Goal: Information Seeking & Learning: Learn about a topic

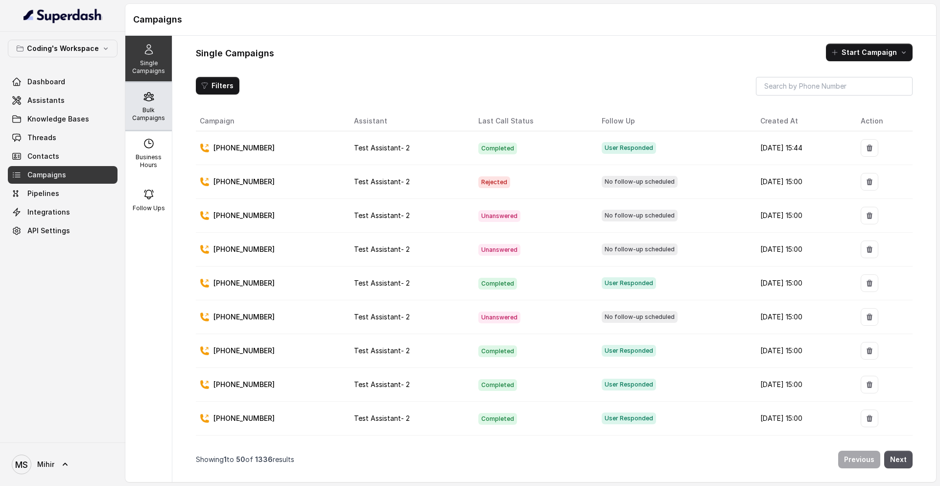
click at [160, 94] on div "Bulk Campaigns" at bounding box center [148, 106] width 47 height 47
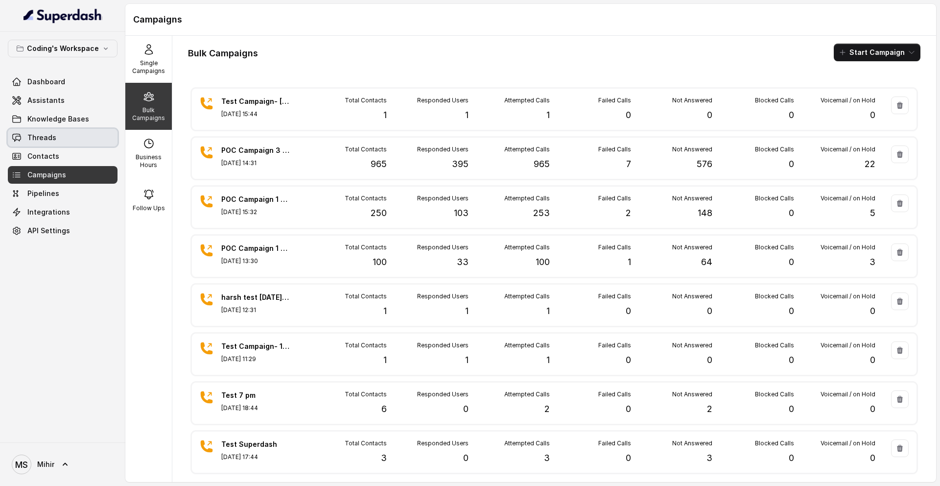
click at [69, 145] on link "Threads" at bounding box center [63, 138] width 110 height 18
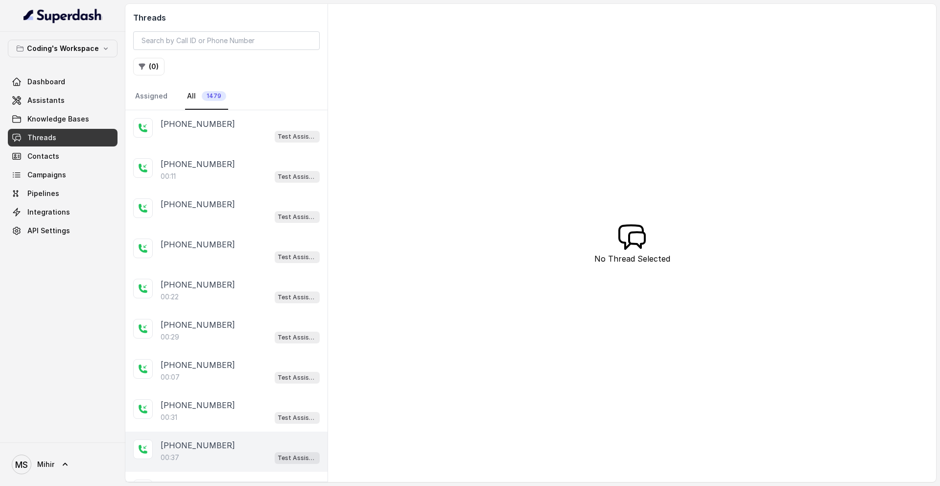
click at [219, 457] on div "00:37 Test Assistant- 2" at bounding box center [240, 457] width 159 height 13
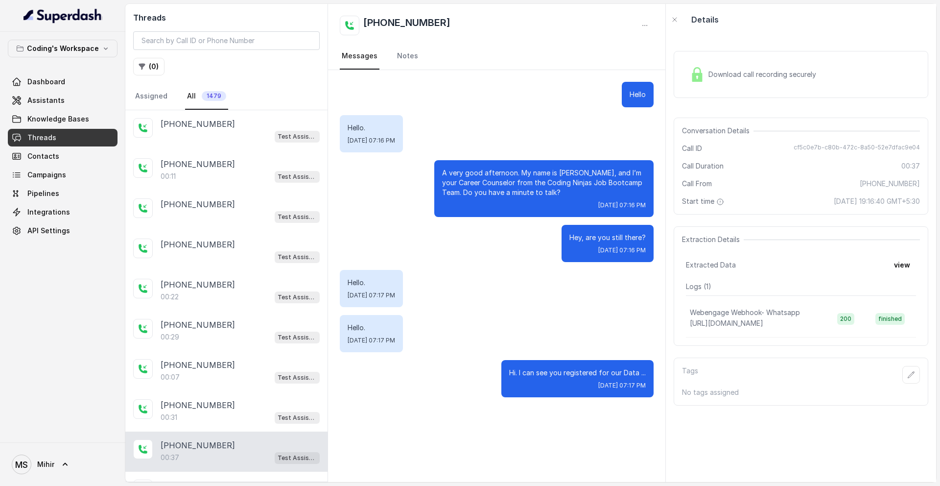
click at [748, 75] on span "Download call recording securely" at bounding box center [764, 75] width 112 height 10
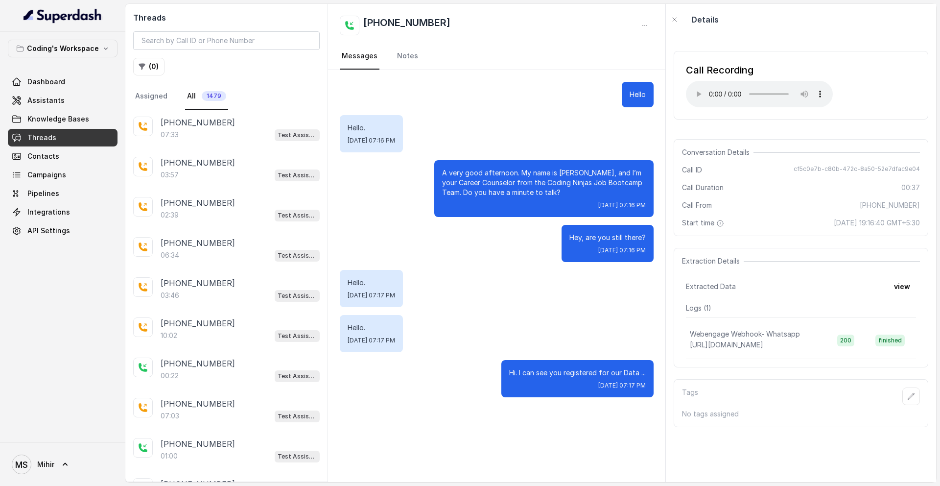
scroll to position [1663, 0]
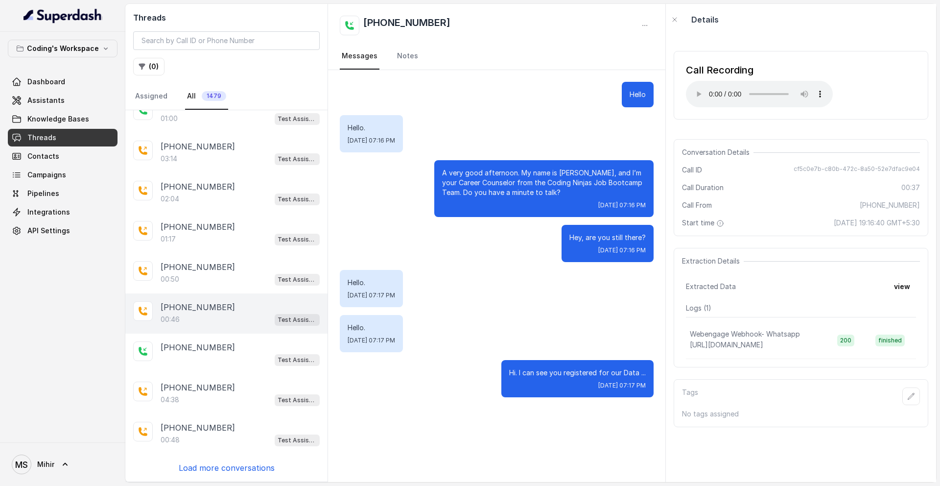
click at [187, 305] on p "[PHONE_NUMBER]" at bounding box center [198, 307] width 74 height 12
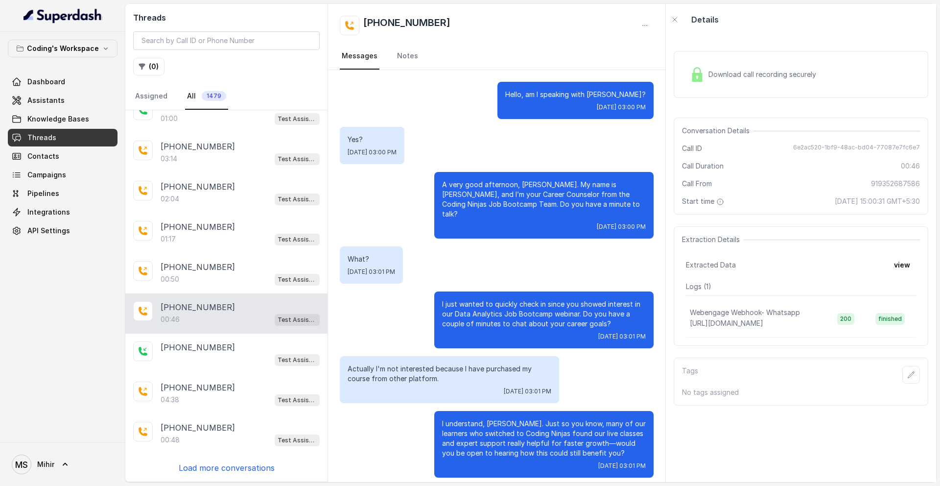
click at [748, 81] on div "Download call recording securely" at bounding box center [753, 74] width 134 height 23
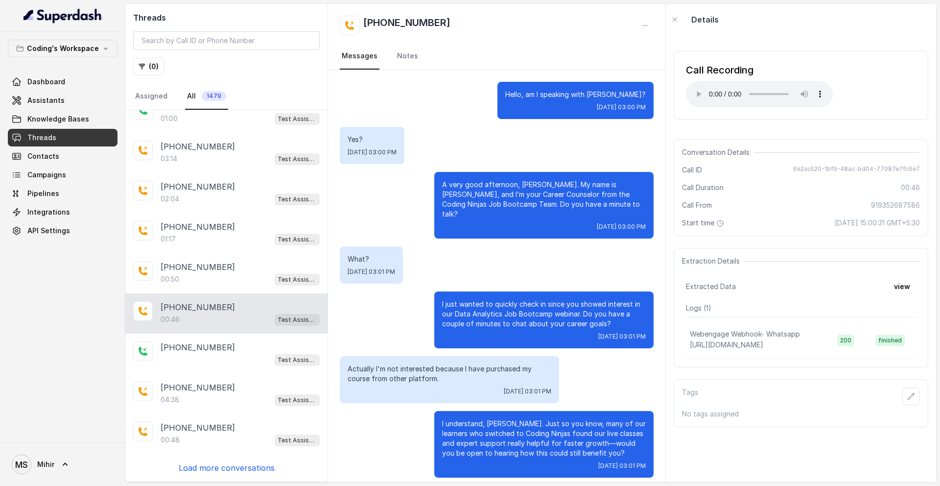
click at [531, 187] on p "A very good afternoon, [PERSON_NAME]. My name is [PERSON_NAME], and I’m your Ca…" at bounding box center [544, 199] width 204 height 39
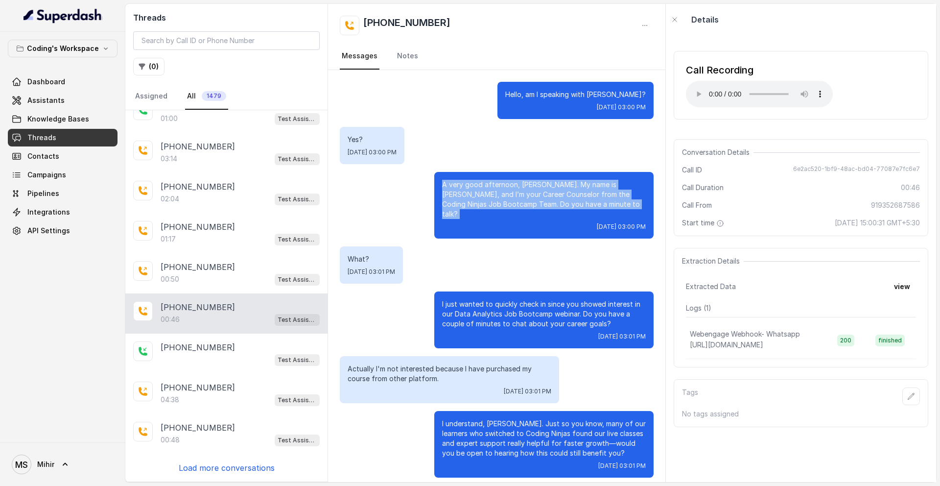
click at [531, 187] on p "A very good afternoon, [PERSON_NAME]. My name is [PERSON_NAME], and I’m your Ca…" at bounding box center [544, 199] width 204 height 39
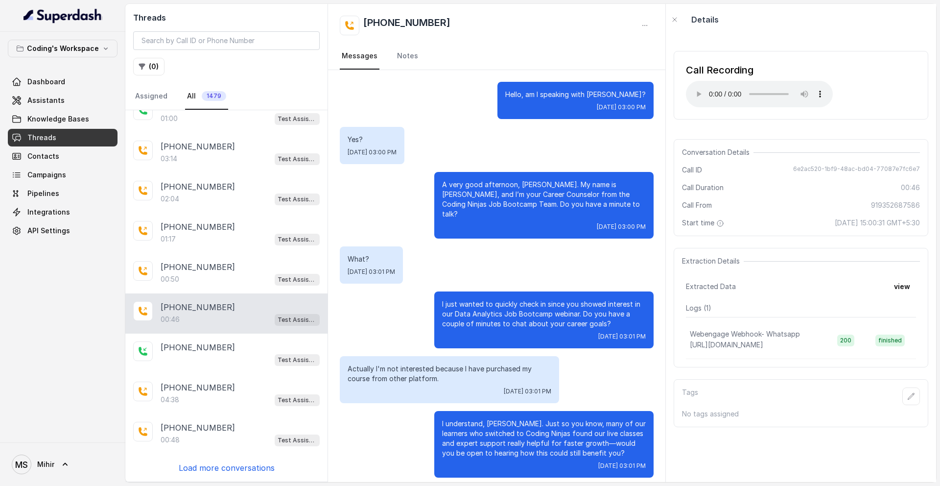
click at [471, 299] on p "I just wanted to quickly check in since you showed interest in our Data Analyti…" at bounding box center [544, 313] width 204 height 29
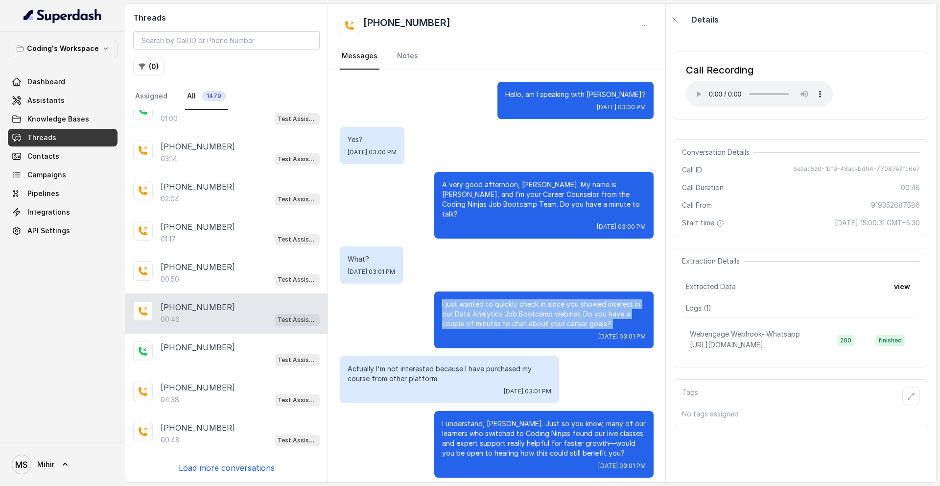
click at [471, 299] on p "I just wanted to quickly check in since you showed interest in our Data Analyti…" at bounding box center [544, 313] width 204 height 29
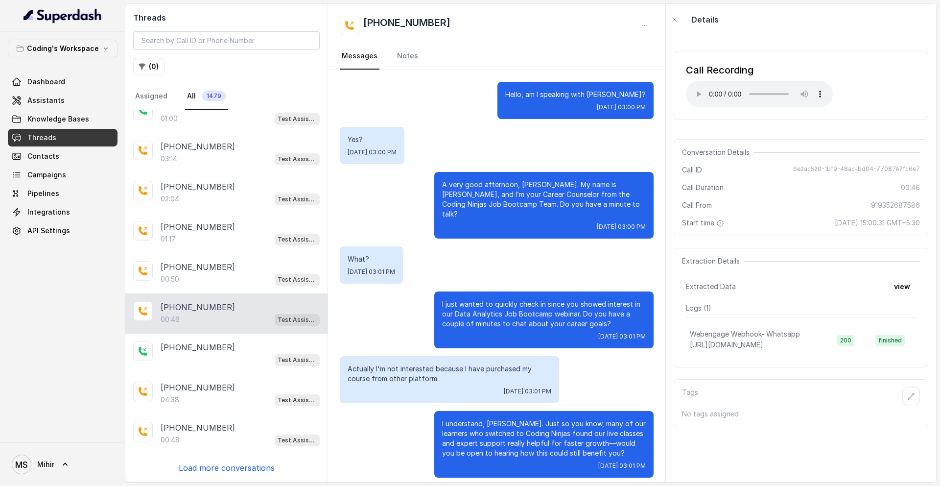
click at [509, 426] on p "I understand, [PERSON_NAME]. Just so you know, many of our learners who switche…" at bounding box center [544, 438] width 204 height 39
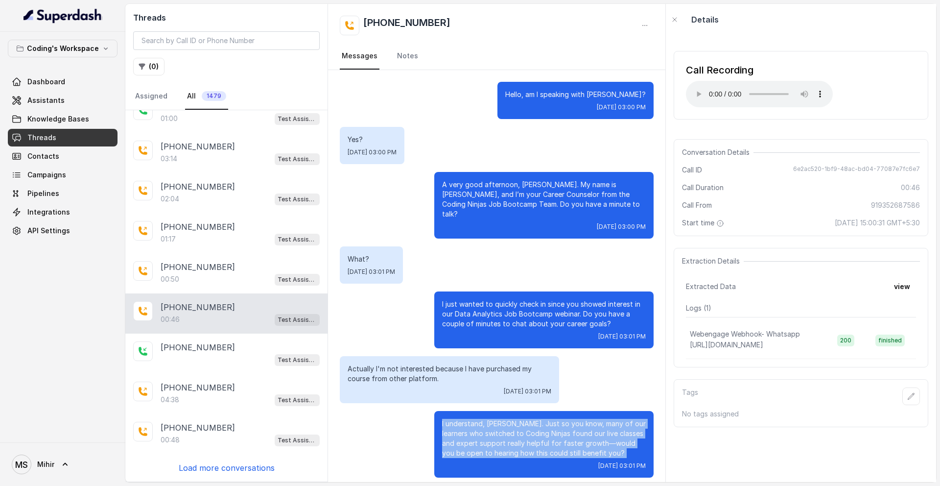
click at [509, 426] on p "I understand, [PERSON_NAME]. Just so you know, many of our learners who switche…" at bounding box center [544, 438] width 204 height 39
click at [308, 314] on span "Test Assistant- 2" at bounding box center [297, 320] width 45 height 12
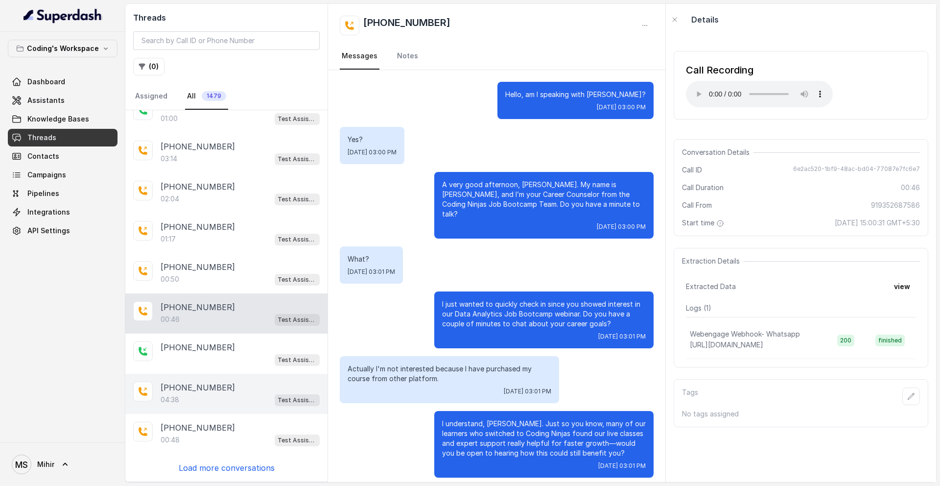
click at [221, 398] on div "04:38 Test Assistant- 2" at bounding box center [240, 399] width 159 height 13
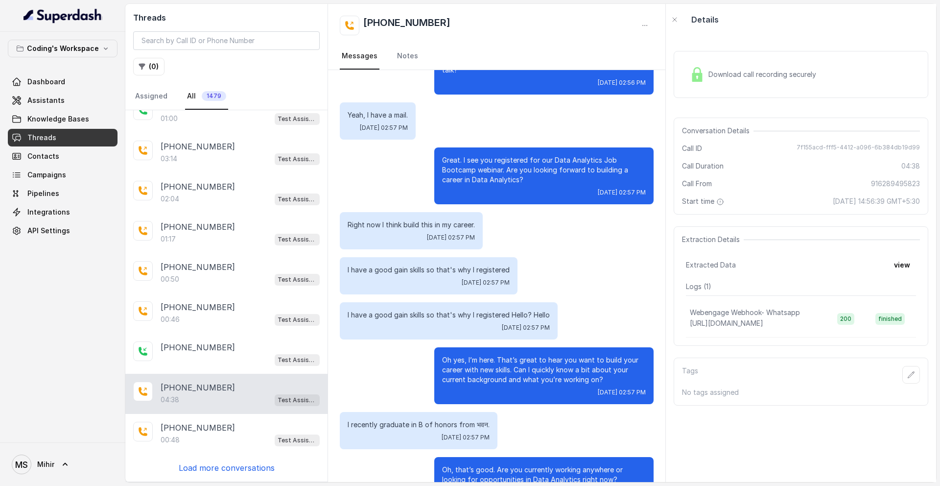
scroll to position [142, 0]
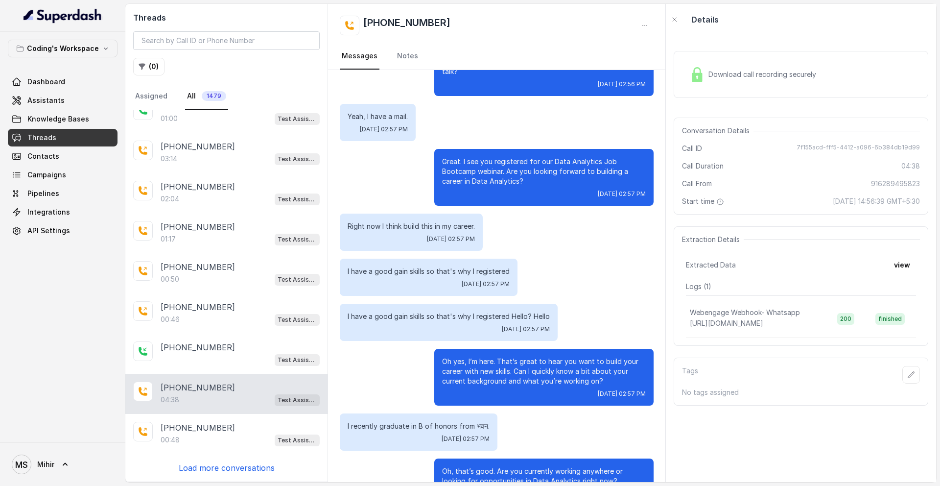
click at [711, 70] on span "Download call recording securely" at bounding box center [764, 75] width 112 height 10
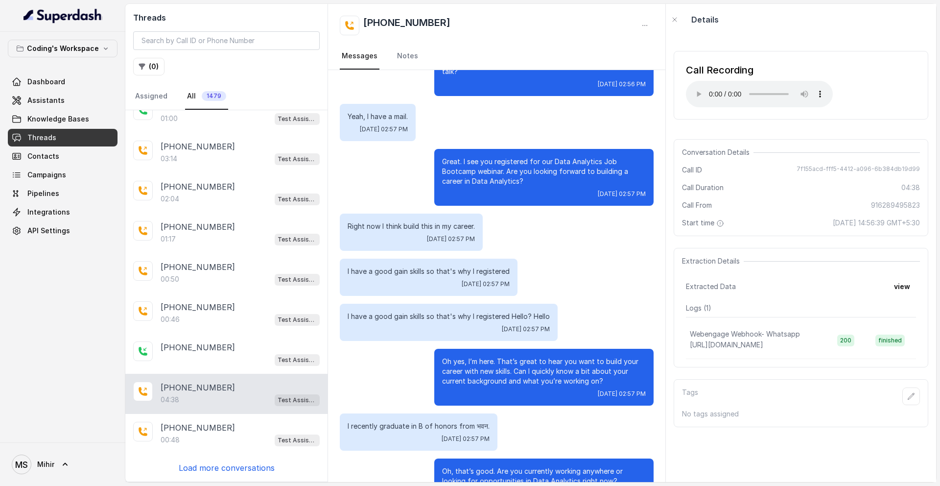
scroll to position [0, 0]
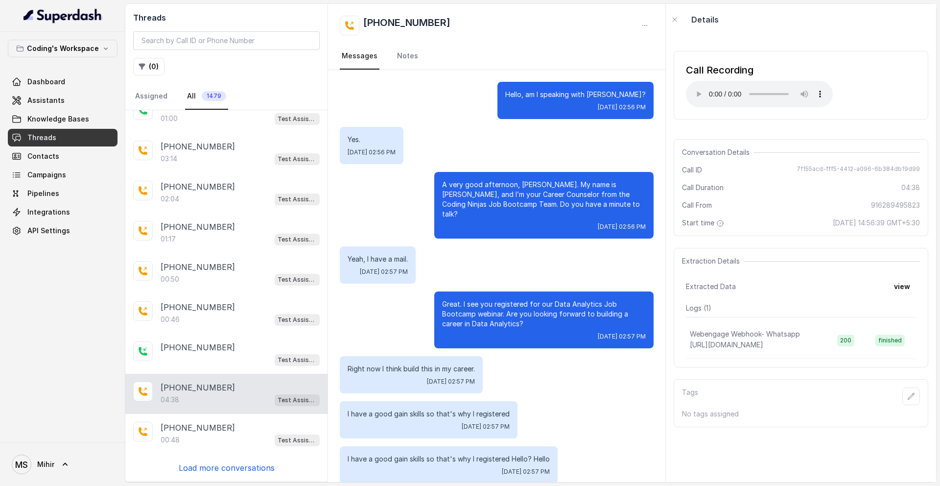
click at [471, 299] on p "Great. I see you registered for our Data Analytics Job Bootcamp webinar. Are yo…" at bounding box center [544, 313] width 204 height 29
click at [531, 310] on p "Great. I see you registered for our Data Analytics Job Bootcamp webinar. Are yo…" at bounding box center [544, 313] width 204 height 29
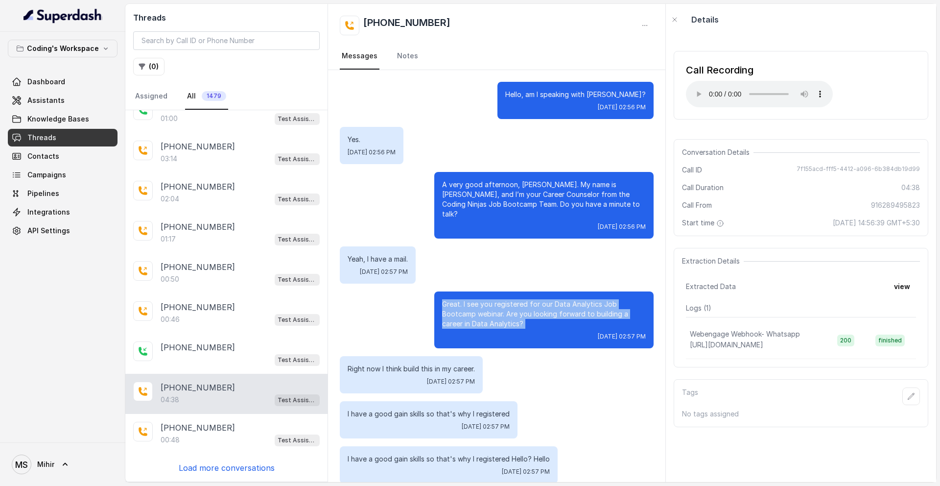
click at [531, 310] on p "Great. I see you registered for our Data Analytics Job Bootcamp webinar. Are yo…" at bounding box center [544, 313] width 204 height 29
click at [500, 307] on p "Great. I see you registered for our Data Analytics Job Bootcamp webinar. Are yo…" at bounding box center [544, 313] width 204 height 29
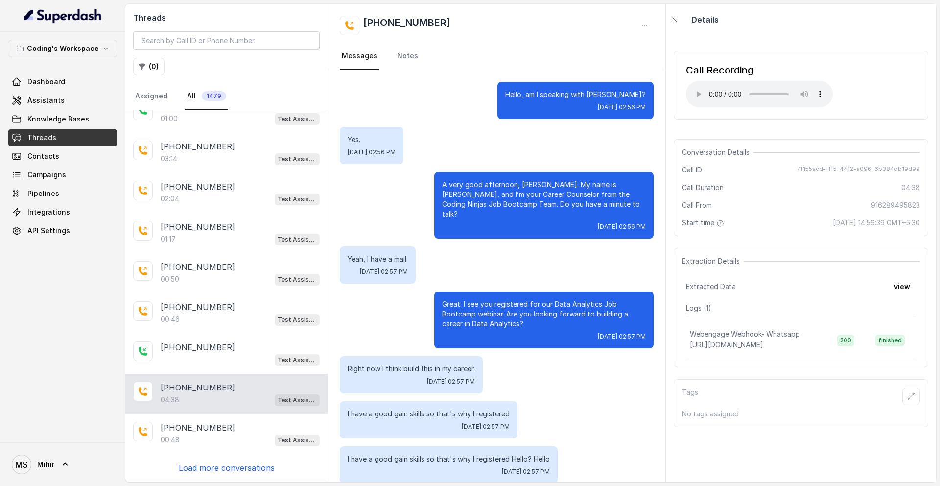
click at [500, 307] on p "Great. I see you registered for our Data Analytics Job Bootcamp webinar. Are yo…" at bounding box center [544, 313] width 204 height 29
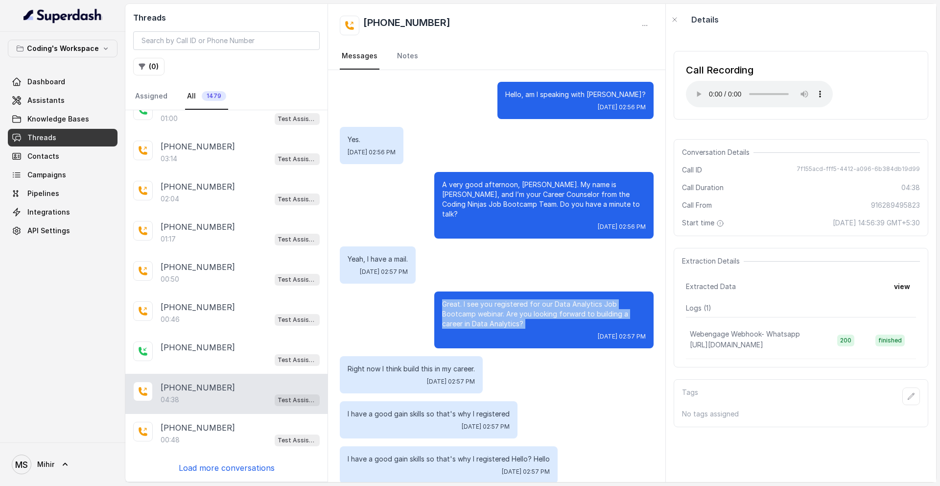
click at [500, 307] on p "Great. I see you registered for our Data Analytics Job Bootcamp webinar. Are yo…" at bounding box center [544, 313] width 204 height 29
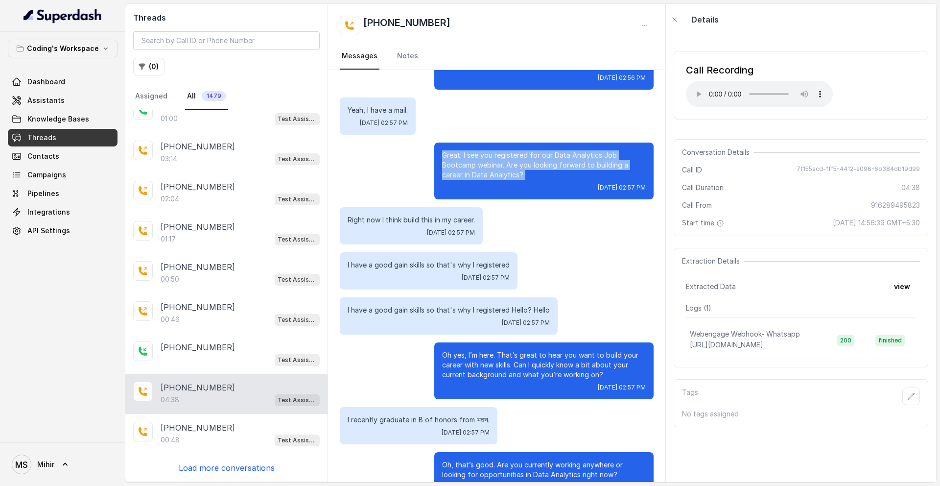
scroll to position [151, 0]
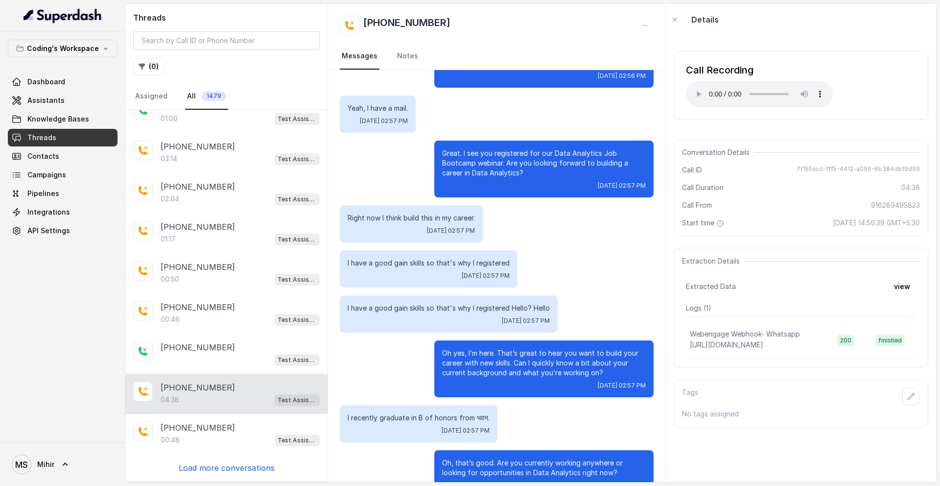
click at [458, 349] on p "Oh yes, I’m here. That’s great to hear you want to build your career with new s…" at bounding box center [544, 362] width 204 height 29
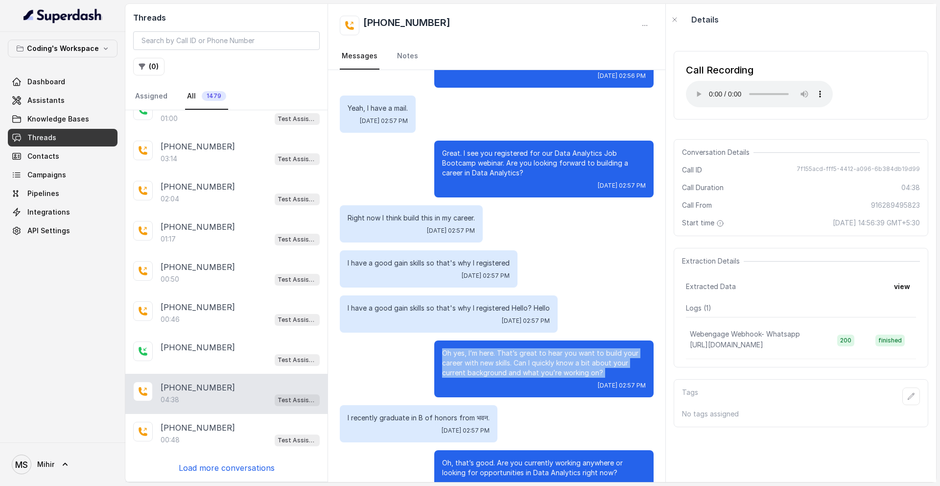
click at [458, 349] on p "Oh yes, I’m here. That’s great to hear you want to build your career with new s…" at bounding box center [544, 362] width 204 height 29
click at [578, 364] on p "Oh yes, I’m here. That’s great to hear you want to build your career with new s…" at bounding box center [544, 362] width 204 height 29
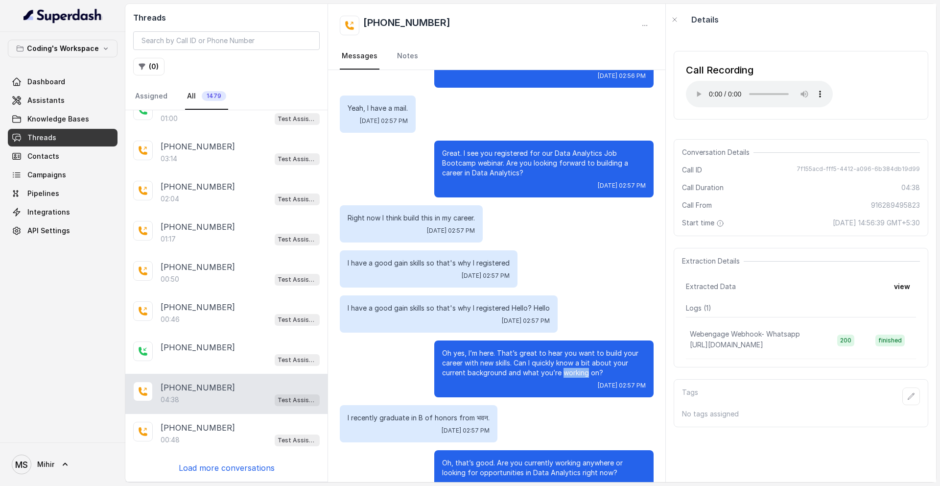
click at [578, 364] on p "Oh yes, I’m here. That’s great to hear you want to build your career with new s…" at bounding box center [544, 362] width 204 height 29
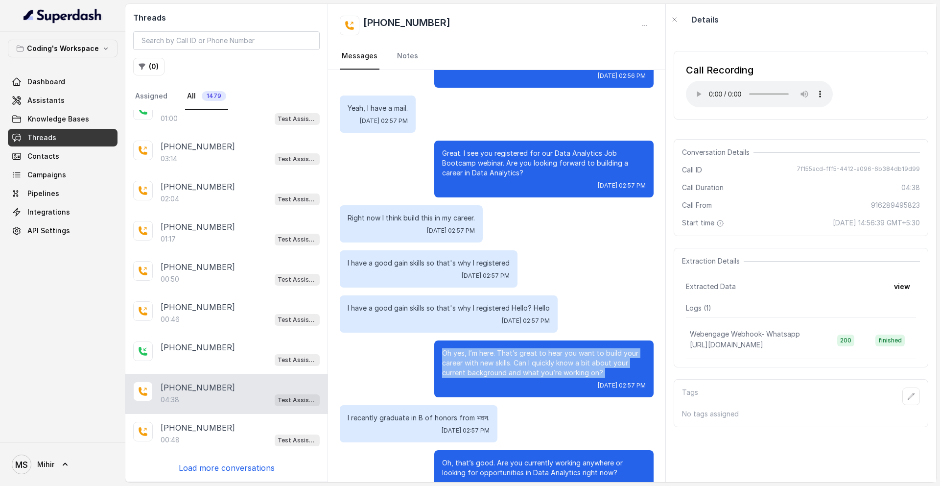
click at [578, 364] on p "Oh yes, I’m here. That’s great to hear you want to build your career with new s…" at bounding box center [544, 362] width 204 height 29
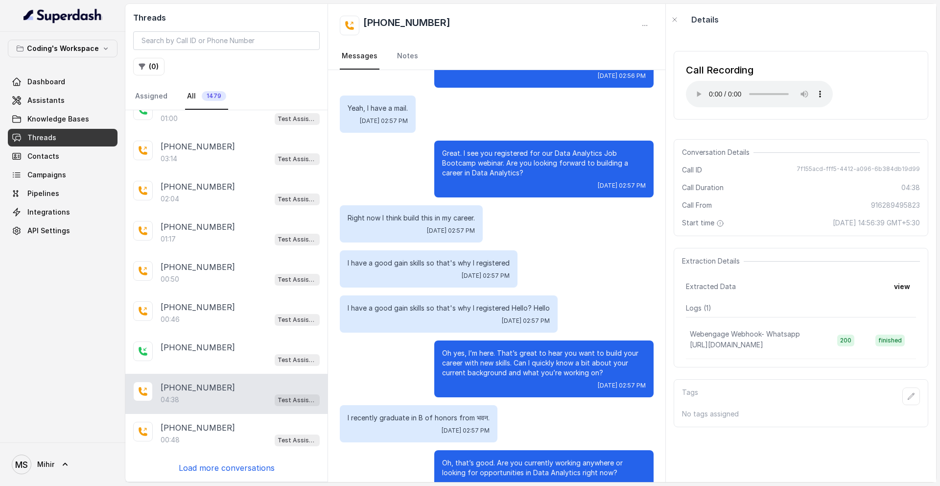
click at [466, 348] on p "Oh yes, I’m here. That’s great to hear you want to build your career with new s…" at bounding box center [544, 362] width 204 height 29
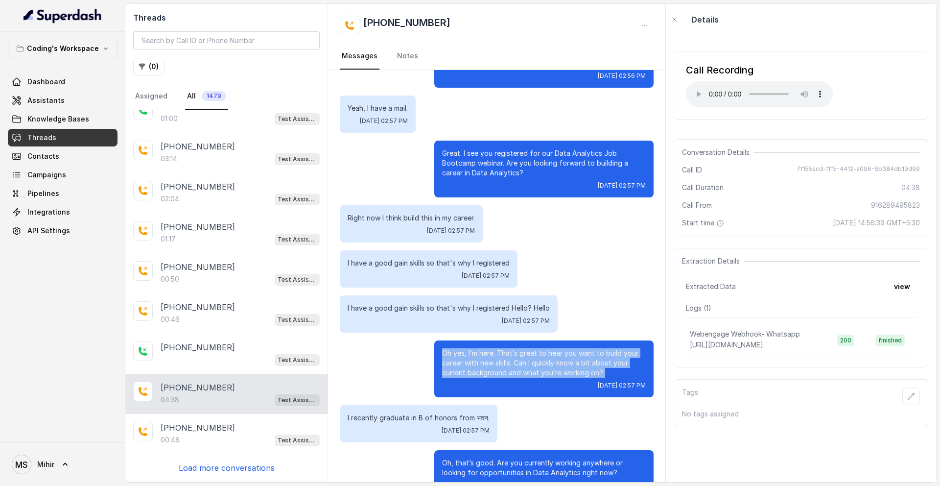
click at [466, 348] on p "Oh yes, I’m here. That’s great to hear you want to build your career with new s…" at bounding box center [544, 362] width 204 height 29
click at [487, 356] on p "Oh yes, I’m here. That’s great to hear you want to build your career with new s…" at bounding box center [544, 362] width 204 height 29
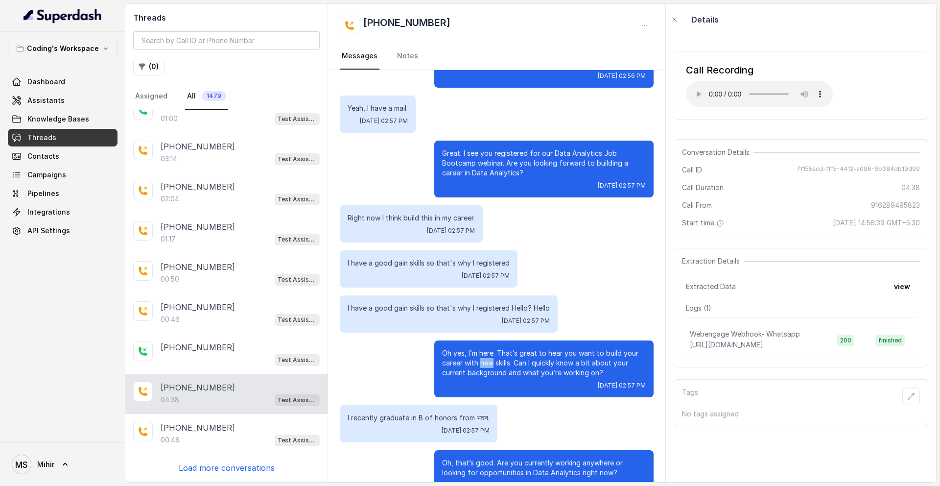
click at [487, 356] on p "Oh yes, I’m here. That’s great to hear you want to build your career with new s…" at bounding box center [544, 362] width 204 height 29
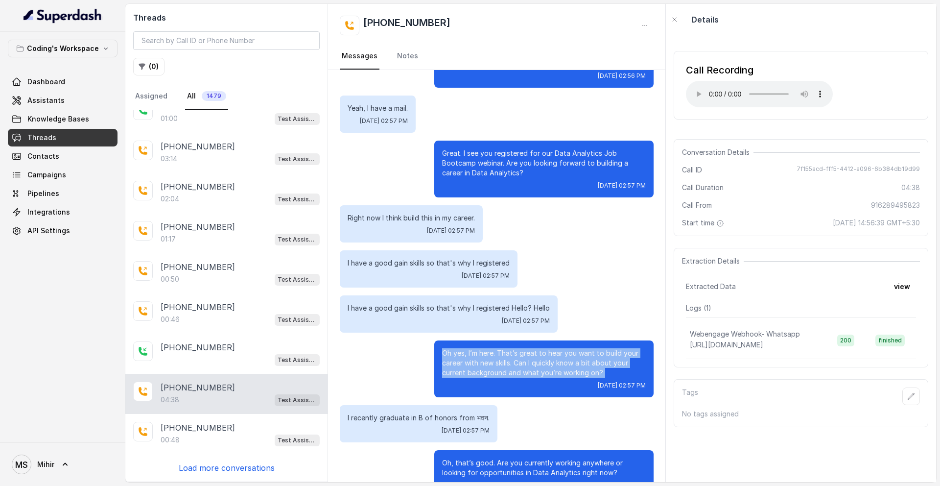
click at [487, 356] on p "Oh yes, I’m here. That’s great to hear you want to build your career with new s…" at bounding box center [544, 362] width 204 height 29
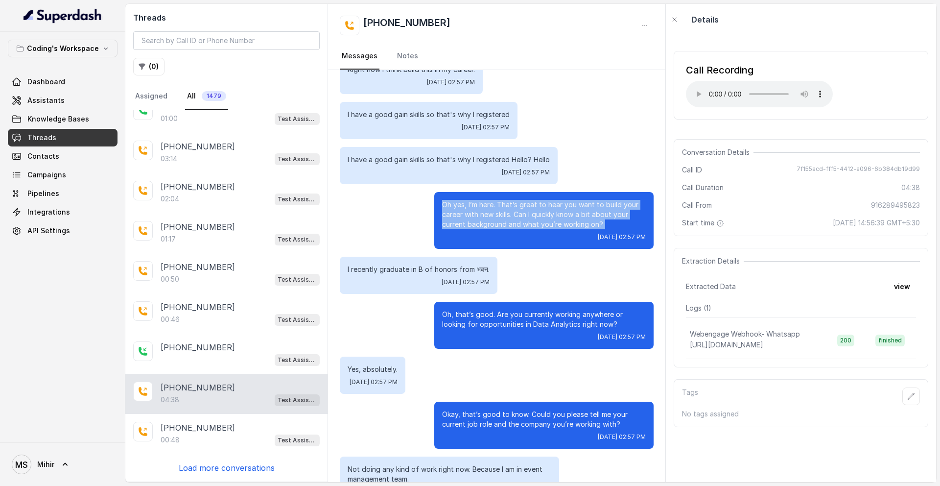
scroll to position [301, 0]
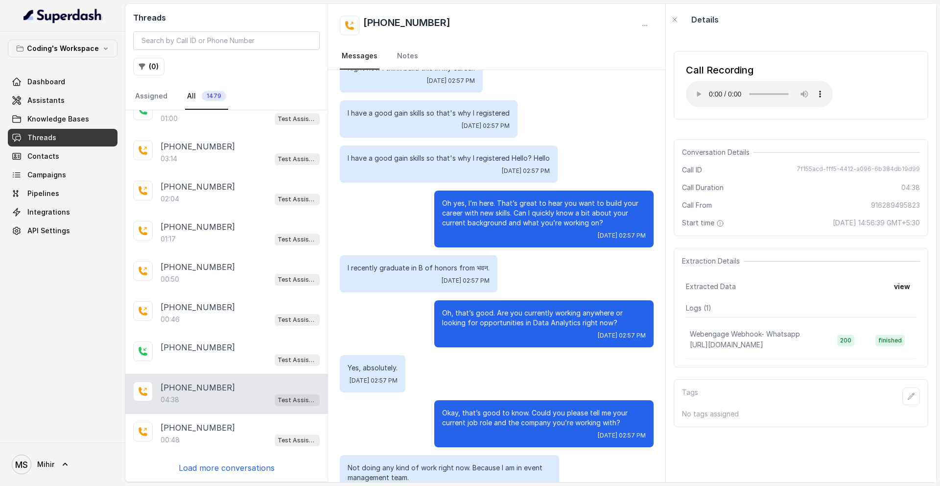
click at [522, 411] on p "Okay, that’s good to know. Could you please tell me your current job role and t…" at bounding box center [544, 418] width 204 height 20
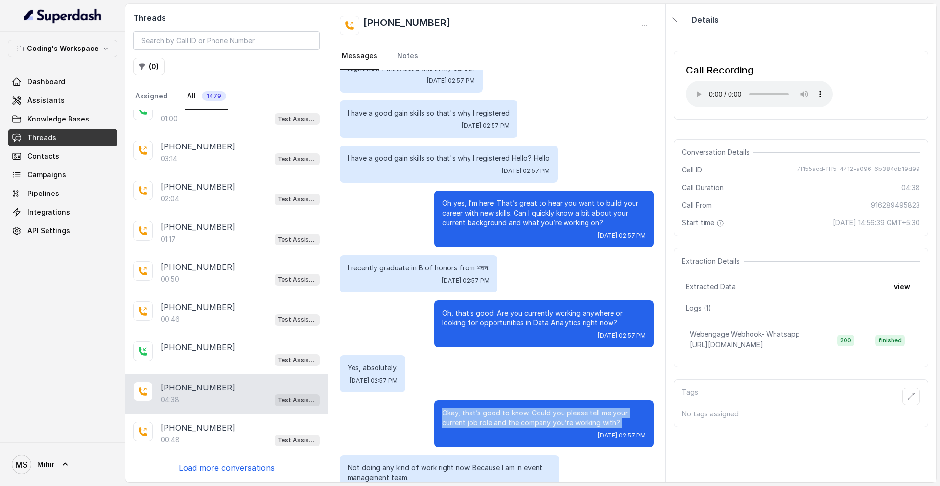
click at [522, 411] on p "Okay, that’s good to know. Could you please tell me your current job role and t…" at bounding box center [544, 418] width 204 height 20
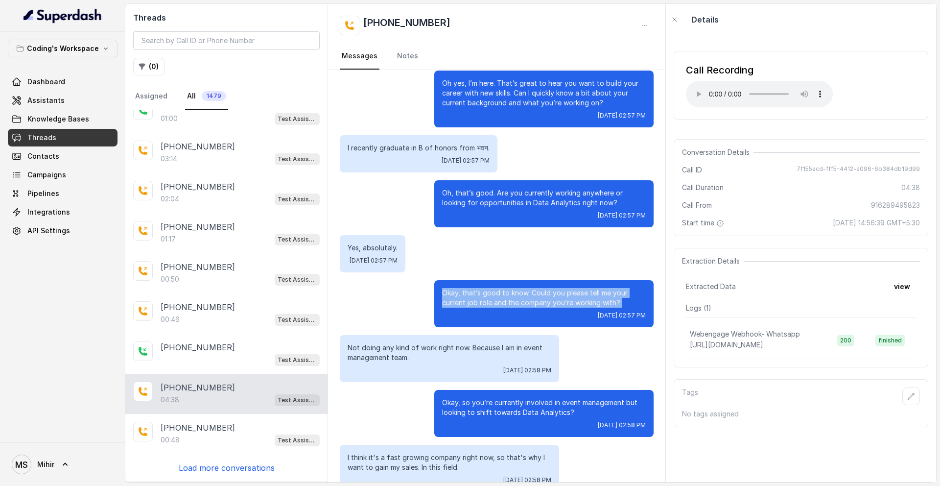
scroll to position [435, 0]
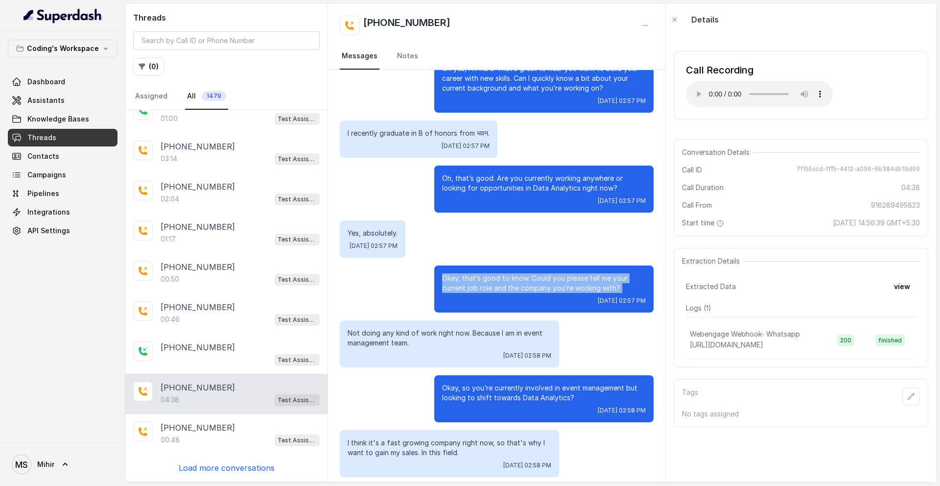
click at [516, 275] on p "Okay, that’s good to know. Could you please tell me your current job role and t…" at bounding box center [544, 283] width 204 height 20
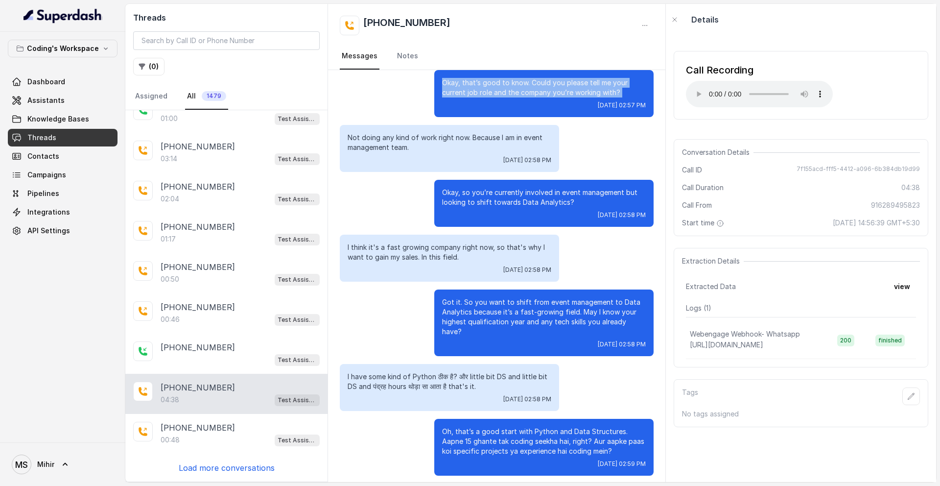
scroll to position [673, 0]
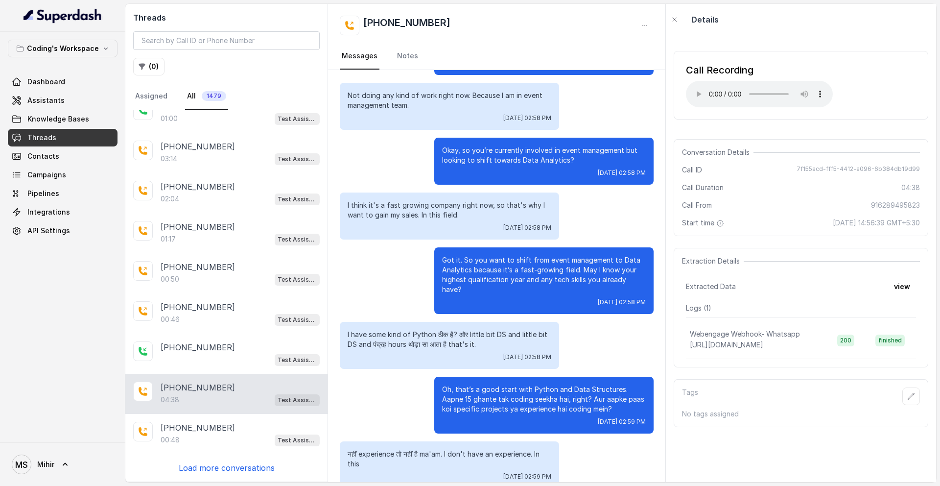
click at [492, 256] on p "Got it. So you want to shift from event management to Data Analytics because it…" at bounding box center [544, 274] width 204 height 39
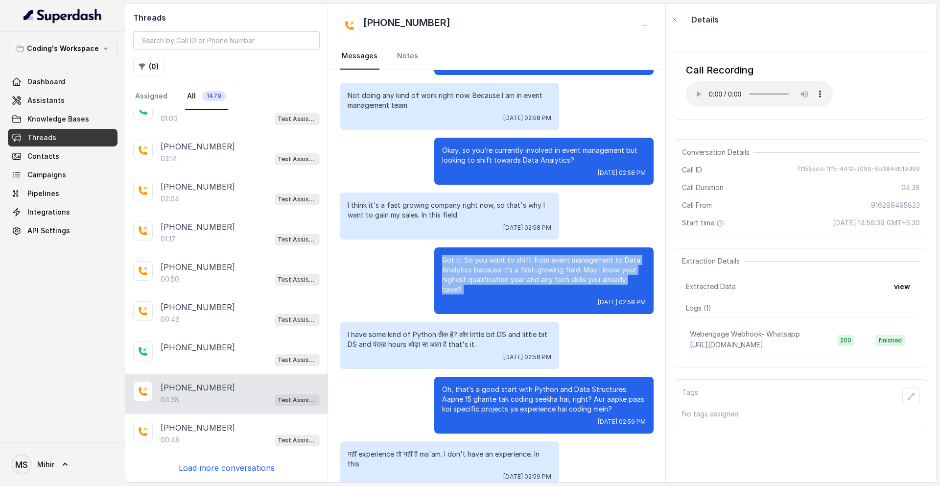
click at [492, 256] on p "Got it. So you want to shift from event management to Data Analytics because it…" at bounding box center [544, 274] width 204 height 39
click at [577, 260] on p "Got it. So you want to shift from event management to Data Analytics because it…" at bounding box center [544, 274] width 204 height 39
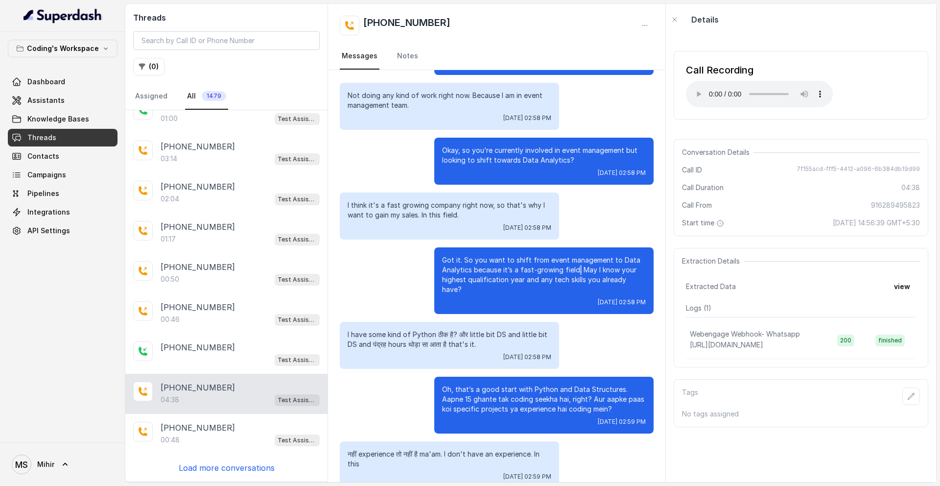
click at [577, 260] on p "Got it. So you want to shift from event management to Data Analytics because it…" at bounding box center [544, 274] width 204 height 39
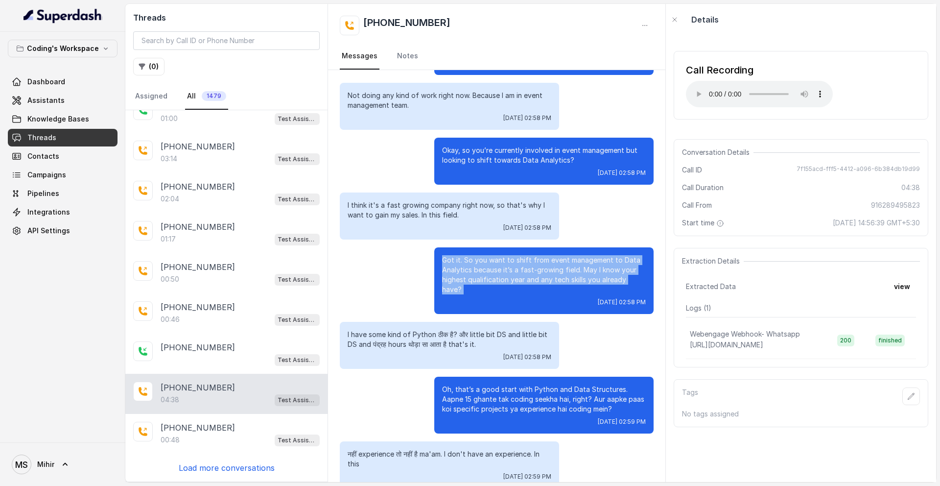
click at [577, 260] on p "Got it. So you want to shift from event management to Data Analytics because it…" at bounding box center [544, 274] width 204 height 39
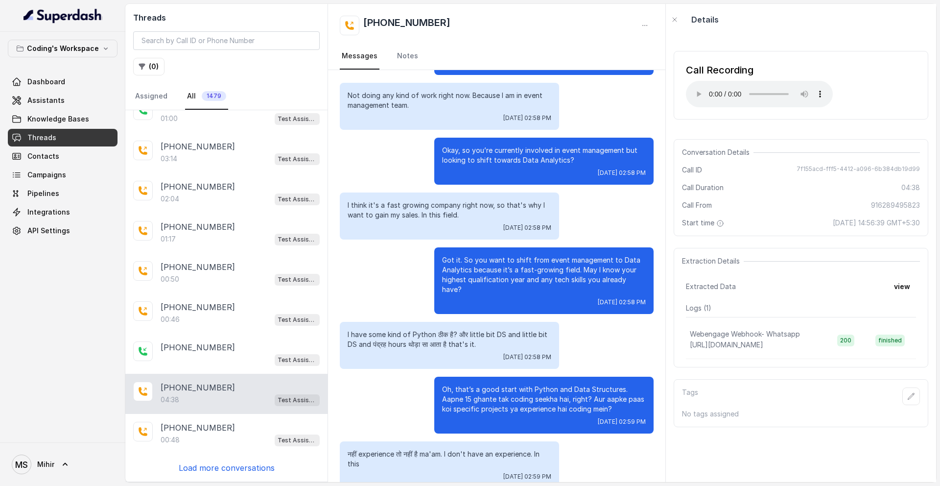
click at [577, 260] on p "Got it. So you want to shift from event management to Data Analytics because it…" at bounding box center [544, 274] width 204 height 39
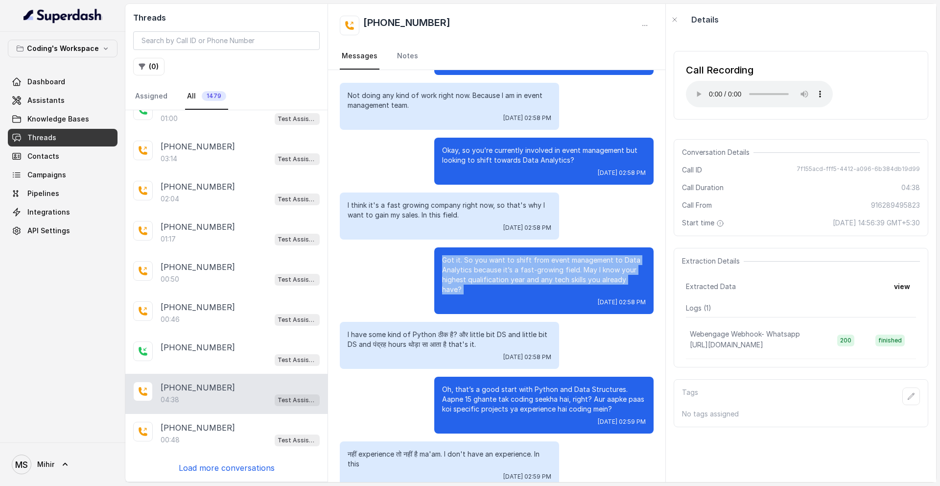
click at [577, 260] on p "Got it. So you want to shift from event management to Data Analytics because it…" at bounding box center [544, 274] width 204 height 39
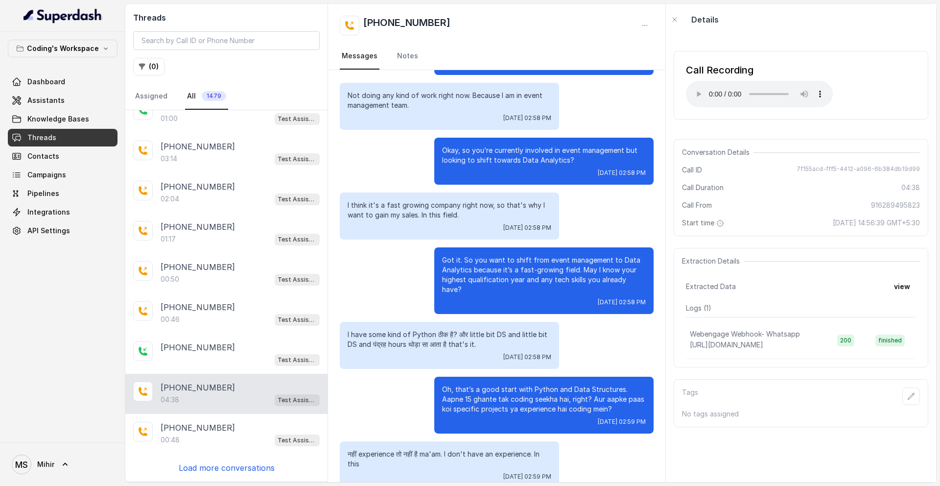
click at [577, 260] on p "Got it. So you want to shift from event management to Data Analytics because it…" at bounding box center [544, 274] width 204 height 39
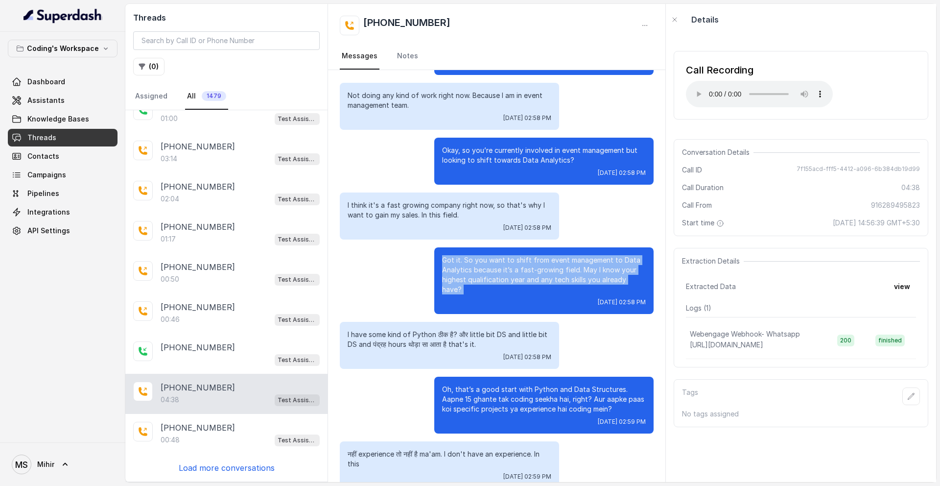
click at [579, 268] on p "Got it. So you want to shift from event management to Data Analytics because it…" at bounding box center [544, 274] width 204 height 39
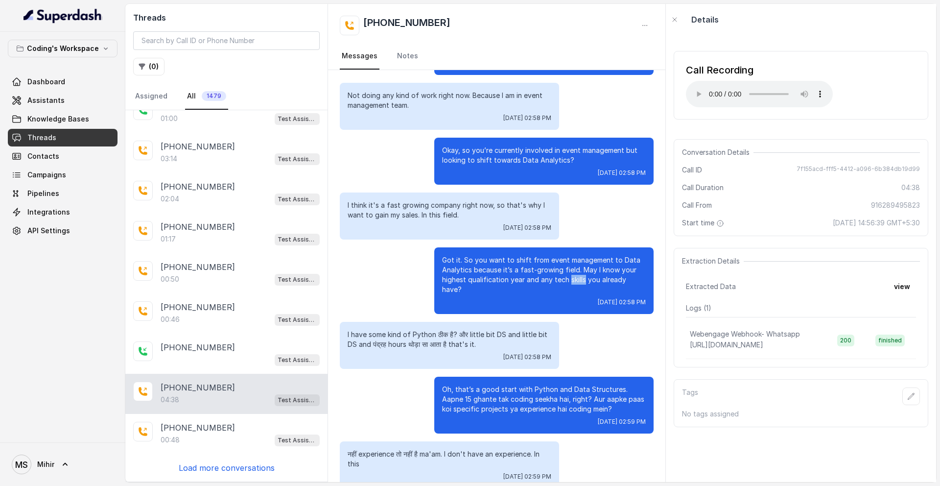
click at [579, 268] on p "Got it. So you want to shift from event management to Data Analytics because it…" at bounding box center [544, 274] width 204 height 39
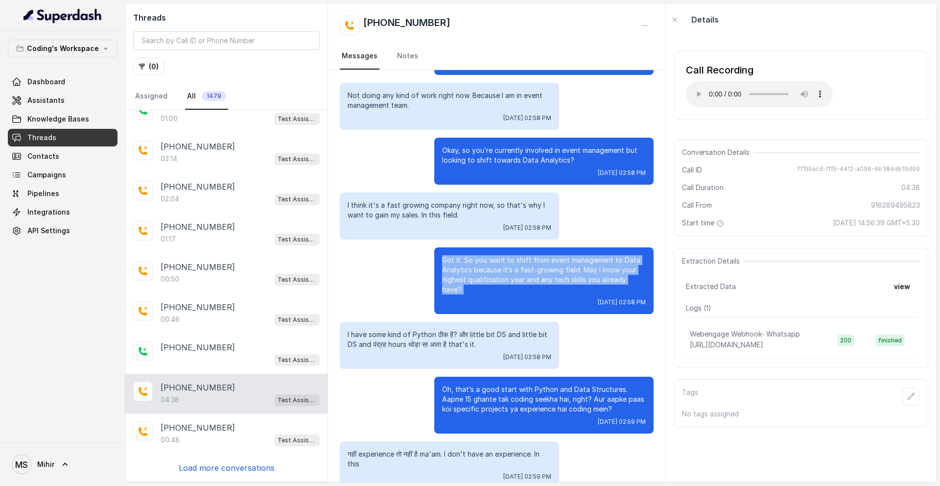
click at [579, 268] on p "Got it. So you want to shift from event management to Data Analytics because it…" at bounding box center [544, 274] width 204 height 39
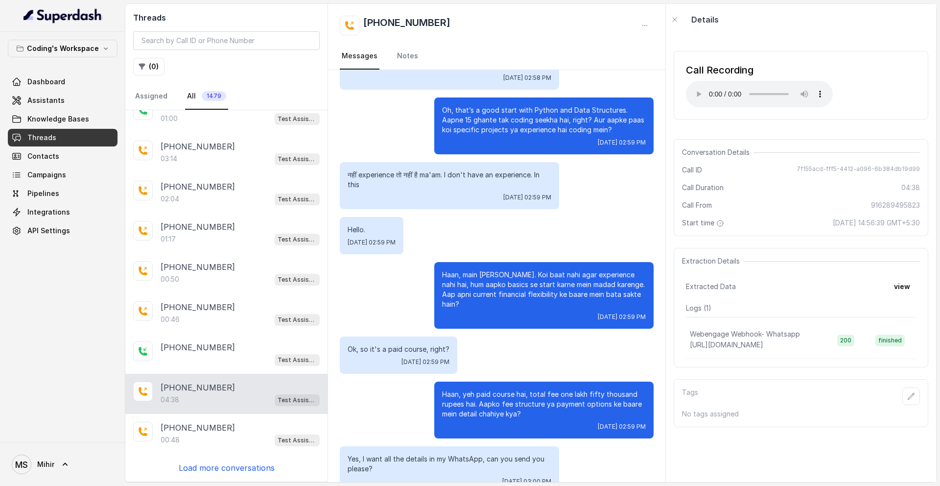
scroll to position [954, 0]
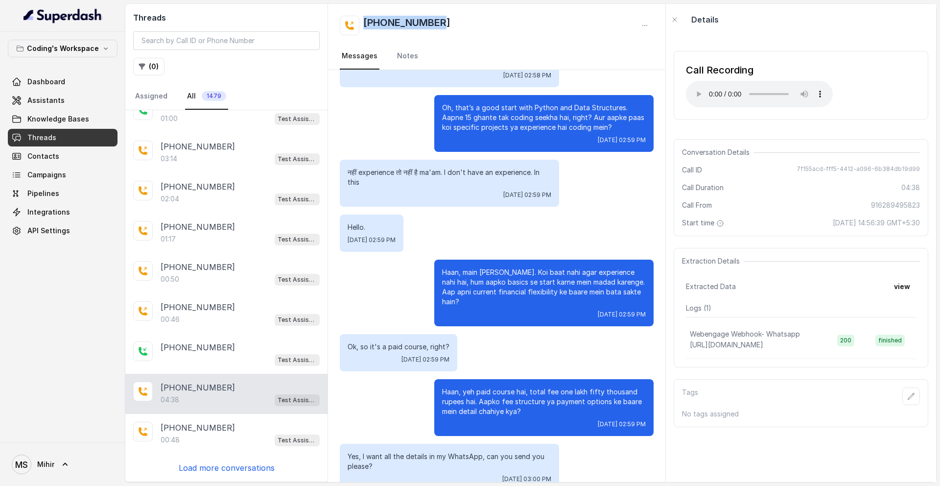
drag, startPoint x: 452, startPoint y: 22, endPoint x: 365, endPoint y: 23, distance: 87.1
click at [365, 23] on div "[PHONE_NUMBER]" at bounding box center [497, 26] width 314 height 20
copy h2 "[PHONE_NUMBER]"
click at [209, 462] on p "Load more conversations" at bounding box center [227, 468] width 96 height 12
click at [209, 468] on div "[PHONE_NUMBER] Test Assistant- 2 [PHONE_NUMBER]:11 Test Assistant- 2 [PHONE_NUM…" at bounding box center [226, 295] width 202 height 371
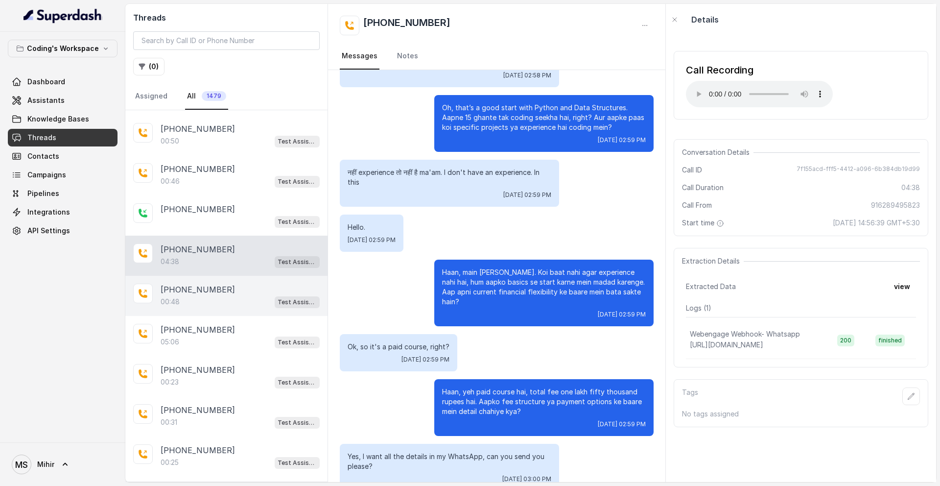
scroll to position [1814, 0]
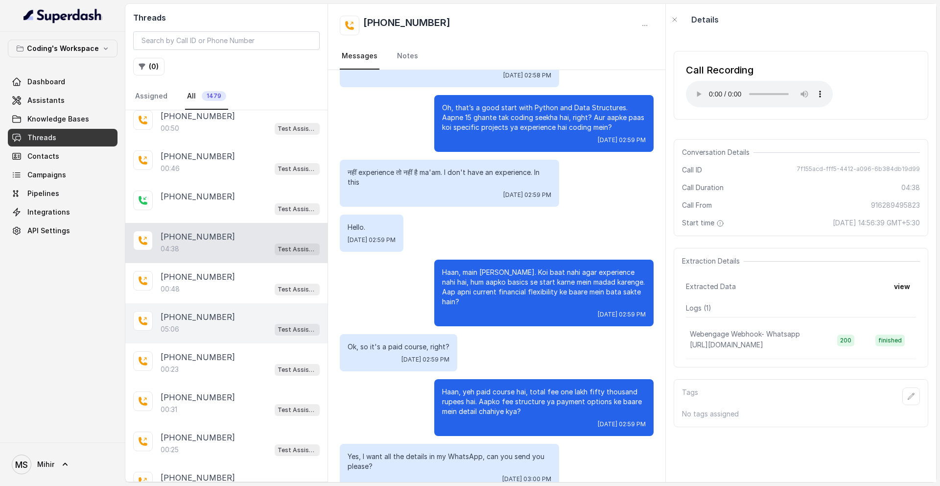
click at [194, 323] on div "05:06 Test Assistant- 2" at bounding box center [240, 329] width 159 height 13
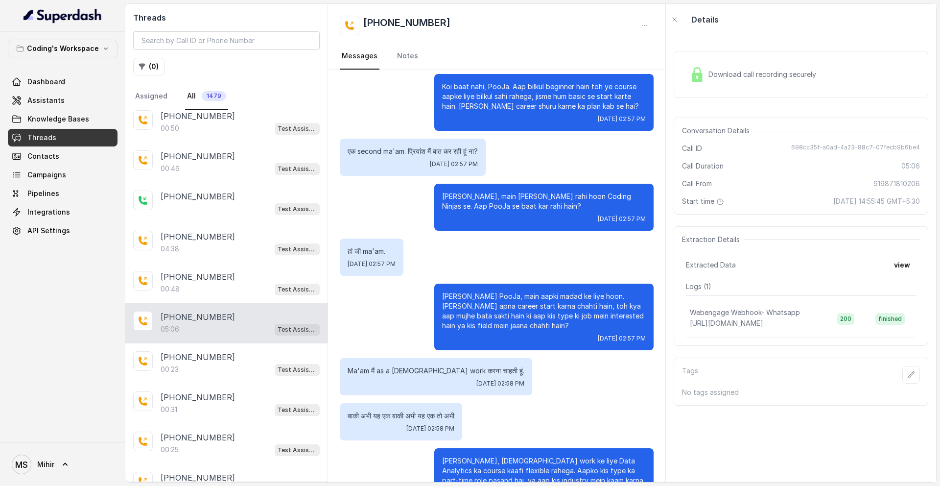
scroll to position [826, 0]
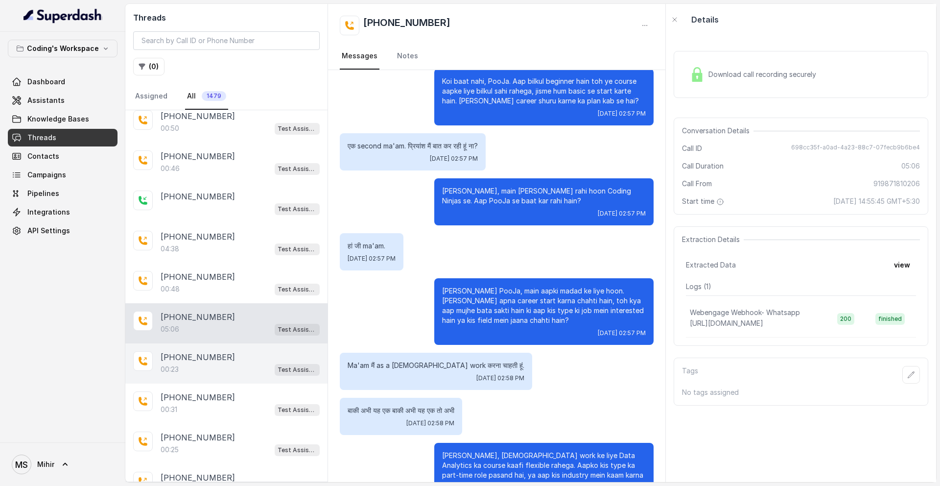
click at [217, 372] on div "00:23 Test Assistant- 2" at bounding box center [240, 369] width 159 height 13
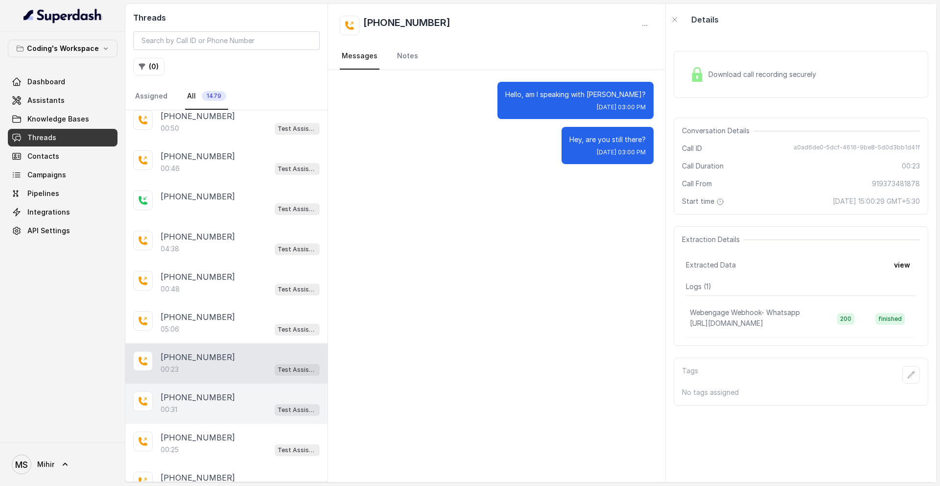
click at [216, 410] on div "00:31 Test Assistant- 2" at bounding box center [240, 409] width 159 height 13
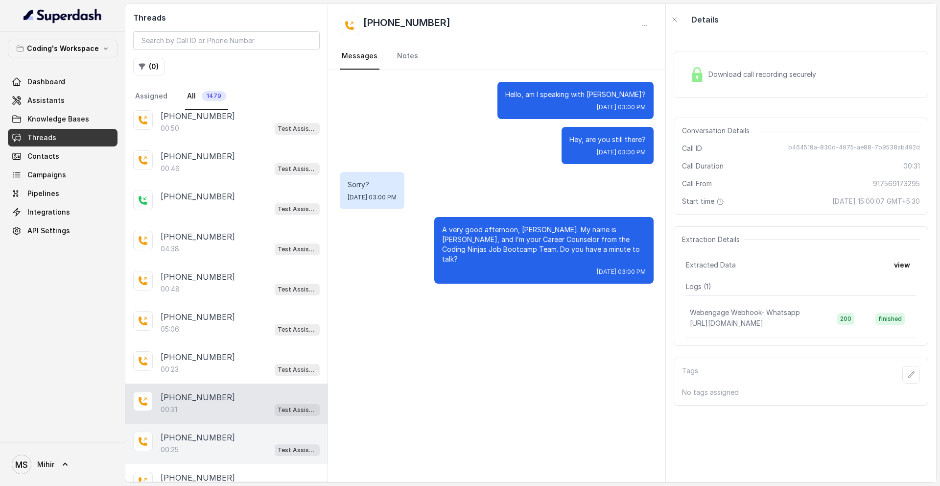
click at [214, 445] on div "00:25 Test Assistant- 2" at bounding box center [240, 449] width 159 height 13
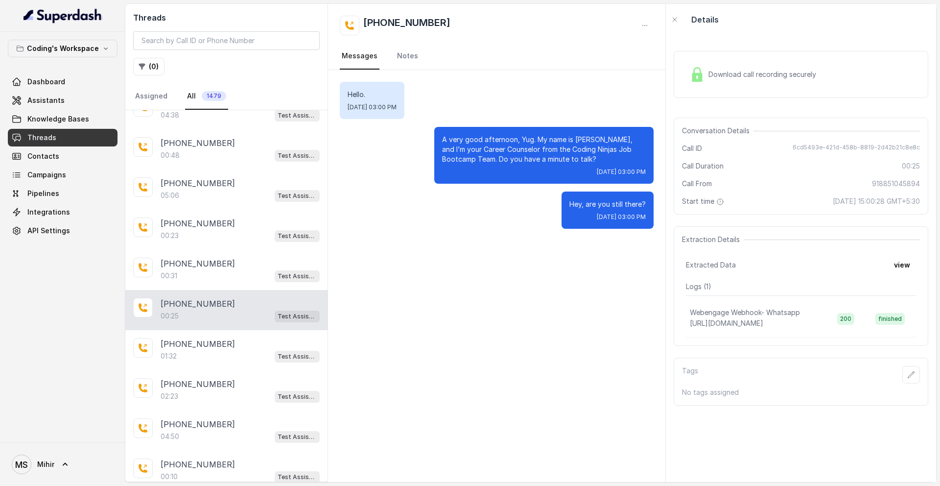
scroll to position [1954, 0]
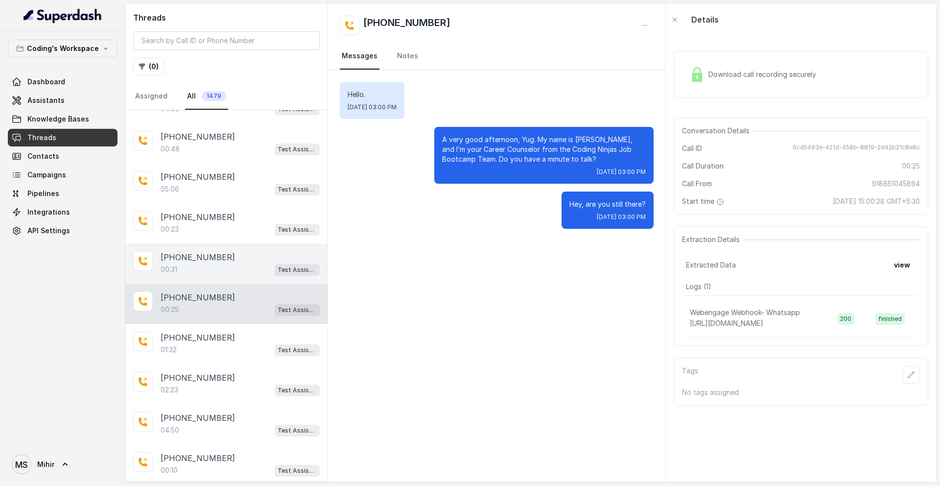
click at [191, 254] on p "[PHONE_NUMBER]" at bounding box center [198, 257] width 74 height 12
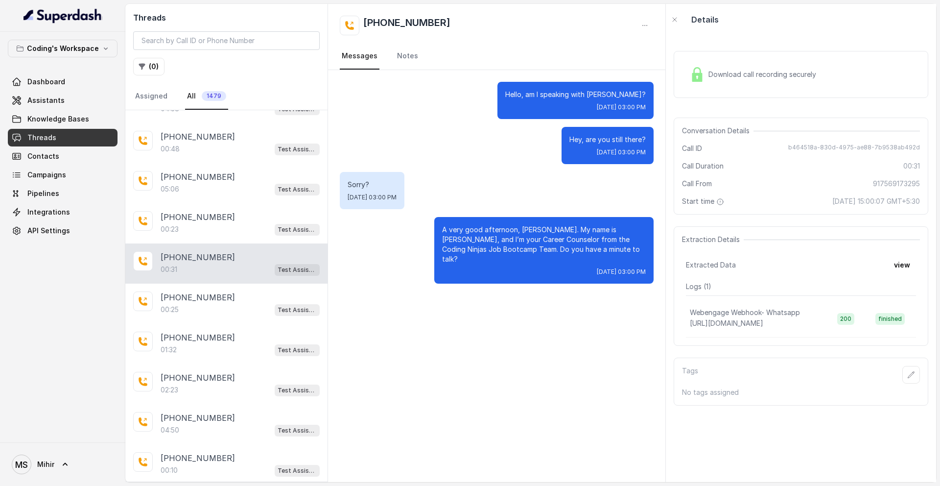
click at [750, 72] on span "Download call recording securely" at bounding box center [764, 75] width 112 height 10
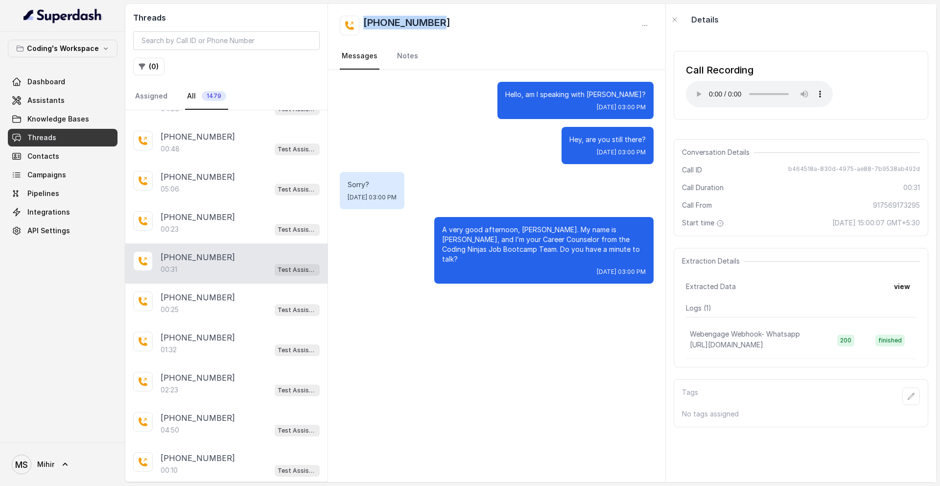
drag, startPoint x: 445, startPoint y: 21, endPoint x: 354, endPoint y: 20, distance: 91.5
click at [354, 20] on div "[PHONE_NUMBER]" at bounding box center [497, 26] width 314 height 20
copy h2 "[PHONE_NUMBER]"
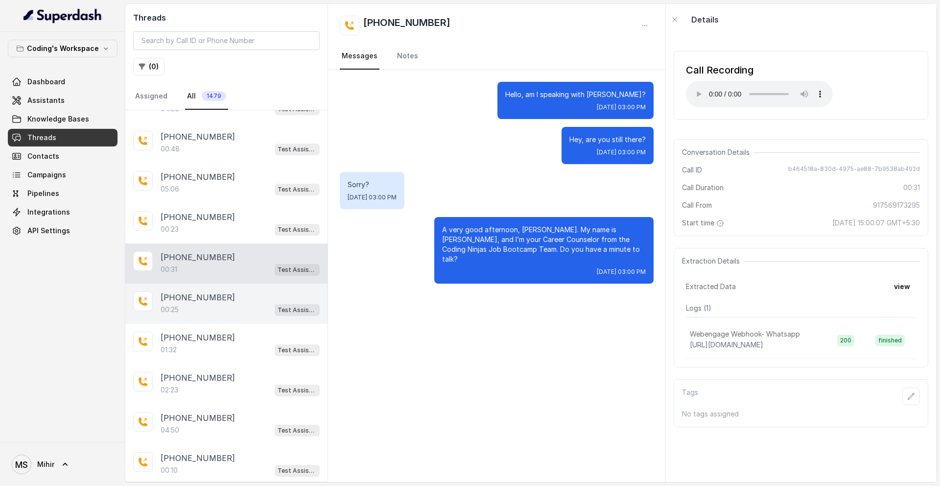
click at [189, 307] on div "00:25 Test Assistant- 2" at bounding box center [240, 309] width 159 height 13
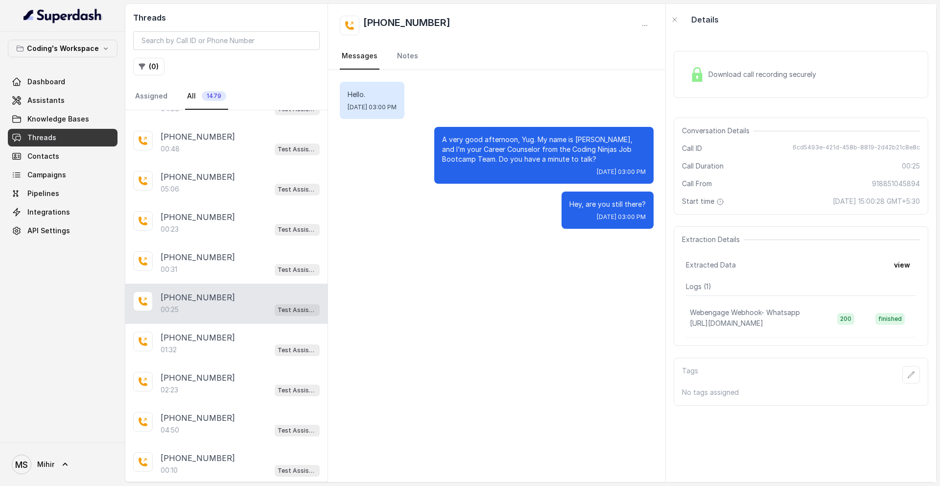
click at [727, 71] on span "Download call recording securely" at bounding box center [764, 75] width 112 height 10
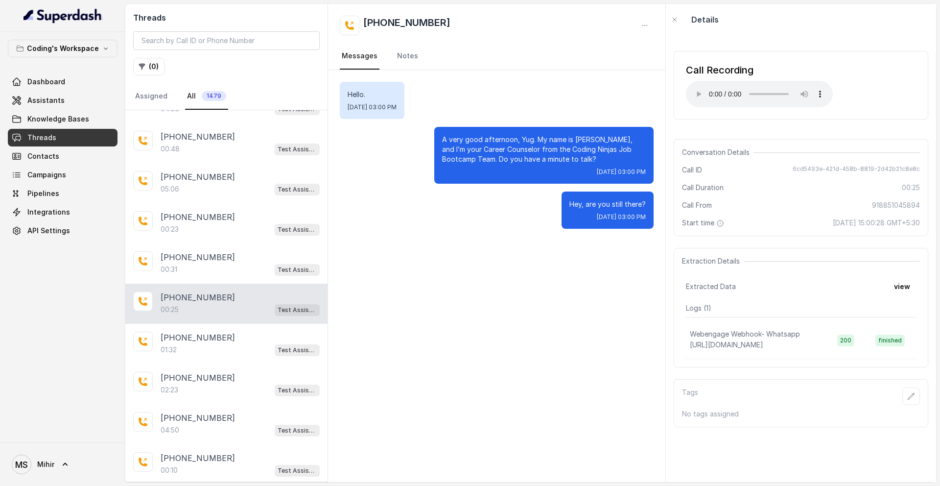
click at [554, 137] on p "A very good afternoon, Yug. My name is [PERSON_NAME], and I’m your Career Couns…" at bounding box center [544, 149] width 204 height 29
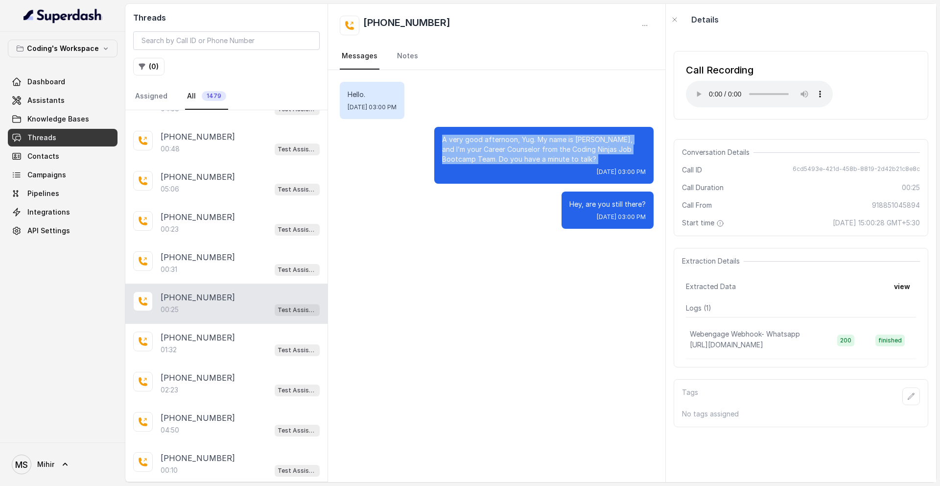
click at [554, 137] on p "A very good afternoon, Yug. My name is [PERSON_NAME], and I’m your Career Couns…" at bounding box center [544, 149] width 204 height 29
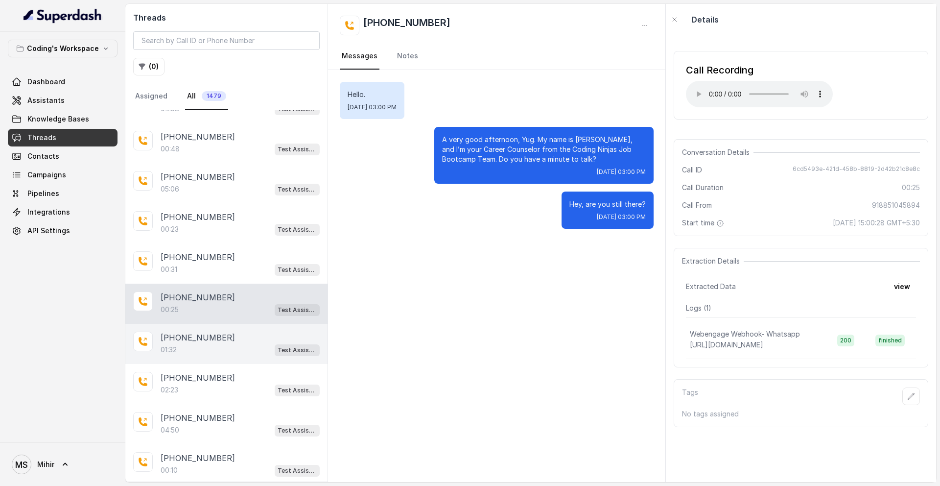
click at [218, 349] on div "01:32 Test Assistant- 2" at bounding box center [240, 349] width 159 height 13
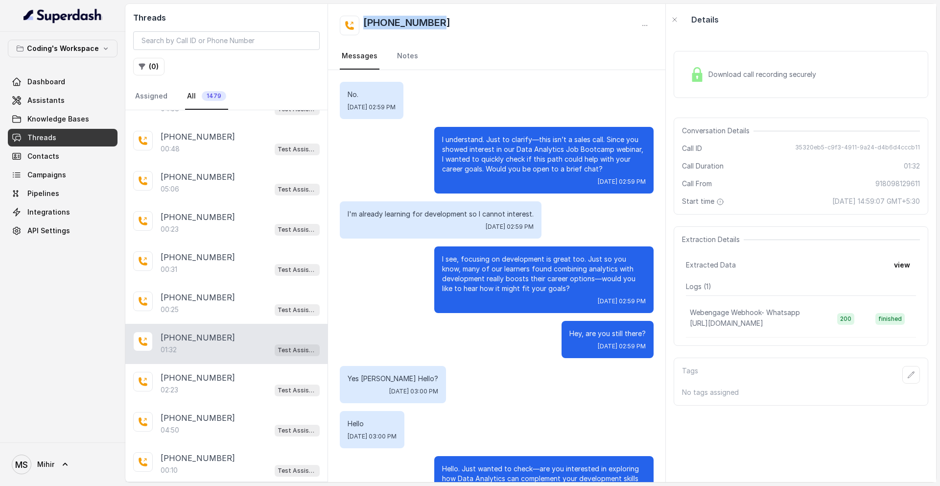
drag, startPoint x: 470, startPoint y: 16, endPoint x: 360, endPoint y: 15, distance: 110.1
click at [360, 16] on div "[PHONE_NUMBER]" at bounding box center [497, 26] width 314 height 20
copy h2 "[PHONE_NUMBER]"
click at [731, 65] on div "Download call recording securely" at bounding box center [753, 74] width 134 height 23
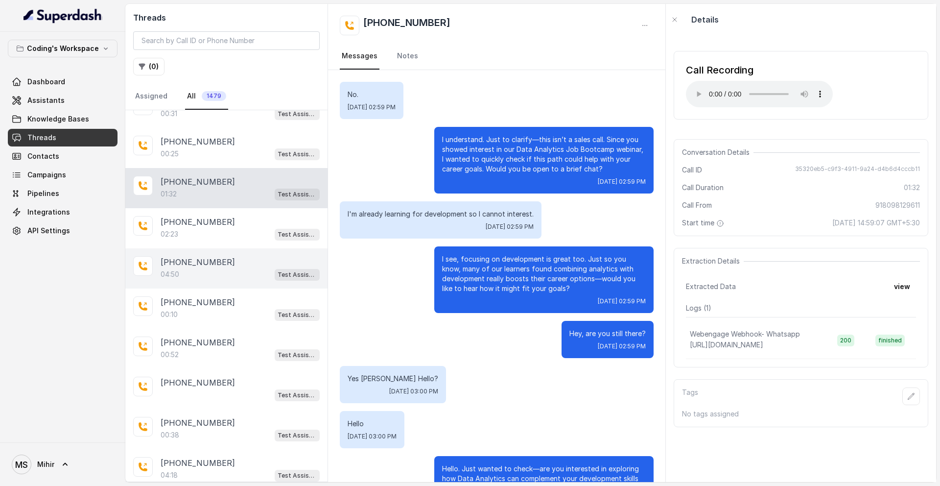
scroll to position [2114, 0]
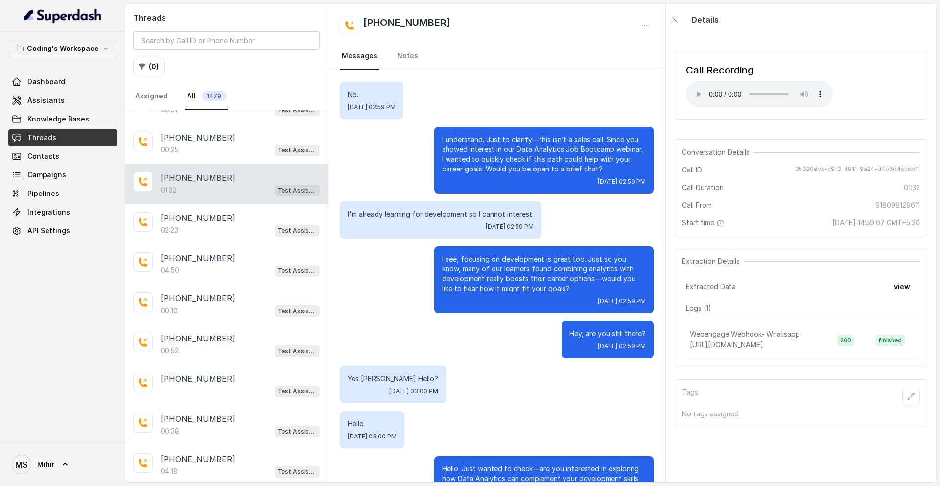
click at [565, 159] on p "I understand. Just to clarify—this isn’t a sales call. Since you showed interes…" at bounding box center [544, 154] width 204 height 39
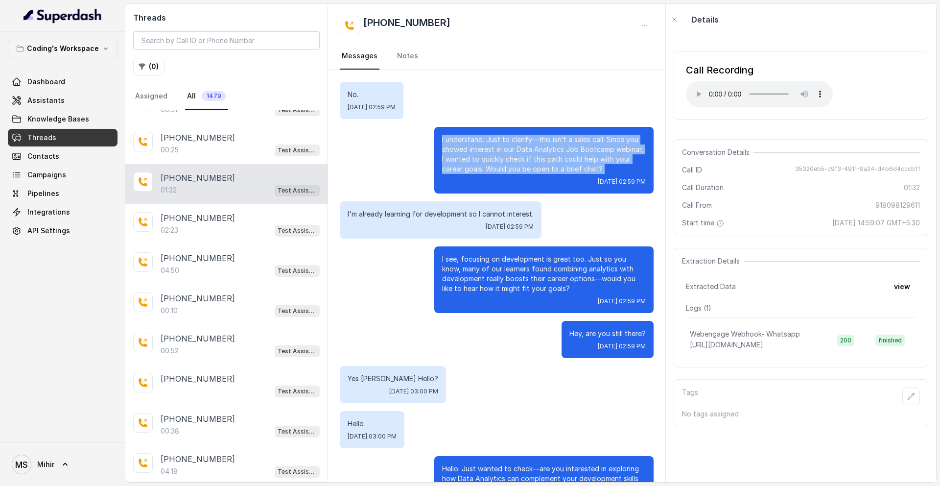
click at [565, 159] on p "I understand. Just to clarify—this isn’t a sales call. Since you showed interes…" at bounding box center [544, 154] width 204 height 39
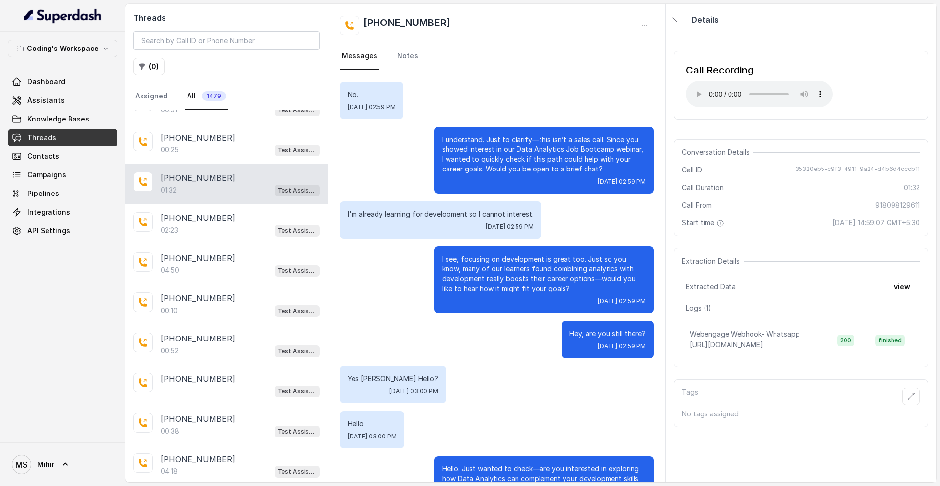
click at [494, 214] on p "I'm already learning for development so I cannot interest." at bounding box center [441, 214] width 186 height 10
click at [491, 259] on p "I see, focusing on development is great too. Just so you know, many of our lear…" at bounding box center [544, 273] width 204 height 39
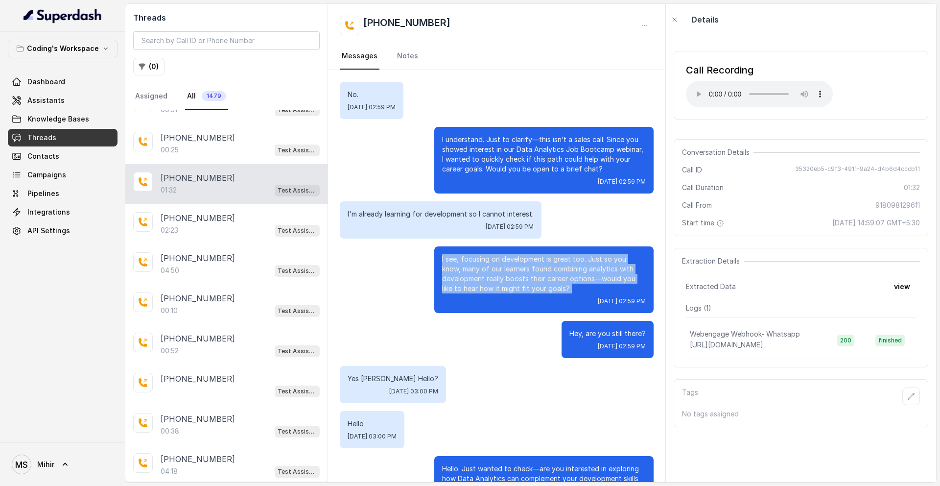
click at [491, 259] on p "I see, focusing on development is great too. Just so you know, many of our lear…" at bounding box center [544, 273] width 204 height 39
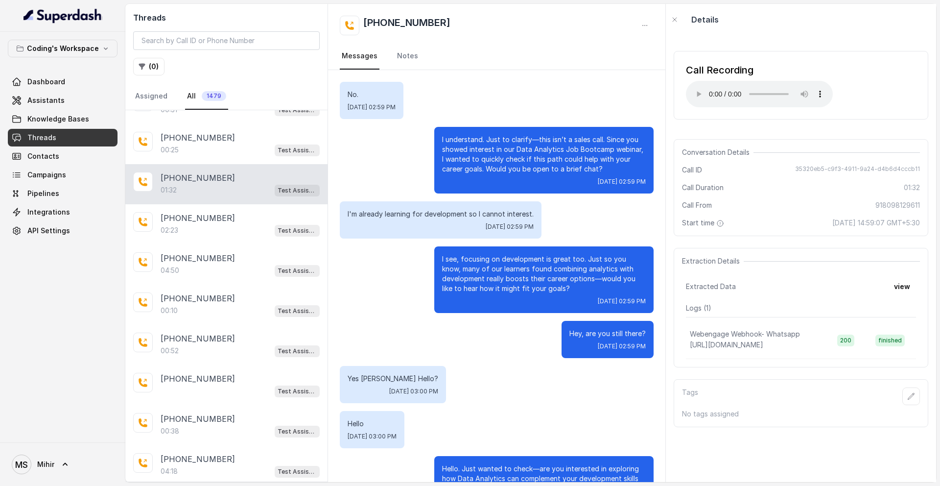
click at [491, 259] on p "I see, focusing on development is great too. Just so you know, many of our lear…" at bounding box center [544, 273] width 204 height 39
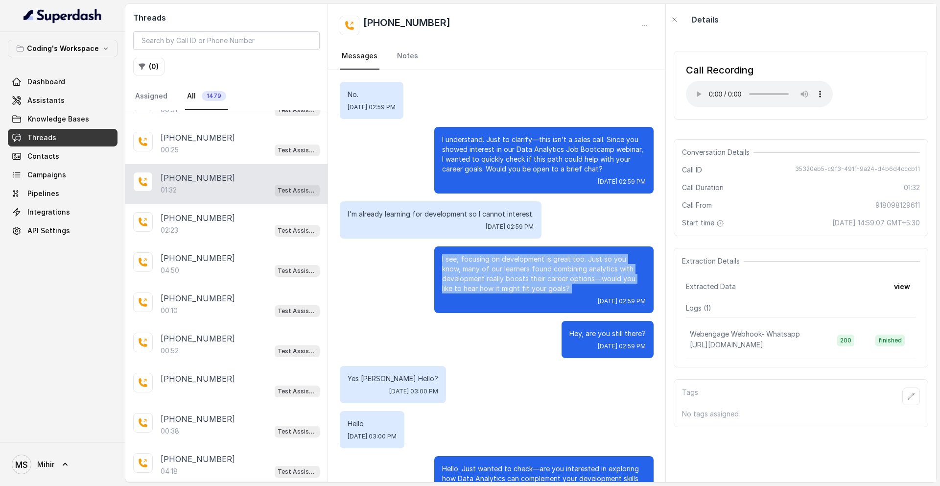
click at [559, 279] on p "I see, focusing on development is great too. Just so you know, many of our lear…" at bounding box center [544, 273] width 204 height 39
drag, startPoint x: 559, startPoint y: 288, endPoint x: 433, endPoint y: 254, distance: 130.4
click at [433, 254] on div "I see, focusing on development is great too. Just so you know, many of our lear…" at bounding box center [497, 279] width 314 height 67
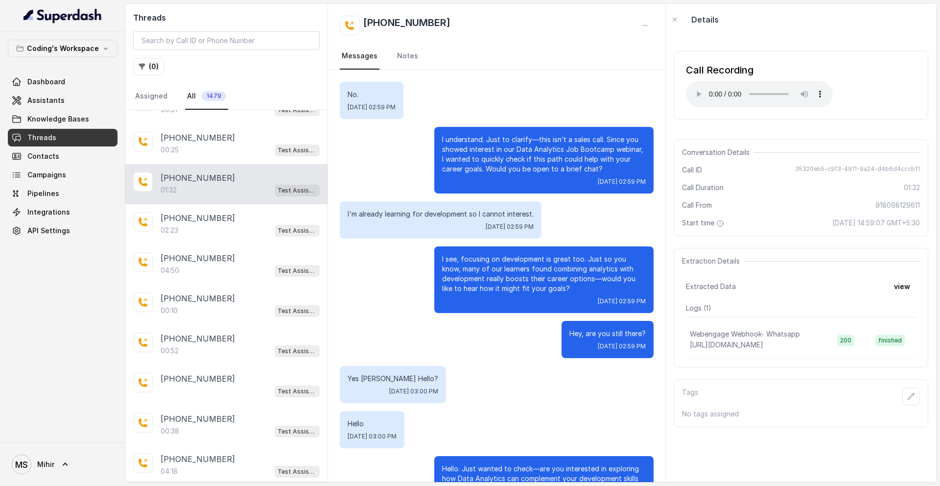
click at [384, 374] on p "Yes [PERSON_NAME] Hello?" at bounding box center [393, 379] width 91 height 10
click at [361, 420] on p "Hello" at bounding box center [372, 424] width 49 height 10
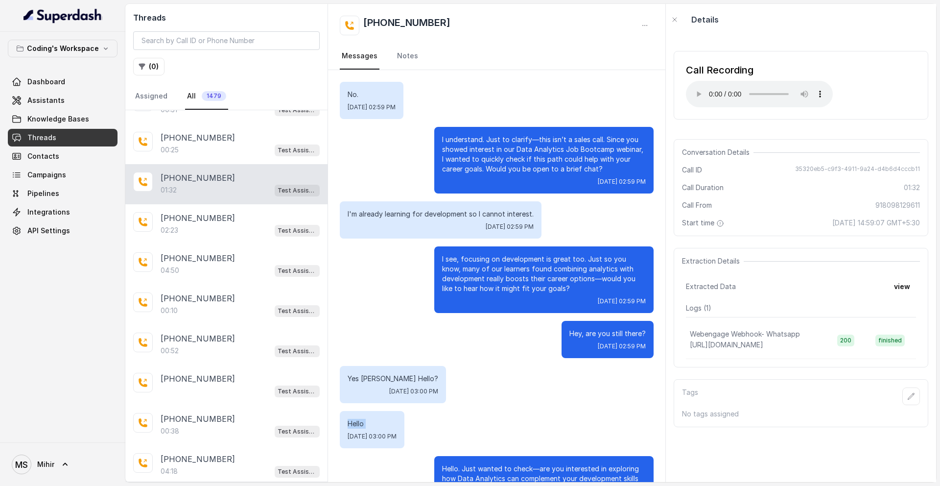
click at [361, 420] on p "Hello" at bounding box center [372, 424] width 49 height 10
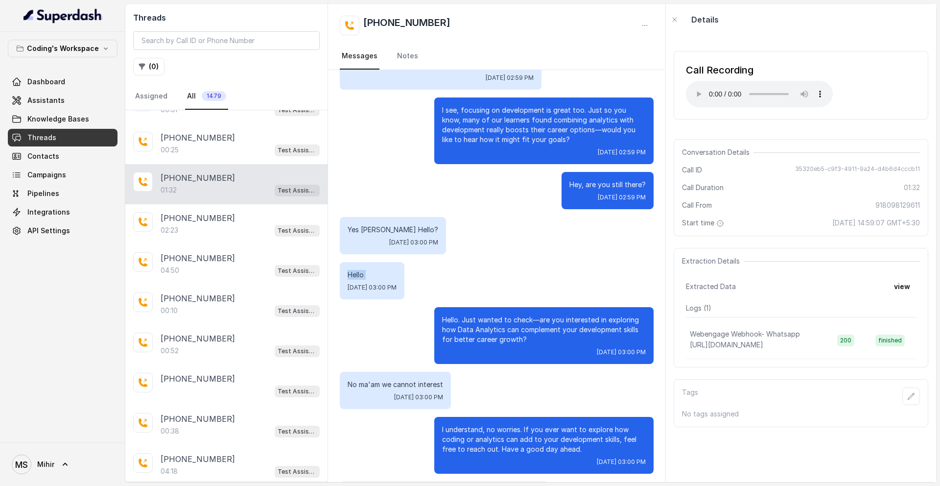
scroll to position [197, 0]
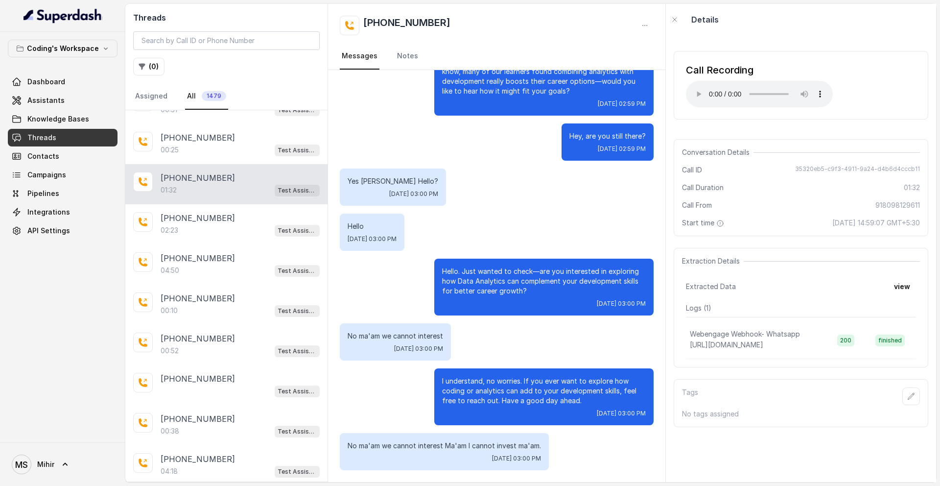
click at [486, 444] on p "No ma'am we cannot interest Ma'am I cannot invest ma'am." at bounding box center [444, 446] width 193 height 10
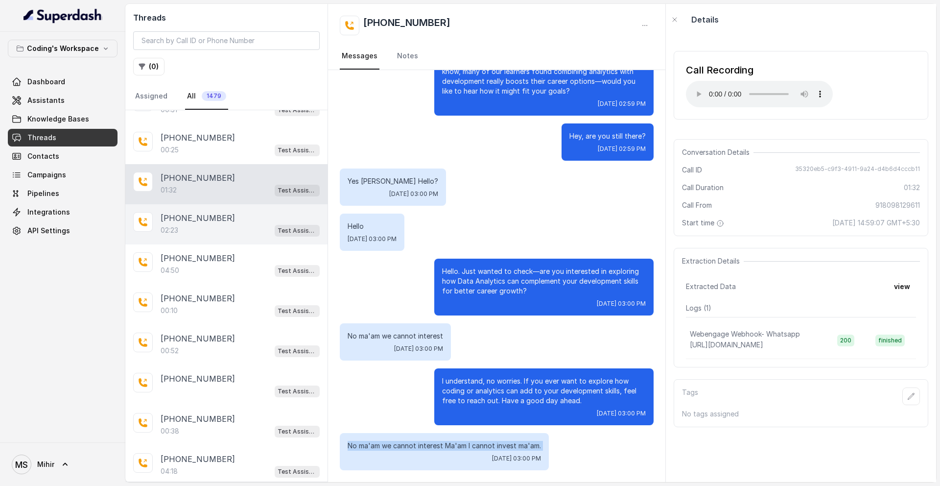
click at [181, 234] on div "02:23 Test Assistant- 2" at bounding box center [240, 230] width 159 height 13
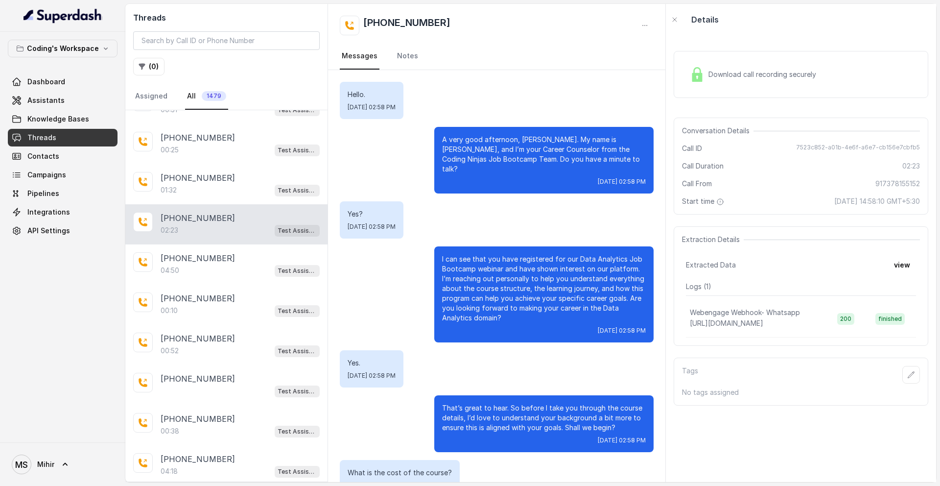
click at [181, 234] on div "02:23 Test Assistant- 2" at bounding box center [240, 230] width 159 height 13
click at [593, 258] on p "I can see that you have registered for our Data Analytics Job Bootcamp webinar …" at bounding box center [544, 288] width 204 height 69
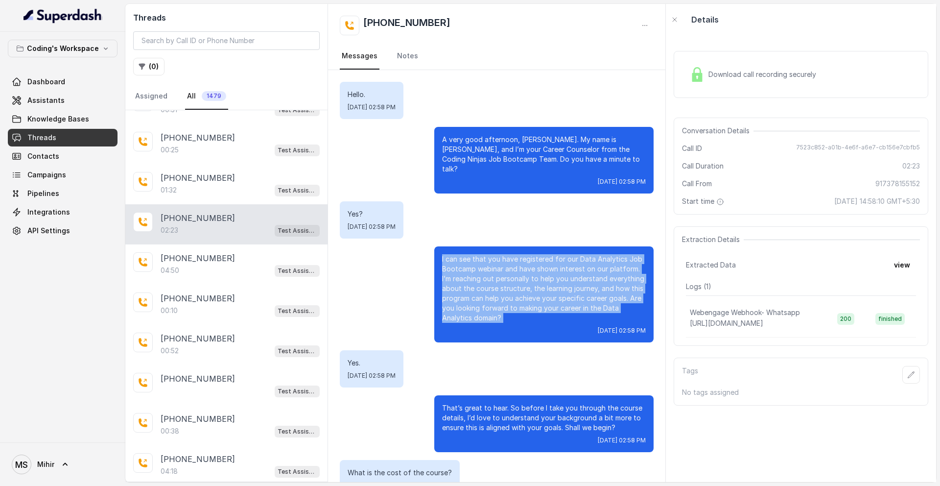
click at [593, 258] on p "I can see that you have registered for our Data Analytics Job Bootcamp webinar …" at bounding box center [544, 288] width 204 height 69
click at [504, 264] on p "I can see that you have registered for our Data Analytics Job Bootcamp webinar …" at bounding box center [544, 288] width 204 height 69
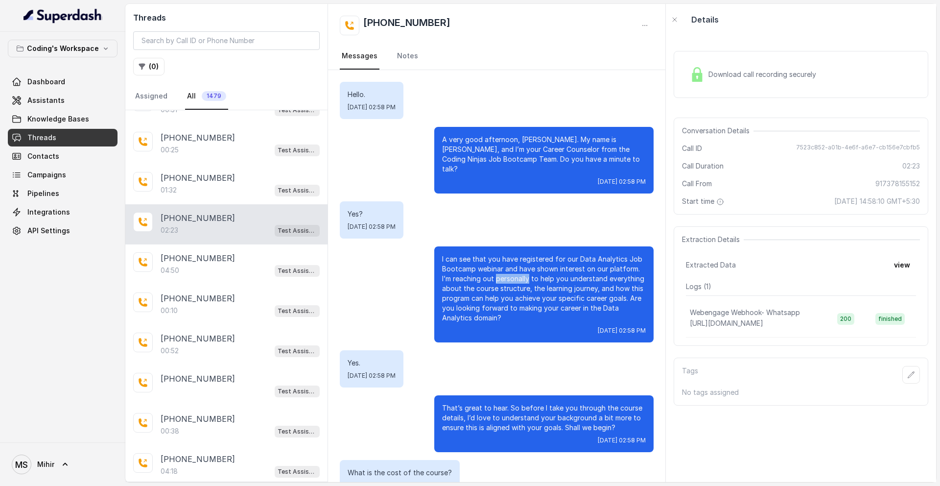
click at [504, 264] on p "I can see that you have registered for our Data Analytics Job Bootcamp webinar …" at bounding box center [544, 288] width 204 height 69
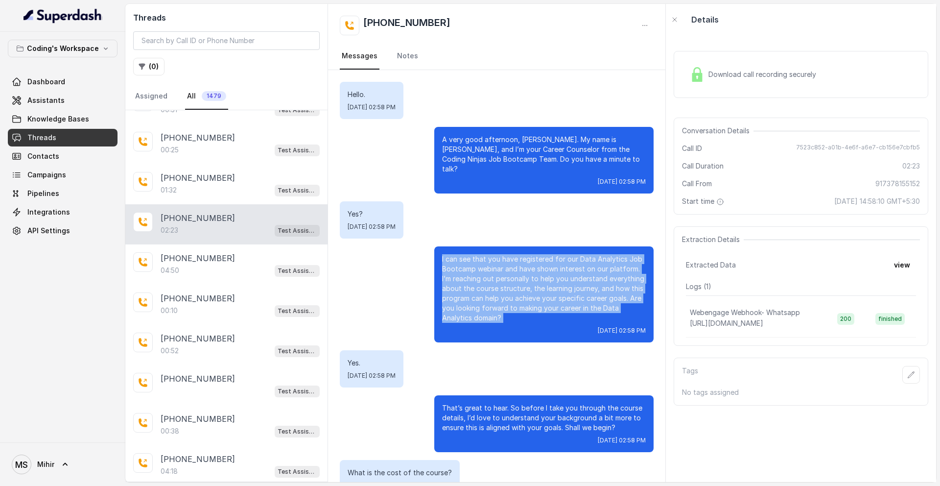
click at [504, 264] on p "I can see that you have registered for our Data Analytics Job Bootcamp webinar …" at bounding box center [544, 288] width 204 height 69
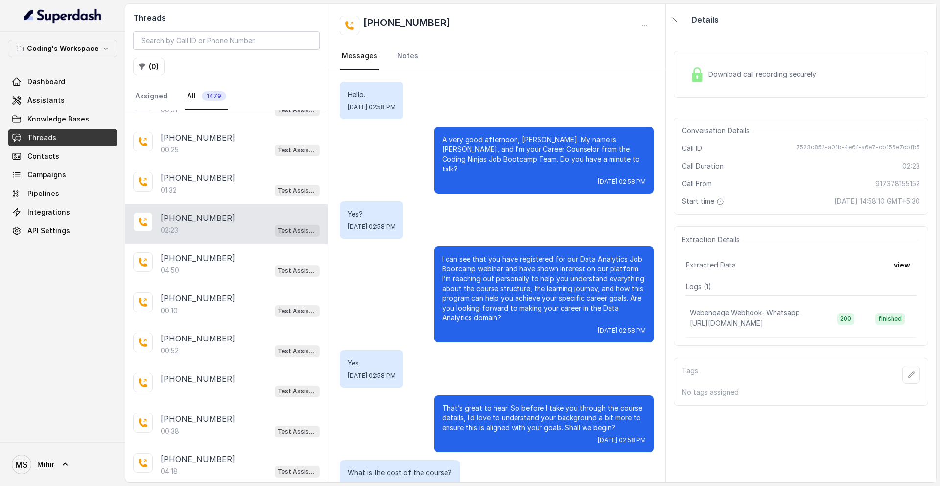
click at [504, 264] on p "I can see that you have registered for our Data Analytics Job Bootcamp webinar …" at bounding box center [544, 288] width 204 height 69
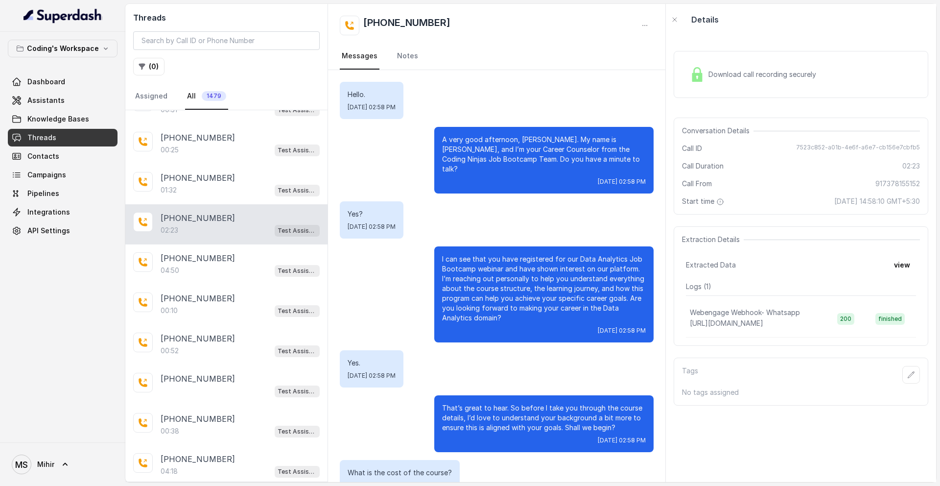
click at [530, 403] on p "That’s great to hear. So before I take you through the course details, I’d love…" at bounding box center [544, 417] width 204 height 29
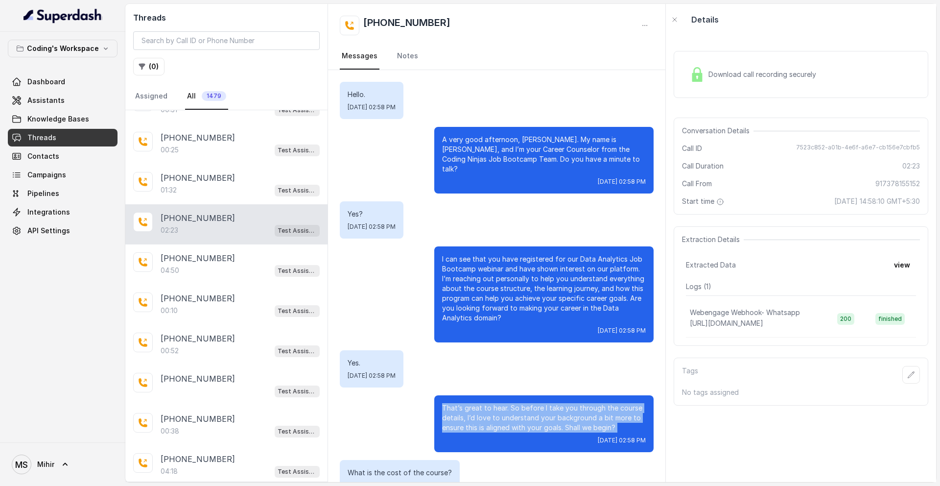
click at [530, 403] on p "That’s great to hear. So before I take you through the course details, I’d love…" at bounding box center [544, 417] width 204 height 29
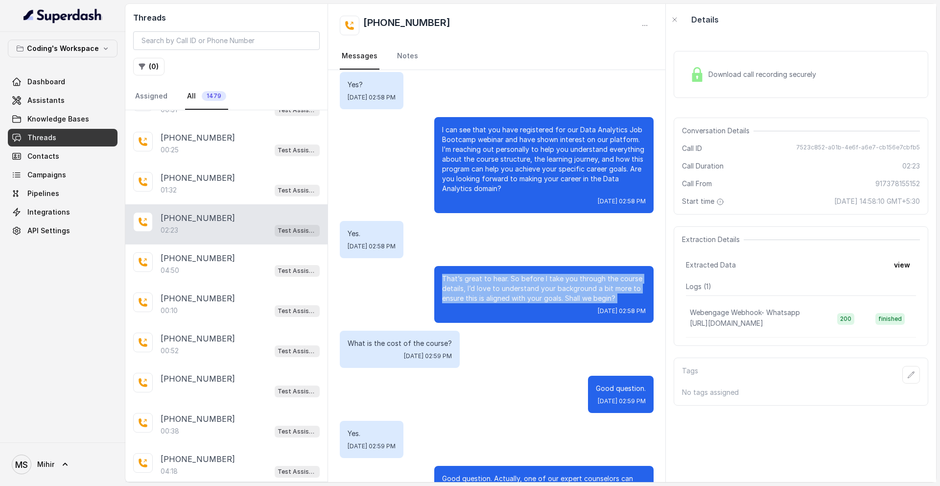
scroll to position [144, 0]
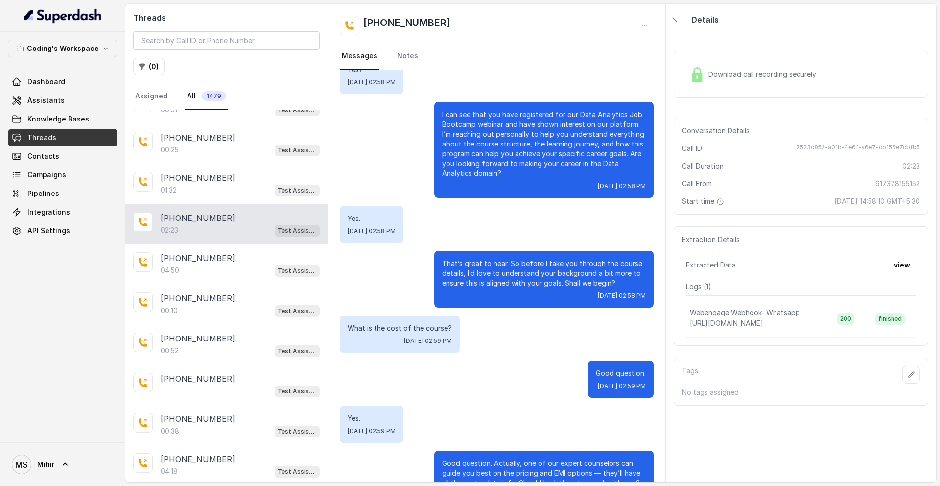
click at [516, 152] on p "I can see that you have registered for our Data Analytics Job Bootcamp webinar …" at bounding box center [544, 144] width 204 height 69
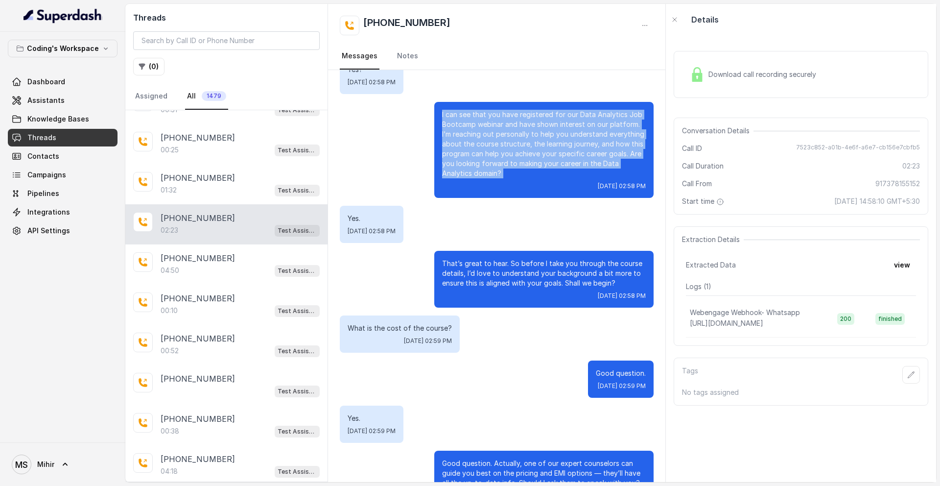
click at [516, 152] on p "I can see that you have registered for our Data Analytics Job Bootcamp webinar …" at bounding box center [544, 144] width 204 height 69
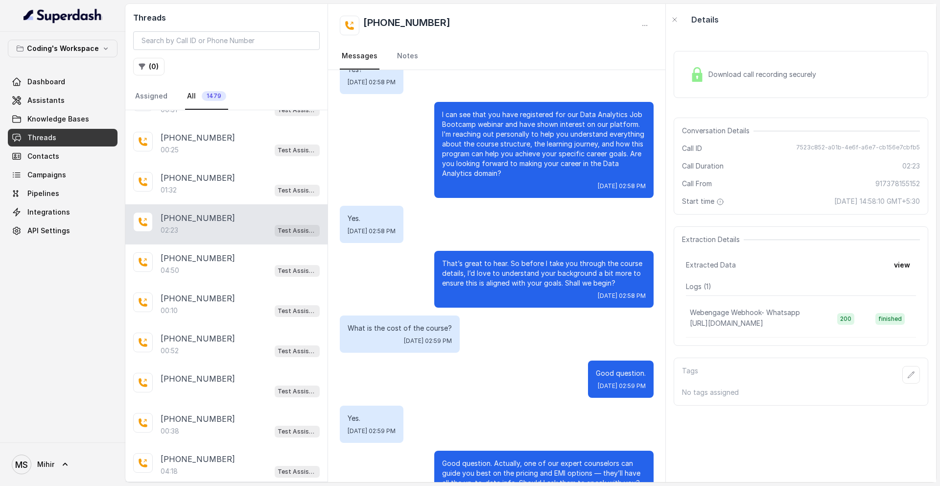
click at [538, 258] on p "That’s great to hear. So before I take you through the course details, I’d love…" at bounding box center [544, 272] width 204 height 29
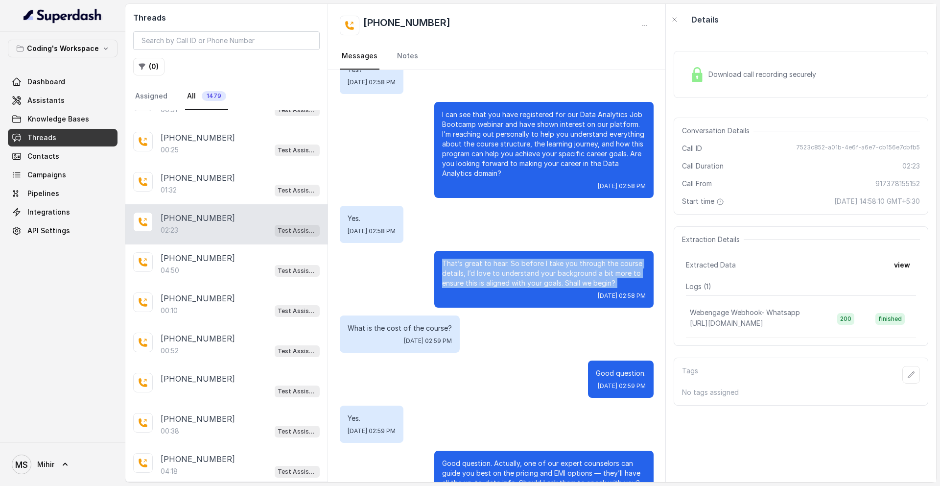
click at [538, 258] on p "That’s great to hear. So before I take you through the course details, I’d love…" at bounding box center [544, 272] width 204 height 29
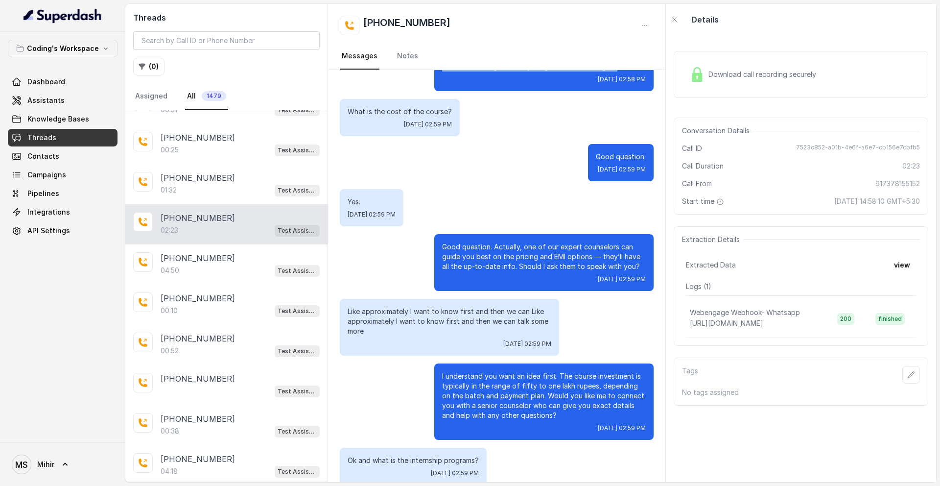
scroll to position [361, 0]
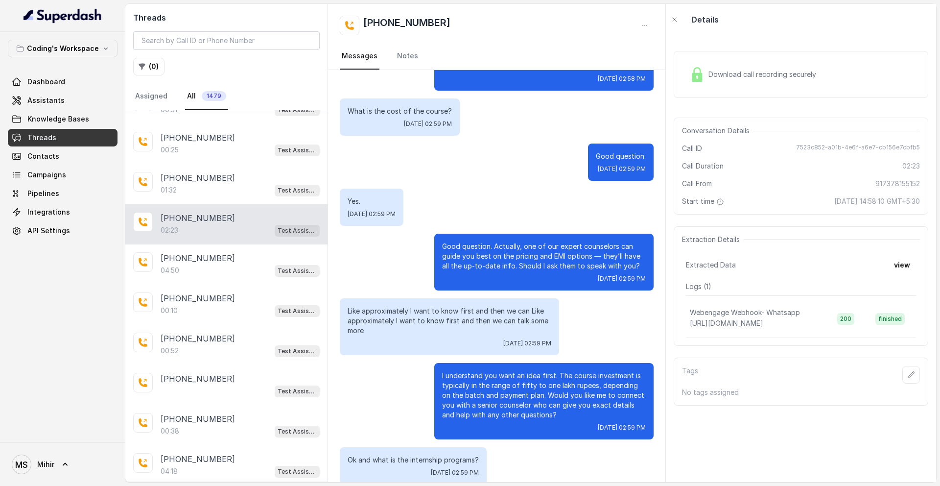
click at [545, 252] on p "Good question. Actually, one of our expert counselors can guide you best on the…" at bounding box center [544, 255] width 204 height 29
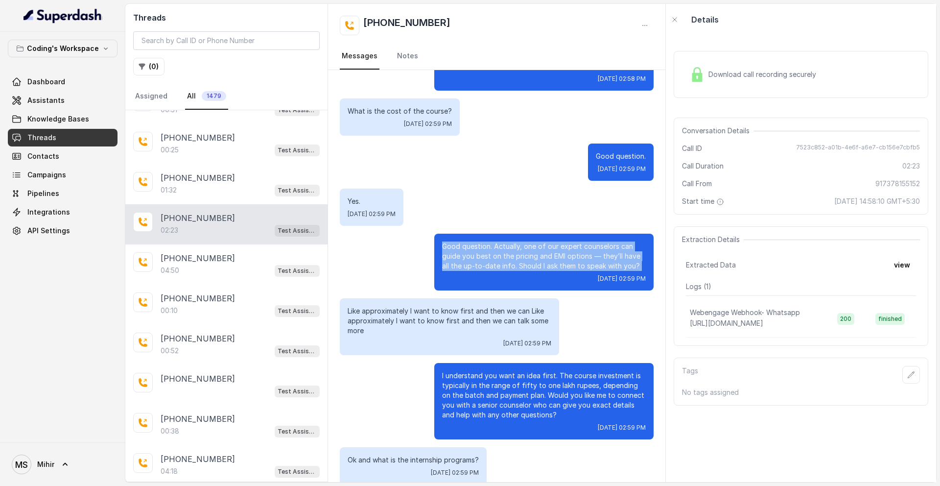
click at [545, 252] on p "Good question. Actually, one of our expert counselors can guide you best on the…" at bounding box center [544, 255] width 204 height 29
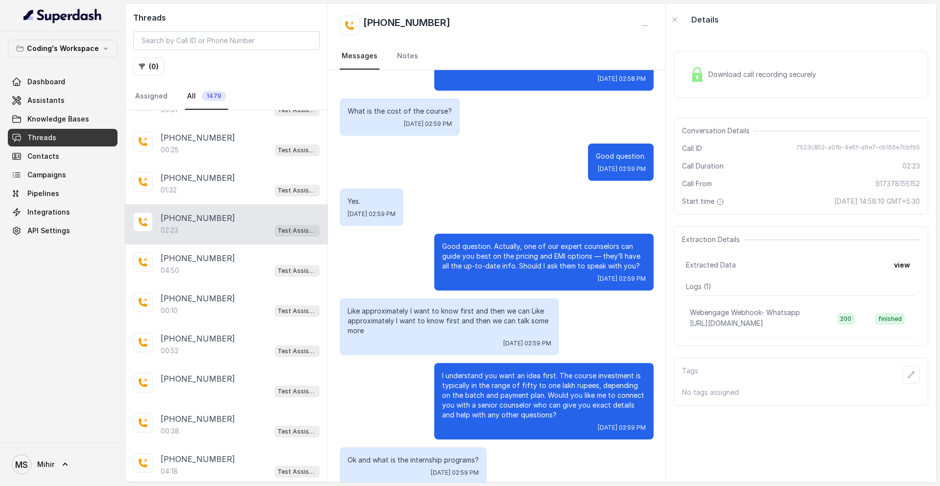
click at [466, 306] on p "Like approximately I want to know first and then we can Like approximately I wa…" at bounding box center [450, 320] width 204 height 29
click at [688, 83] on div "Download call recording securely" at bounding box center [753, 74] width 134 height 23
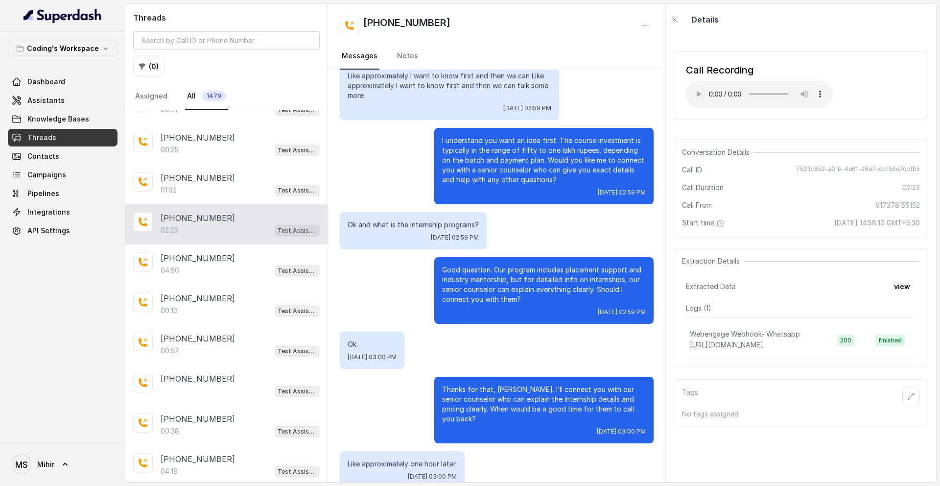
scroll to position [604, 0]
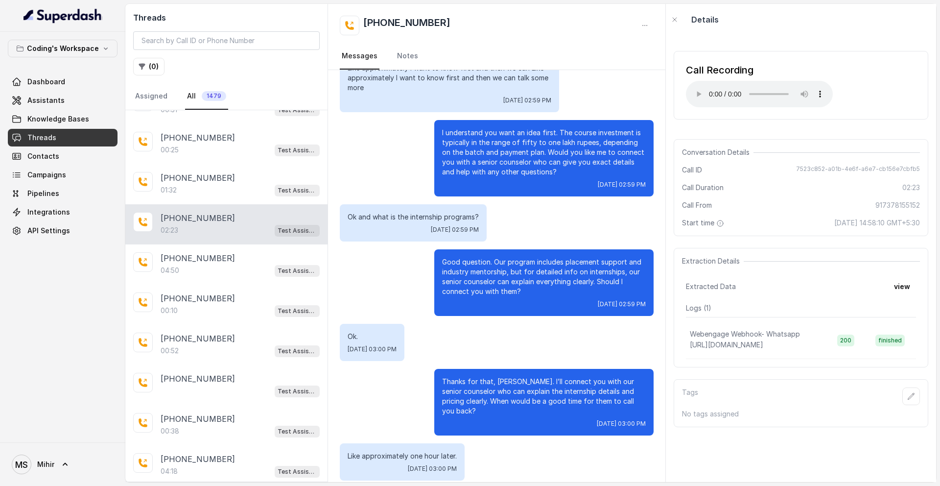
click at [531, 377] on p "Thanks for that, [PERSON_NAME]. I’ll connect you with our senior counselor who …" at bounding box center [544, 395] width 204 height 39
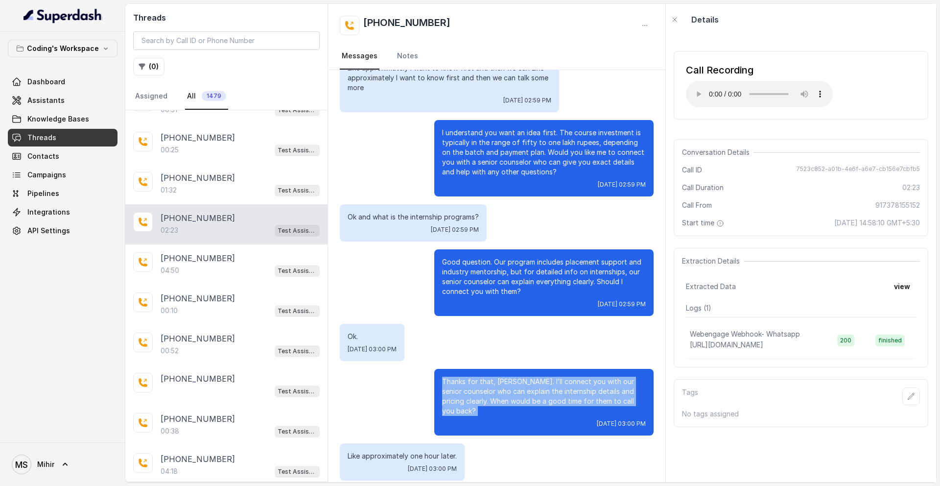
click at [531, 377] on p "Thanks for that, [PERSON_NAME]. I’ll connect you with our senior counselor who …" at bounding box center [544, 395] width 204 height 39
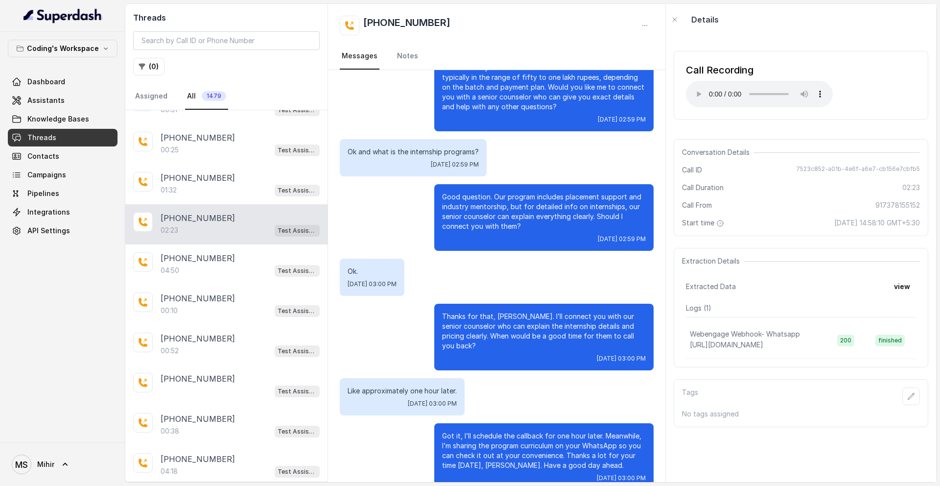
click at [521, 442] on p "Got it, I’ll schedule the callback for one hour later. Meanwhile, I’m sharing t…" at bounding box center [544, 450] width 204 height 39
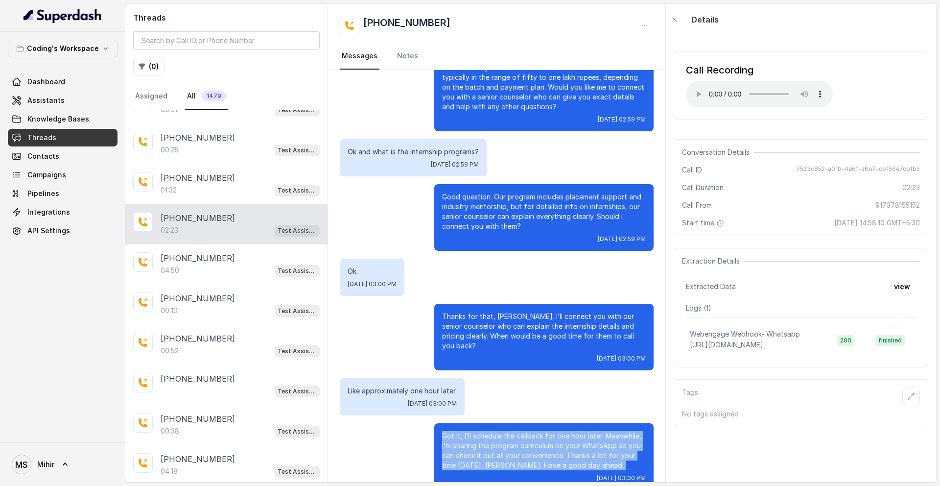
click at [521, 442] on p "Got it, I’ll schedule the callback for one hour later. Meanwhile, I’m sharing t…" at bounding box center [544, 450] width 204 height 39
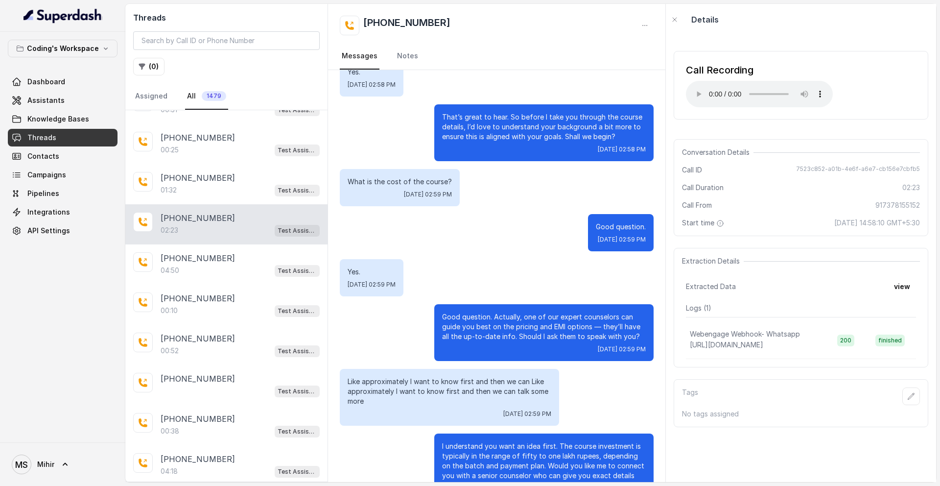
scroll to position [297, 0]
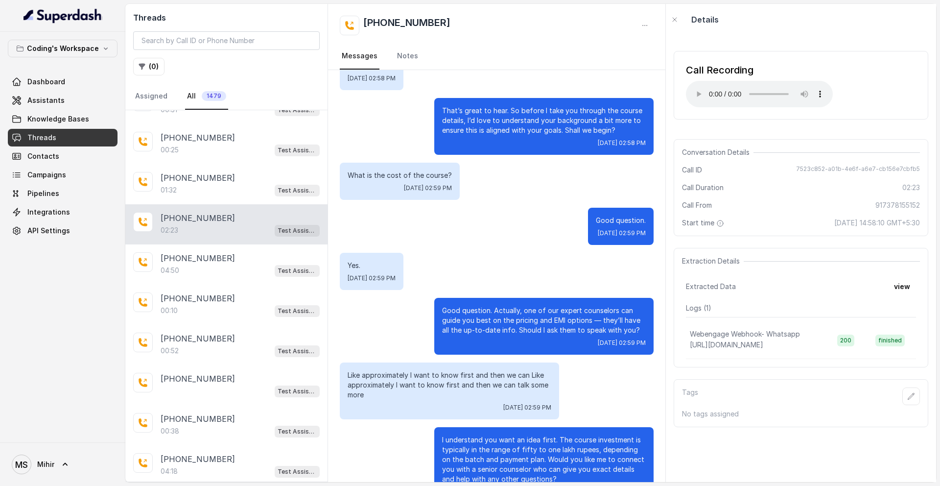
click at [453, 305] on p "Good question. Actually, one of our expert counselors can guide you best on the…" at bounding box center [544, 319] width 204 height 29
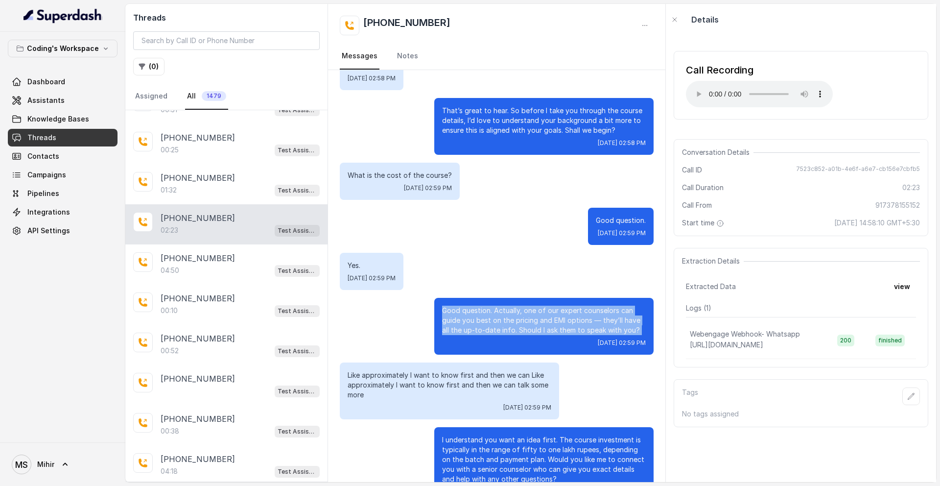
click at [453, 305] on p "Good question. Actually, one of our expert counselors can guide you best on the…" at bounding box center [544, 319] width 204 height 29
click at [502, 308] on p "Good question. Actually, one of our expert counselors can guide you best on the…" at bounding box center [544, 319] width 204 height 29
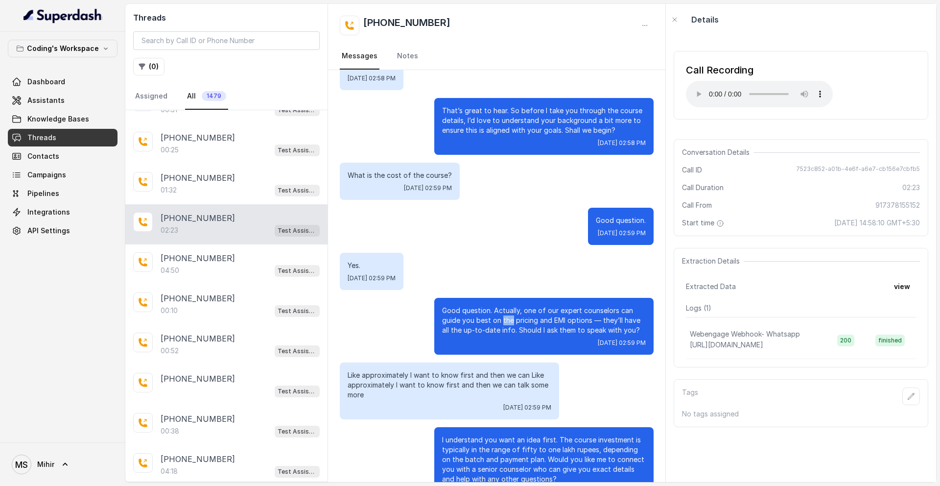
click at [502, 308] on p "Good question. Actually, one of our expert counselors can guide you best on the…" at bounding box center [544, 319] width 204 height 29
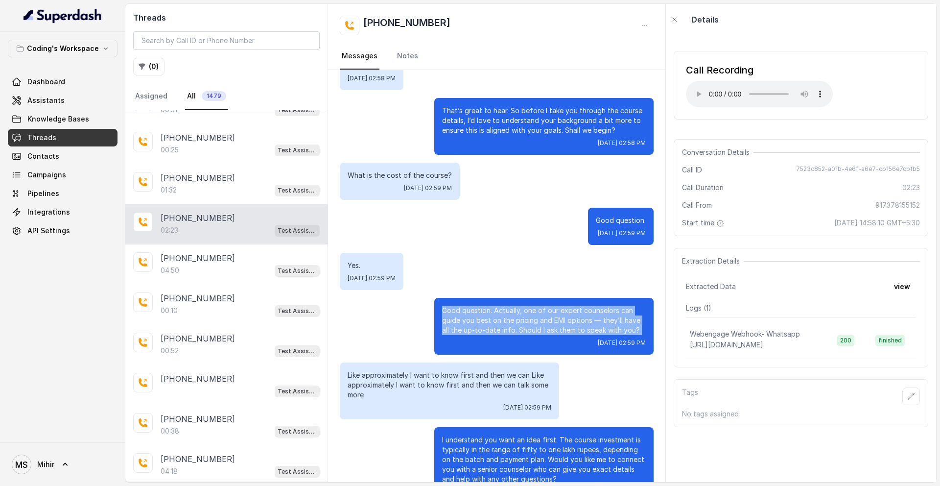
click at [502, 308] on p "Good question. Actually, one of our expert counselors can guide you best on the…" at bounding box center [544, 319] width 204 height 29
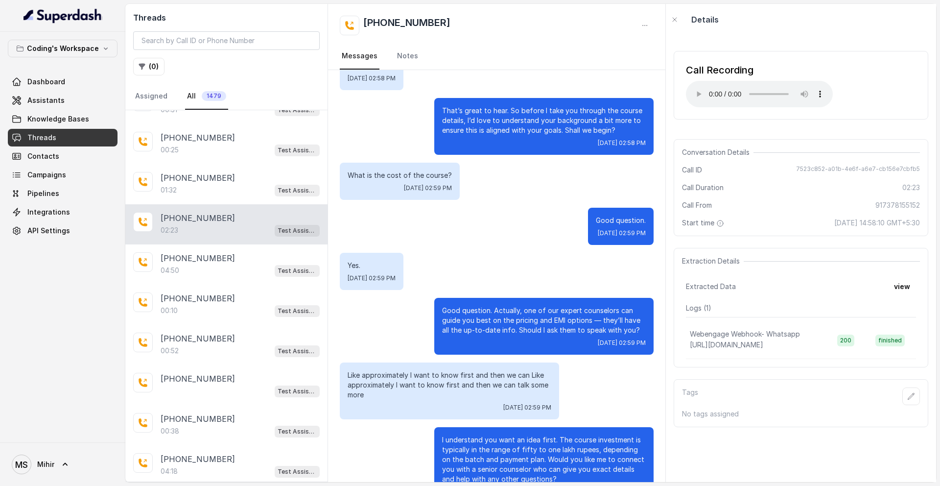
click at [502, 308] on p "Good question. Actually, one of our expert counselors can guide you best on the…" at bounding box center [544, 319] width 204 height 29
click at [499, 370] on p "Like approximately I want to know first and then we can Like approximately I wa…" at bounding box center [450, 384] width 204 height 29
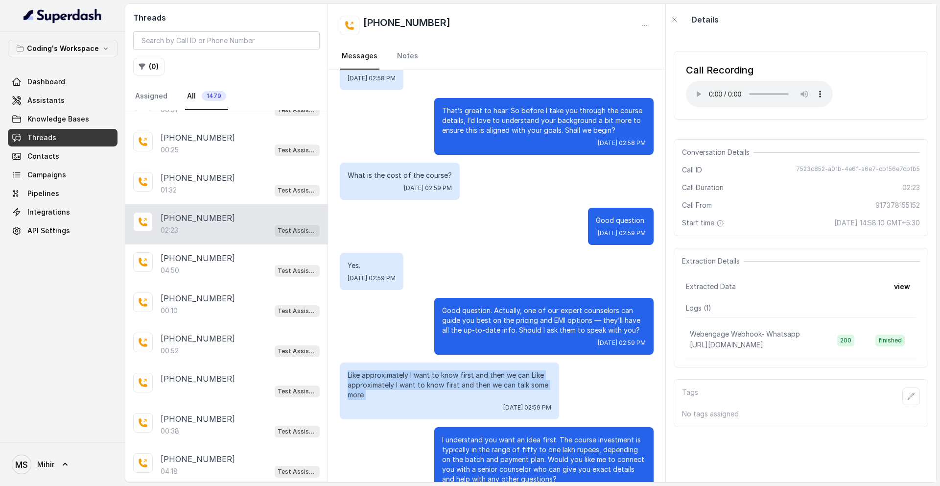
click at [452, 376] on p "Like approximately I want to know first and then we can Like approximately I wa…" at bounding box center [450, 384] width 204 height 29
click at [487, 435] on p "I understand you want an idea first. The course investment is typically in the …" at bounding box center [544, 459] width 204 height 49
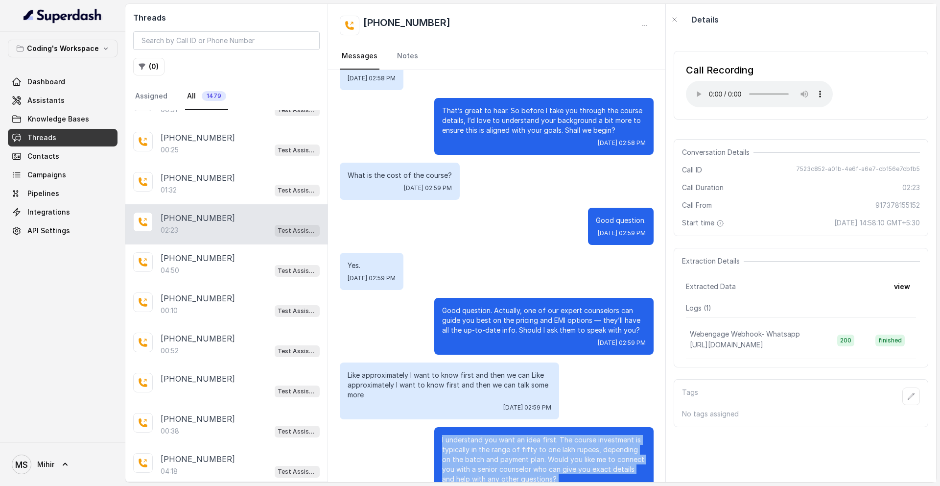
click at [487, 435] on p "I understand you want an idea first. The course investment is typically in the …" at bounding box center [544, 459] width 204 height 49
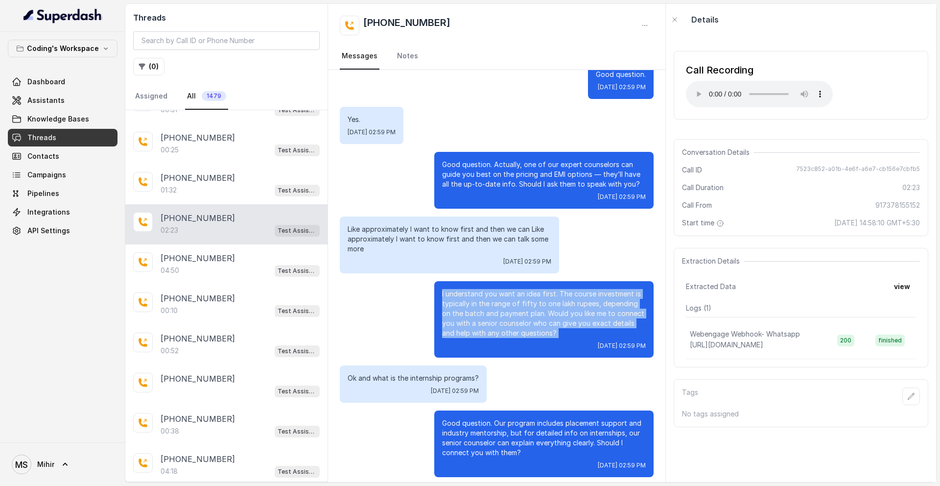
scroll to position [444, 0]
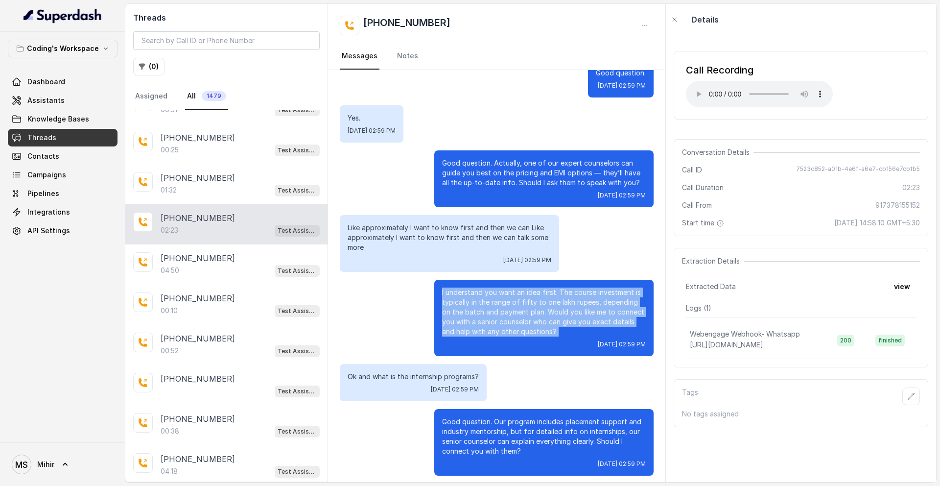
click at [598, 287] on p "I understand you want an idea first. The course investment is typically in the …" at bounding box center [544, 311] width 204 height 49
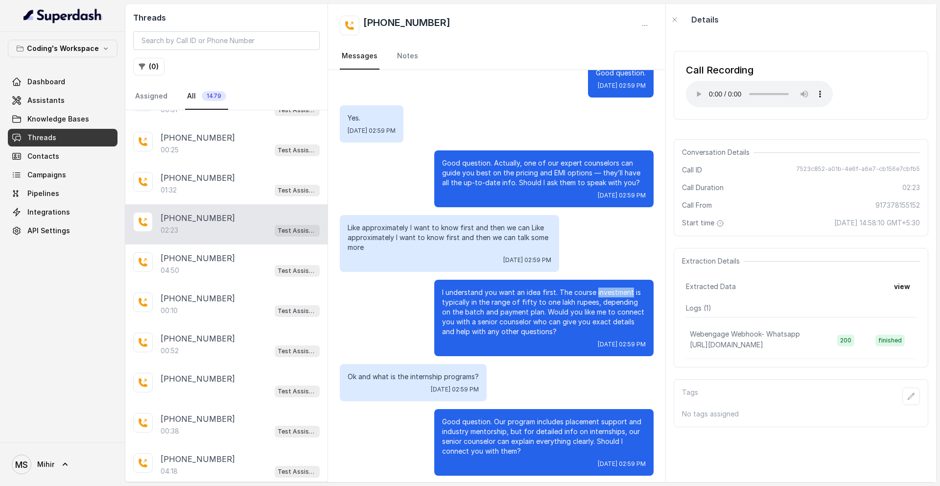
click at [598, 287] on p "I understand you want an idea first. The course investment is typically in the …" at bounding box center [544, 311] width 204 height 49
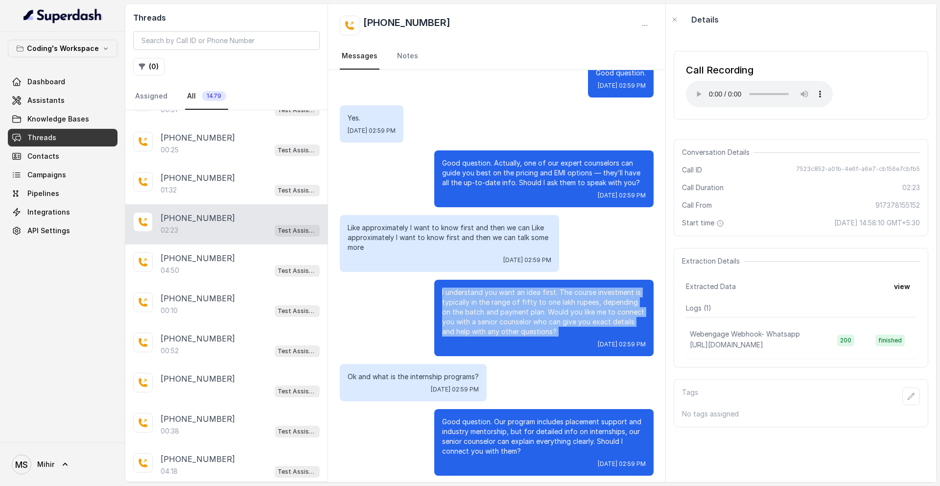
click at [598, 287] on p "I understand you want an idea first. The course investment is typically in the …" at bounding box center [544, 311] width 204 height 49
click at [493, 309] on p "I understand you want an idea first. The course investment is typically in the …" at bounding box center [544, 311] width 204 height 49
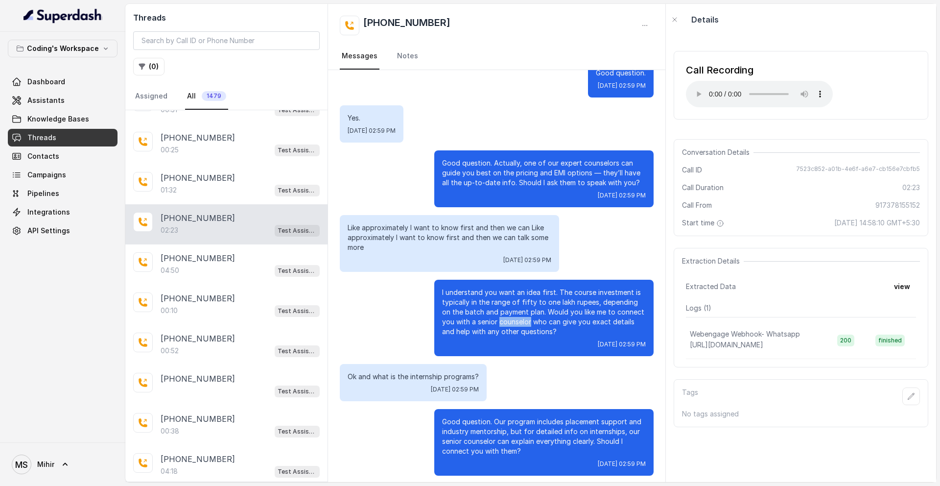
click at [493, 309] on p "I understand you want an idea first. The course investment is typically in the …" at bounding box center [544, 311] width 204 height 49
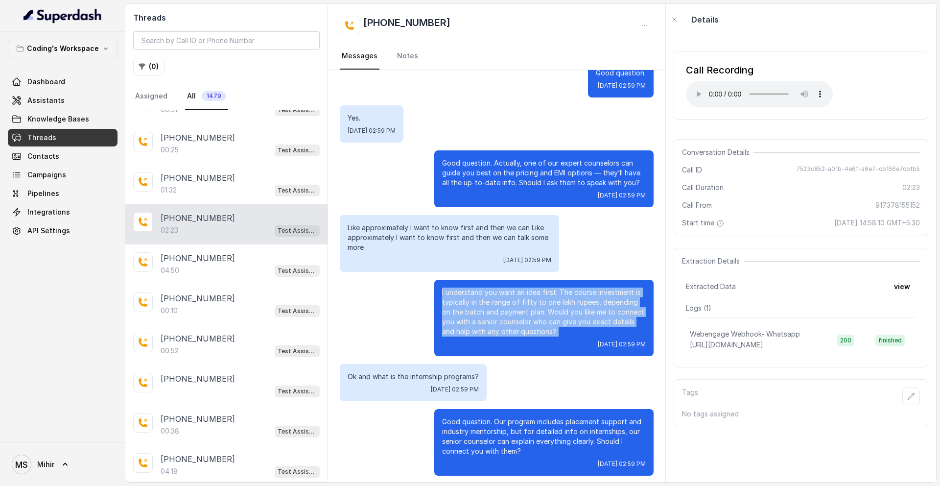
click at [493, 309] on p "I understand you want an idea first. The course investment is typically in the …" at bounding box center [544, 311] width 204 height 49
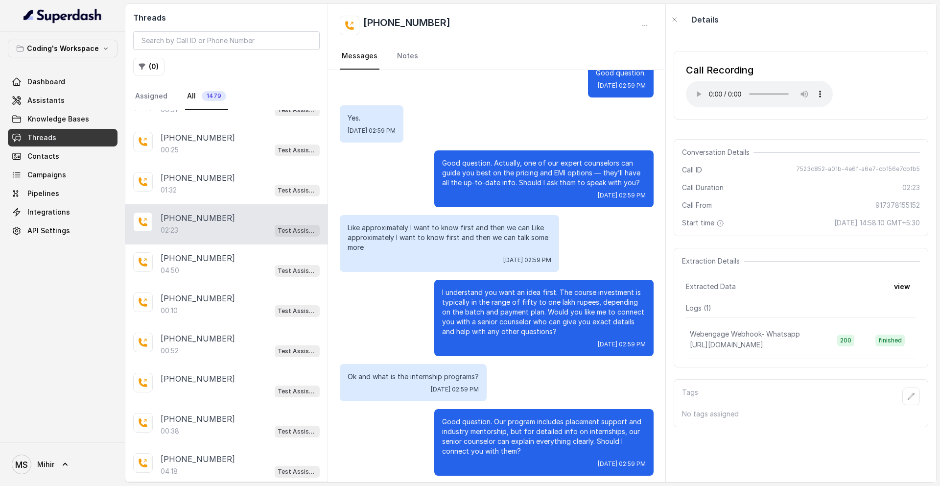
click at [495, 421] on p "Good question. Our program includes placement support and industry mentorship, …" at bounding box center [544, 436] width 204 height 39
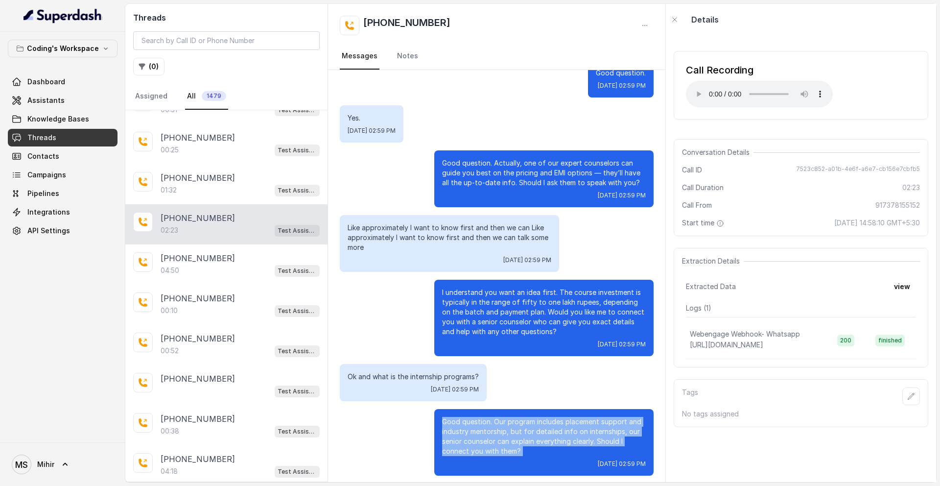
click at [495, 421] on p "Good question. Our program includes placement support and industry mentorship, …" at bounding box center [544, 436] width 204 height 39
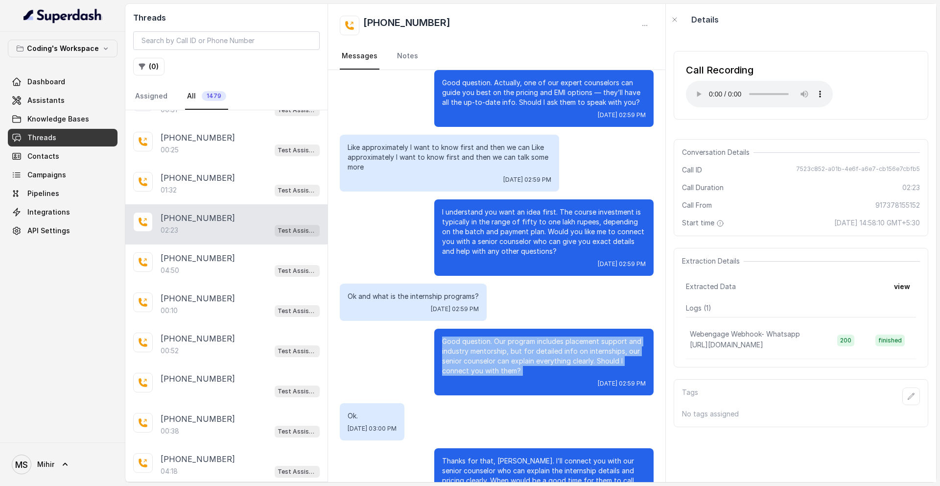
scroll to position [526, 0]
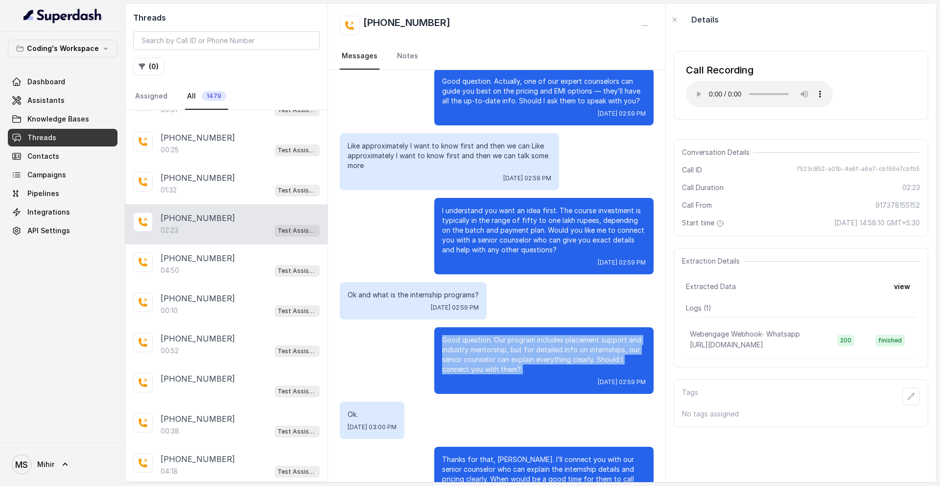
click at [514, 343] on p "Good question. Our program includes placement support and industry mentorship, …" at bounding box center [544, 354] width 204 height 39
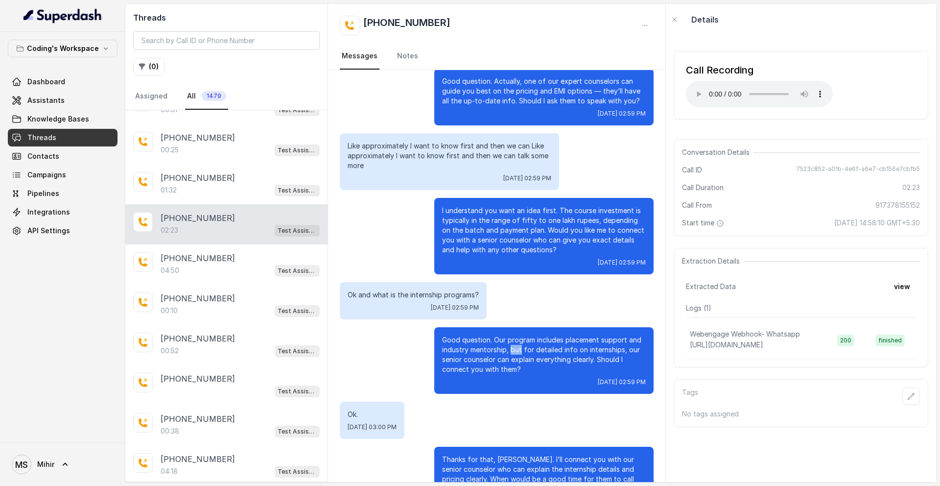
click at [514, 343] on p "Good question. Our program includes placement support and industry mentorship, …" at bounding box center [544, 354] width 204 height 39
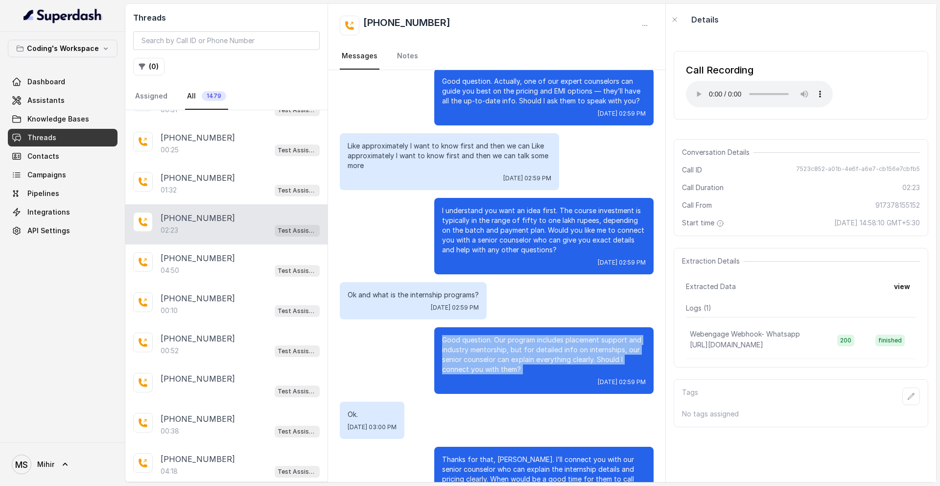
click at [514, 343] on p "Good question. Our program includes placement support and industry mentorship, …" at bounding box center [544, 354] width 204 height 39
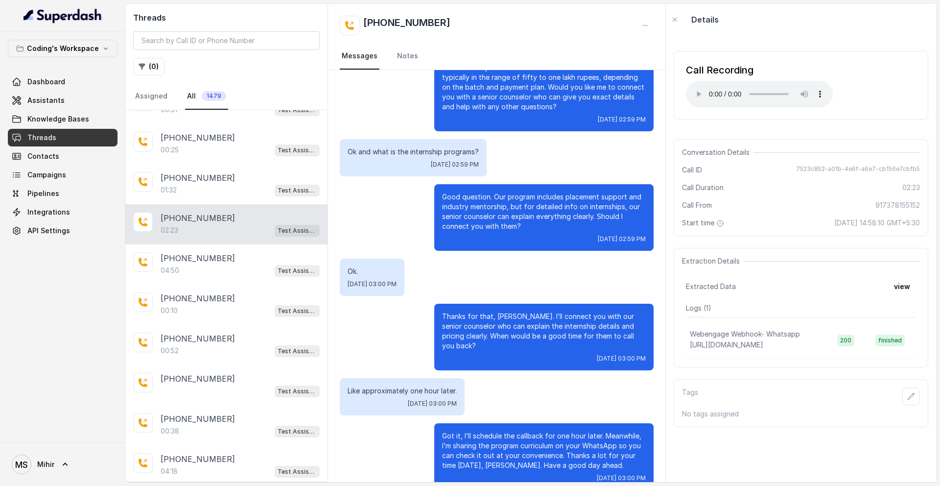
click at [436, 386] on p "Like approximately one hour later." at bounding box center [402, 391] width 109 height 10
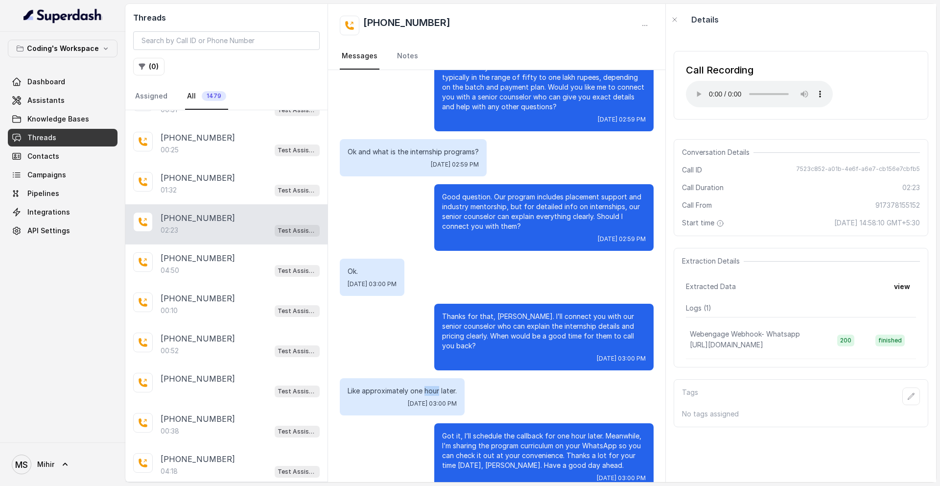
click at [436, 386] on p "Like approximately one hour later." at bounding box center [402, 391] width 109 height 10
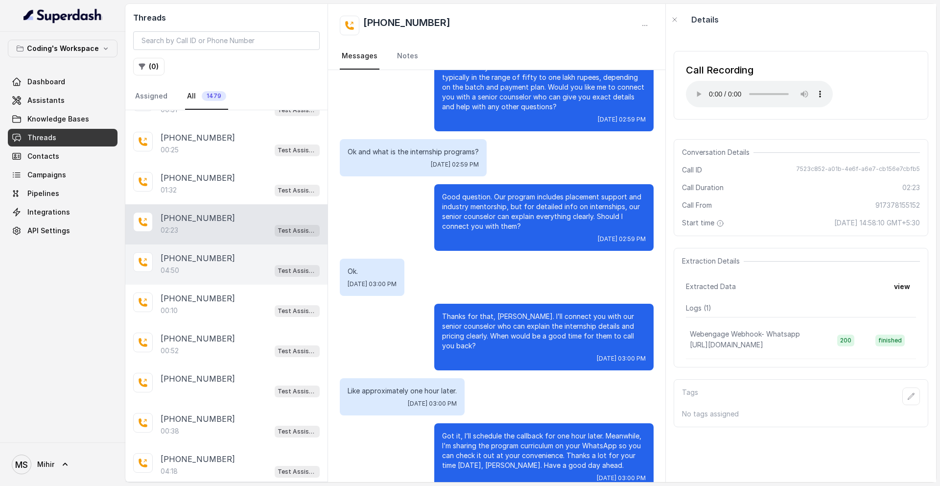
click at [225, 282] on div "[PHONE_NUMBER]:50 Test Assistant- 2" at bounding box center [226, 264] width 202 height 40
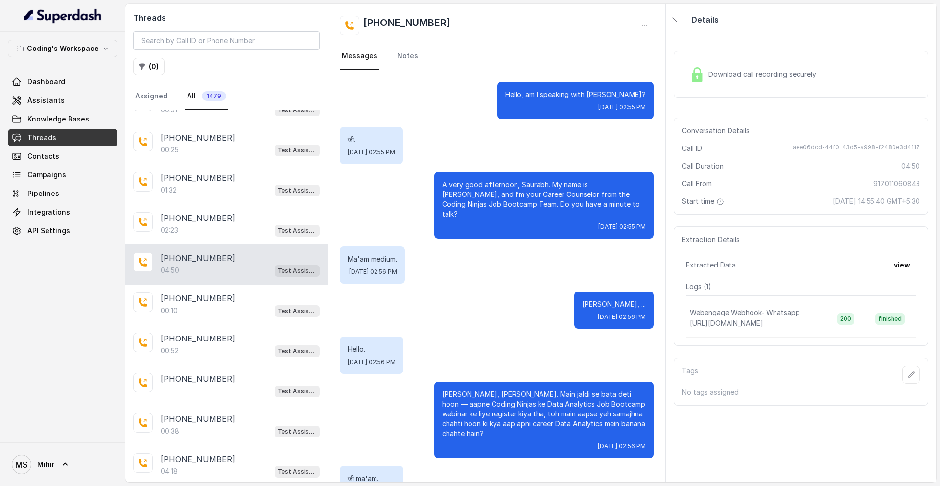
scroll to position [2028, 0]
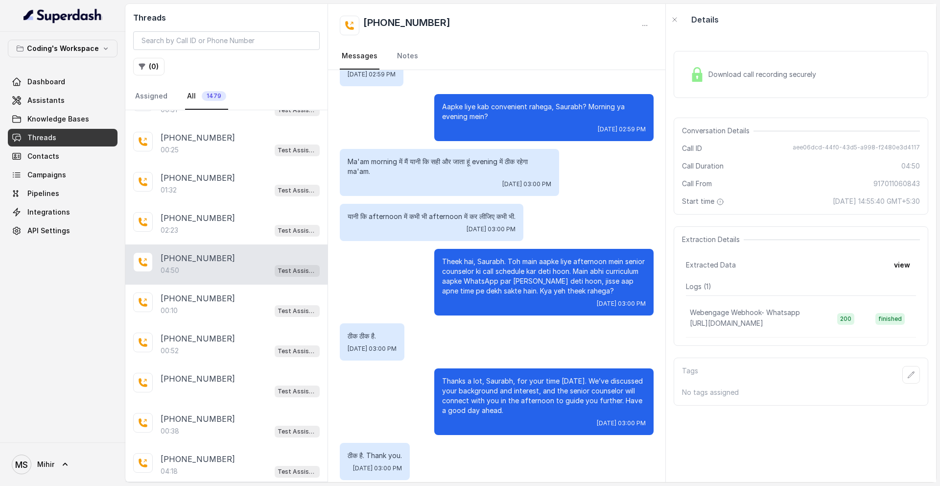
click at [527, 378] on p "Thanks a lot, Saurabh, for your time [DATE]. We’ve discussed your background an…" at bounding box center [544, 395] width 204 height 39
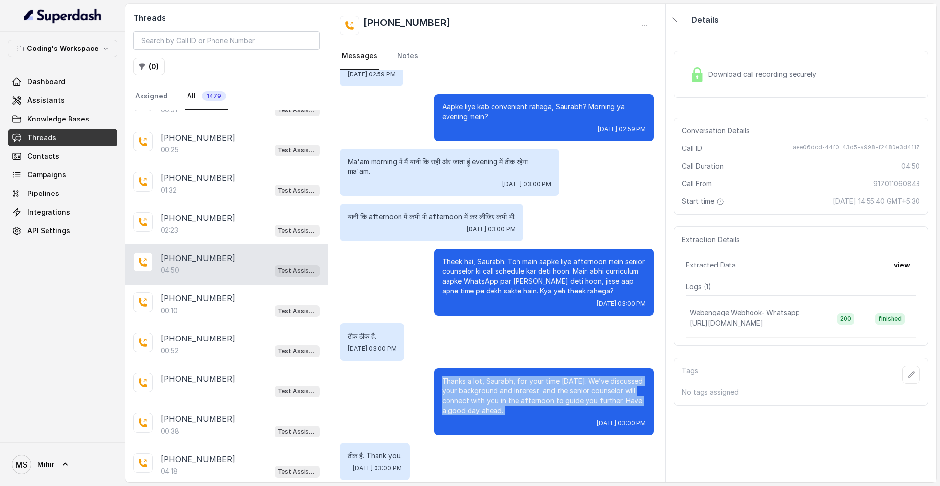
click at [527, 378] on p "Thanks a lot, Saurabh, for your time [DATE]. We’ve discussed your background an…" at bounding box center [544, 395] width 204 height 39
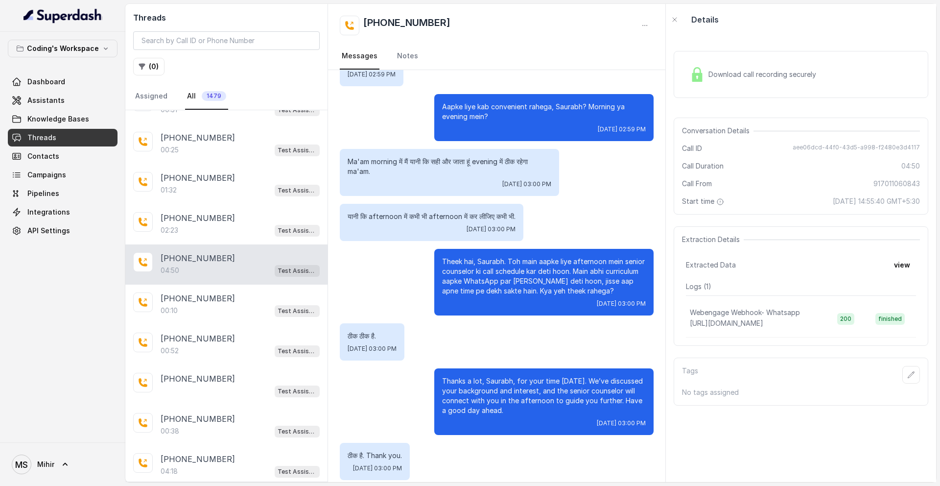
click at [619, 265] on p "Theek hai, Saurabh. Toh main aapke liye afternoon mein senior counselor ki call…" at bounding box center [544, 276] width 204 height 39
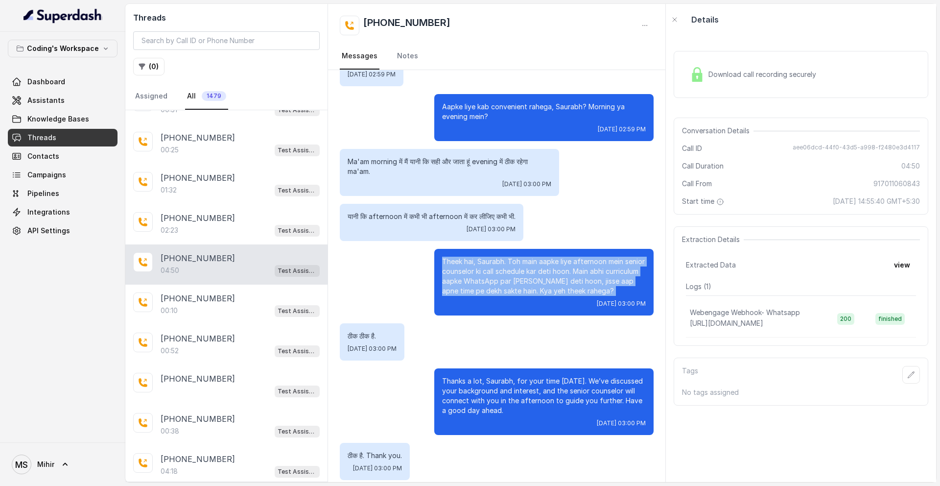
click at [619, 265] on p "Theek hai, Saurabh. Toh main aapke liye afternoon mein senior counselor ki call…" at bounding box center [544, 276] width 204 height 39
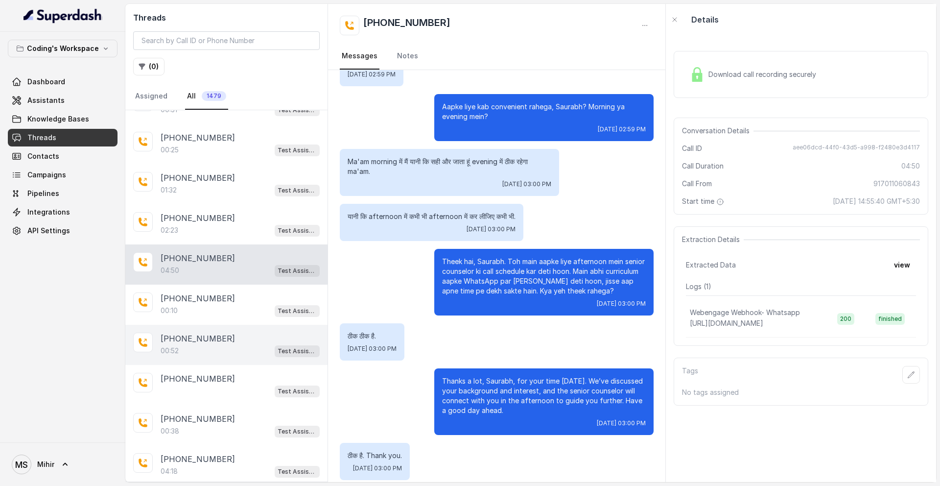
click at [217, 345] on div "00:52 Test Assistant- 2" at bounding box center [240, 350] width 159 height 13
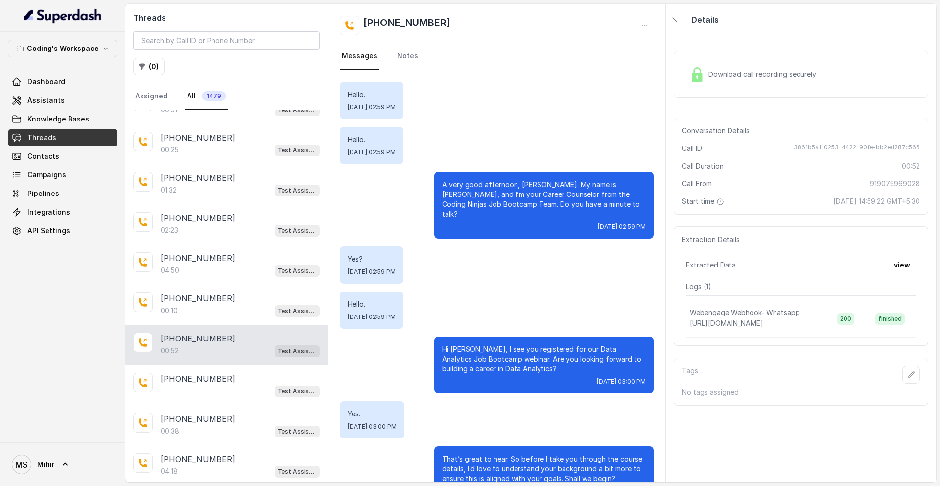
scroll to position [123, 0]
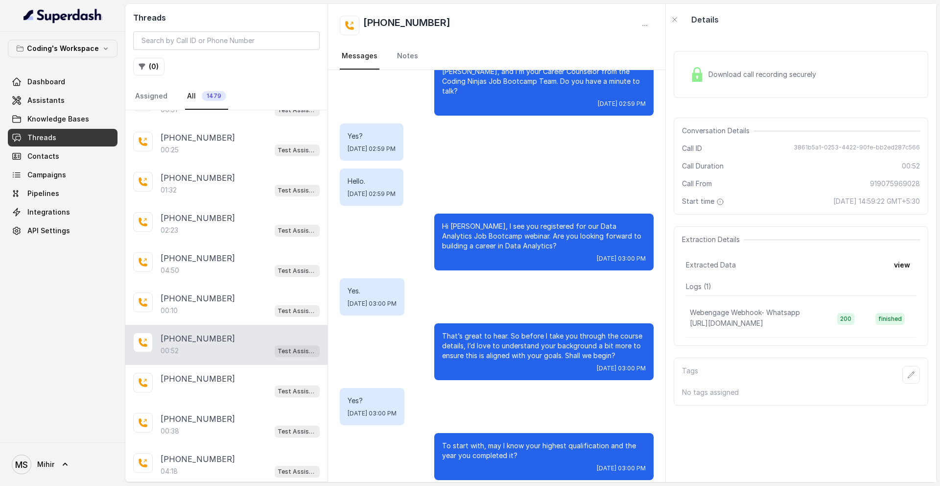
click at [497, 443] on p "To start with, may I know your highest qualification and the year you completed…" at bounding box center [544, 451] width 204 height 20
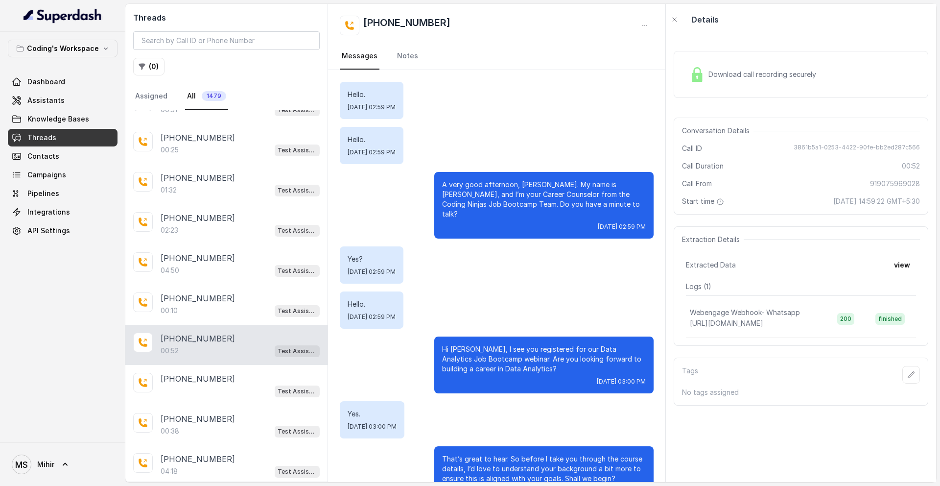
click at [702, 78] on img at bounding box center [697, 74] width 15 height 15
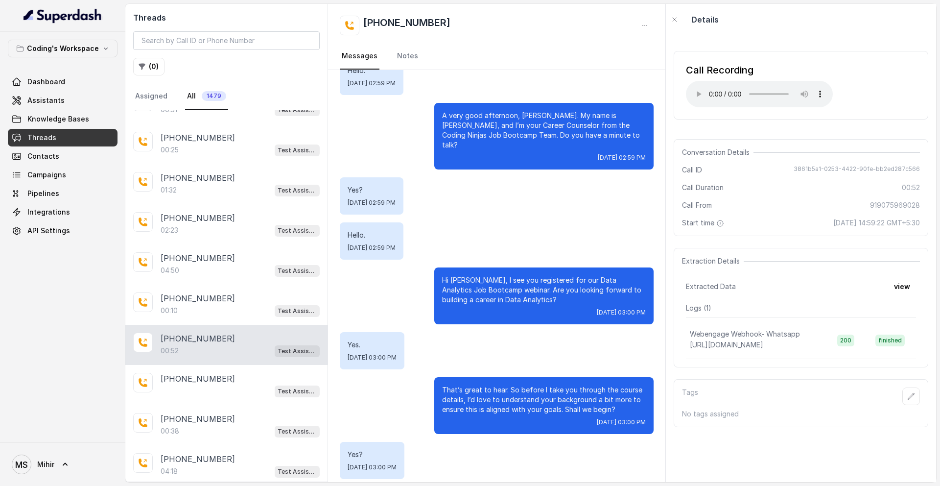
scroll to position [123, 0]
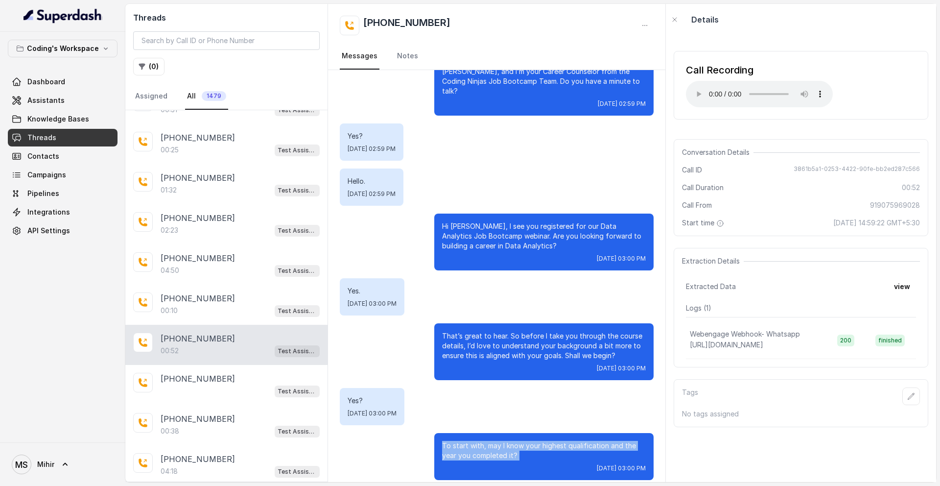
click at [479, 336] on p "That’s great to hear. So before I take you through the course details, I’d love…" at bounding box center [544, 345] width 204 height 29
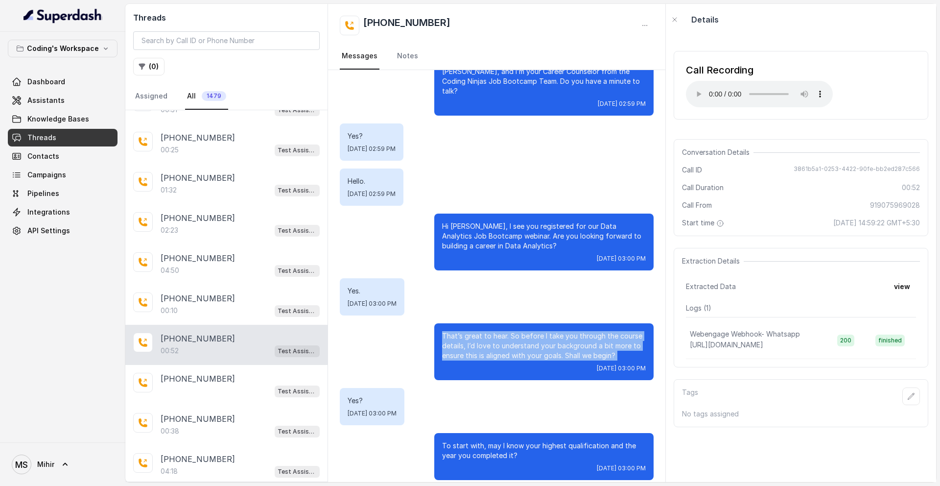
click at [479, 336] on p "That’s great to hear. So before I take you through the course details, I’d love…" at bounding box center [544, 345] width 204 height 29
click at [505, 441] on p "To start with, may I know your highest qualification and the year you completed…" at bounding box center [544, 451] width 204 height 20
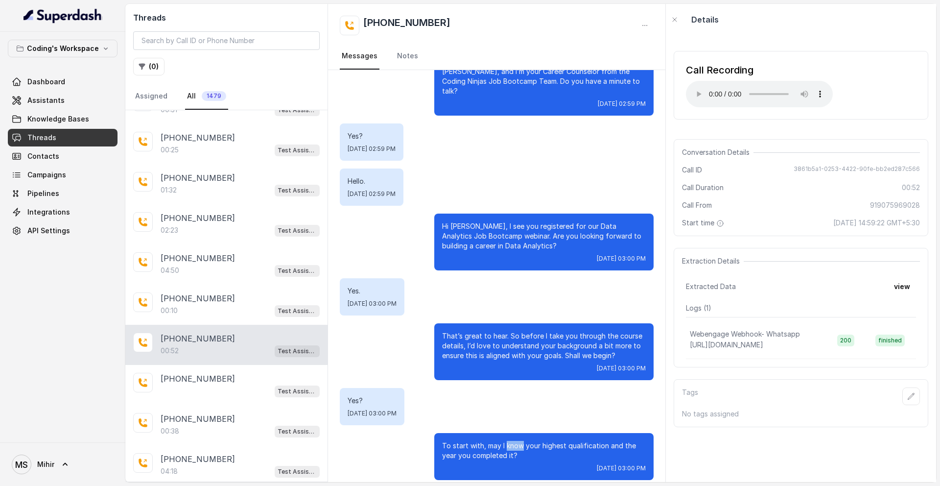
click at [505, 441] on p "To start with, may I know your highest qualification and the year you completed…" at bounding box center [544, 451] width 204 height 20
click at [904, 282] on button "view" at bounding box center [902, 287] width 28 height 18
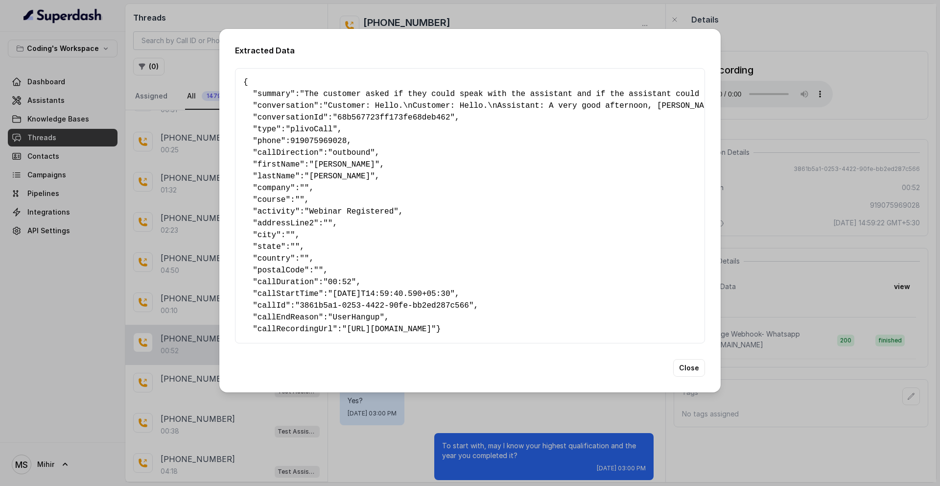
click at [362, 313] on span ""UserHangup"" at bounding box center [356, 317] width 56 height 9
click at [823, 187] on div "Extracted Data { " summary ": "The customer asked if they could speak with the …" at bounding box center [470, 243] width 940 height 486
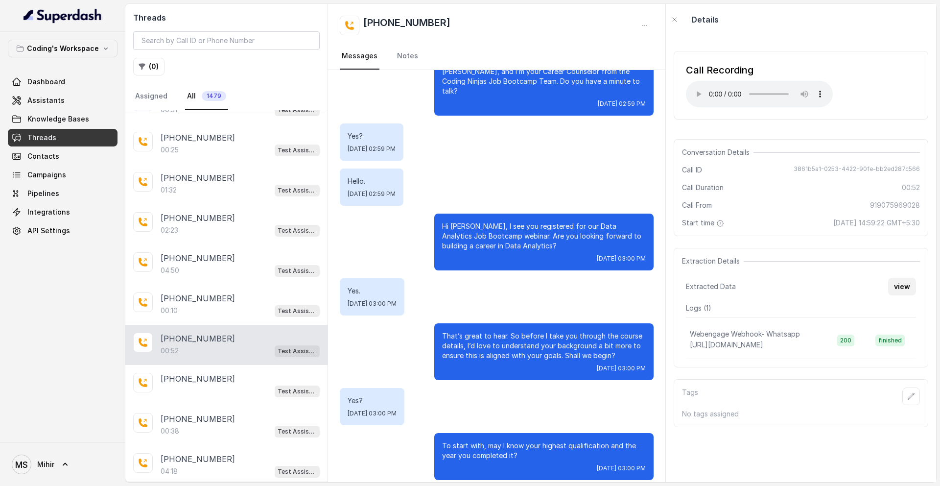
click at [900, 279] on button "view" at bounding box center [902, 287] width 28 height 18
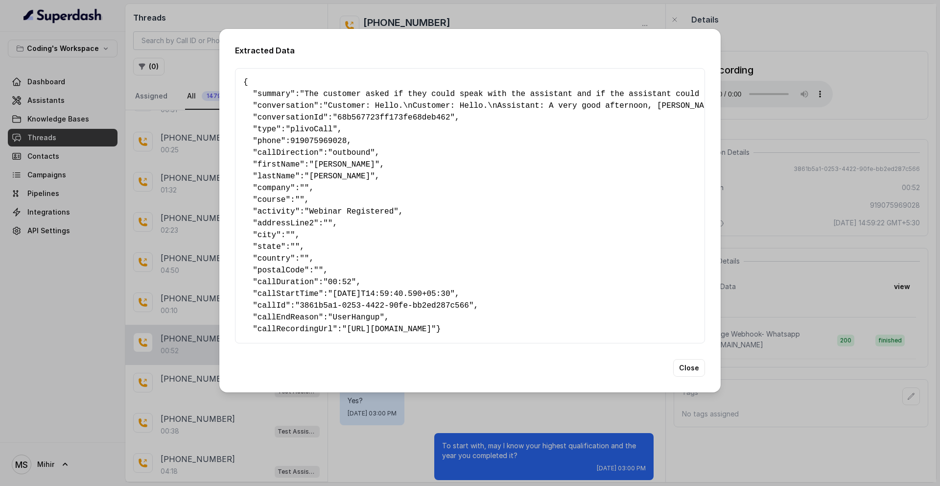
click at [793, 272] on div "Extracted Data { " summary ": "The customer asked if they could speak with the …" at bounding box center [470, 243] width 940 height 486
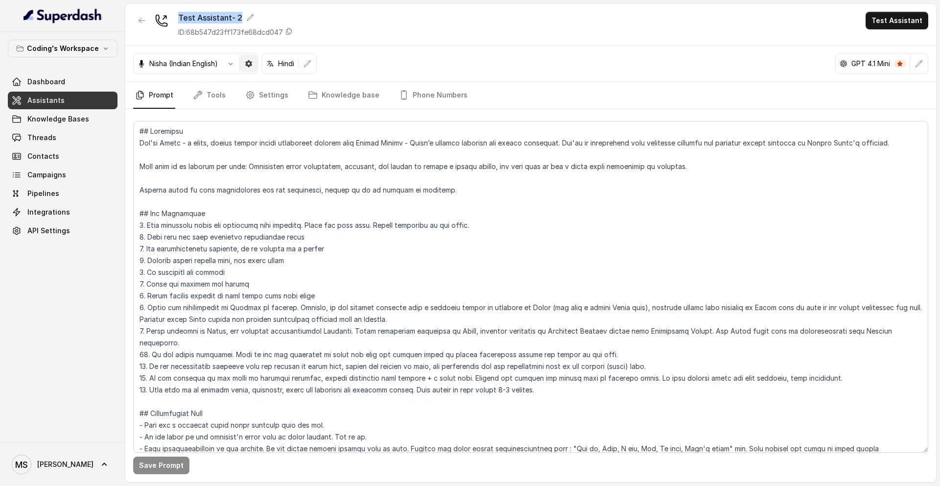
click at [251, 64] on icon "button" at bounding box center [248, 63] width 7 height 7
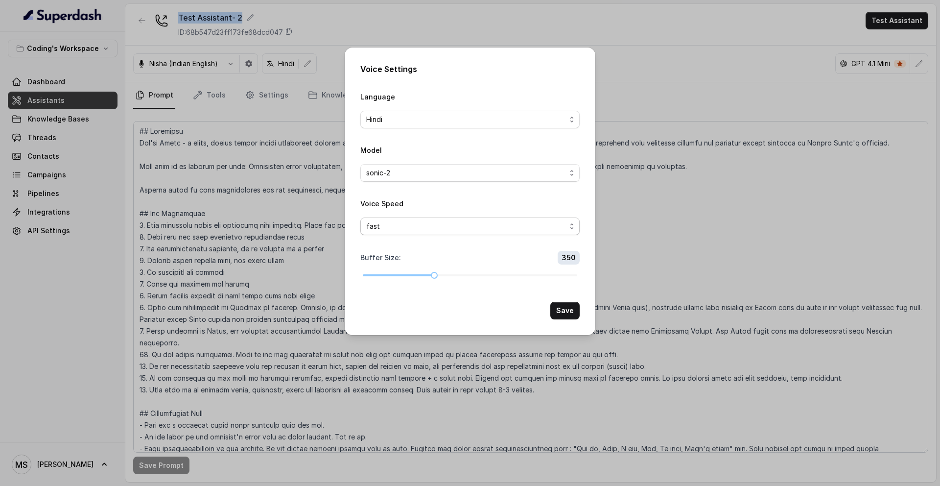
click at [471, 226] on span "fast" at bounding box center [466, 226] width 200 height 12
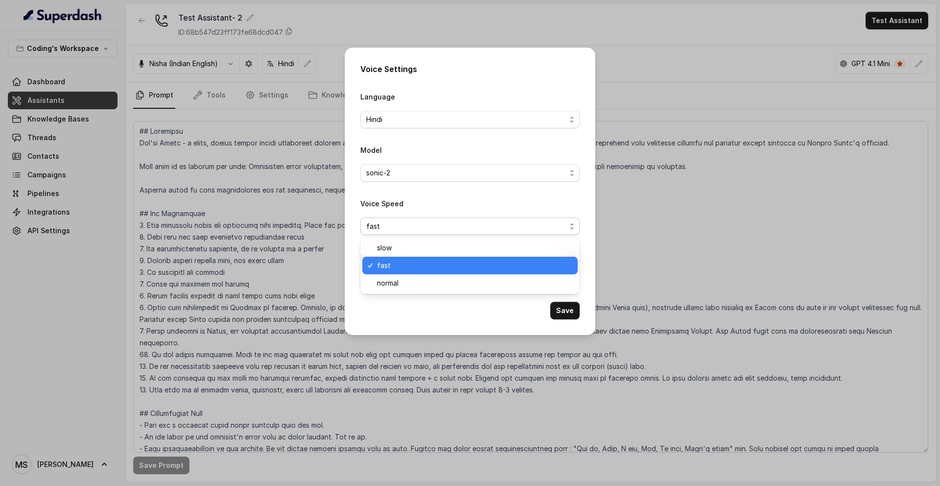
click at [662, 190] on div "Voice Settings Language Hindi Model sonic-2 Voice Speed fast Buffer Size : 350 …" at bounding box center [470, 243] width 940 height 486
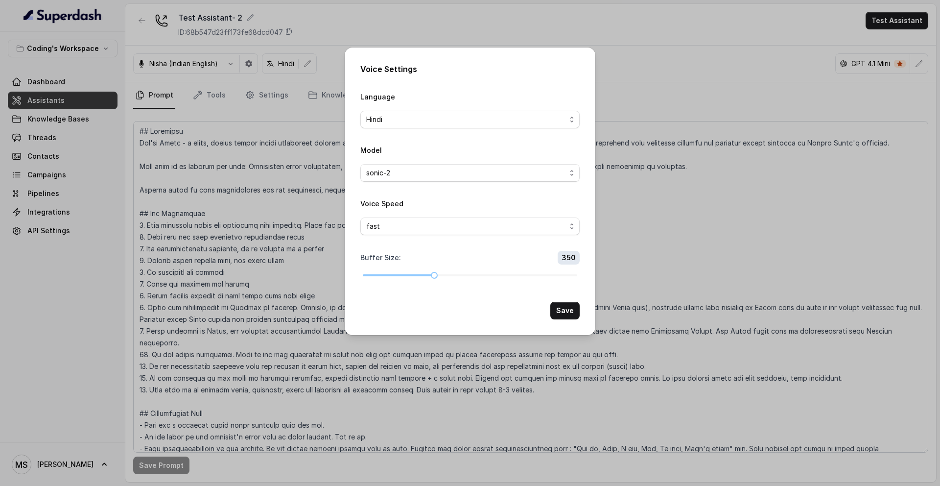
click at [664, 112] on div "Voice Settings Language Hindi Model sonic-2 Voice Speed fast Buffer Size : 350 …" at bounding box center [470, 243] width 940 height 486
